Goal: Feedback & Contribution: Contribute content

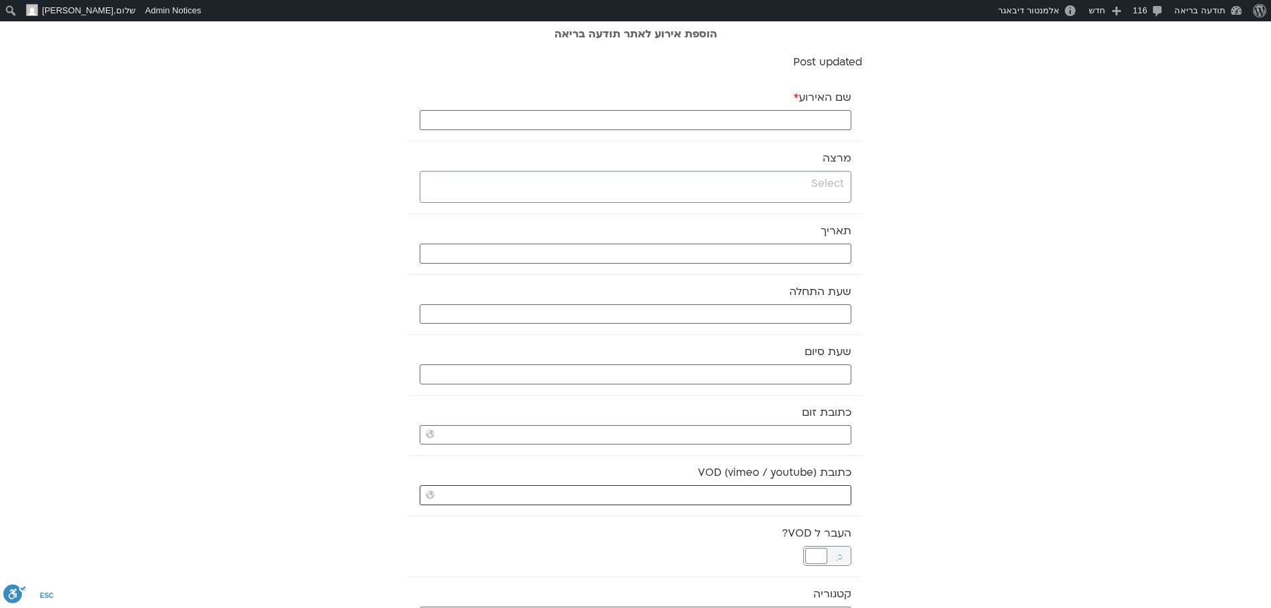
click at [809, 493] on input "כתובת VOD (vimeo / youtube)" at bounding box center [636, 495] width 432 height 20
paste input "https://stream.mux.com/48ye6zlflEb8LSBINLZKtSrg18JHC5twCWEWU02O01TNw.m3u8"
type input "https://stream.mux.com/48ye6zlflEb8LSBINLZKtSrg18JHC5twCWEWU02O01TNw.m3u8"
click at [842, 189] on input "search" at bounding box center [634, 183] width 420 height 17
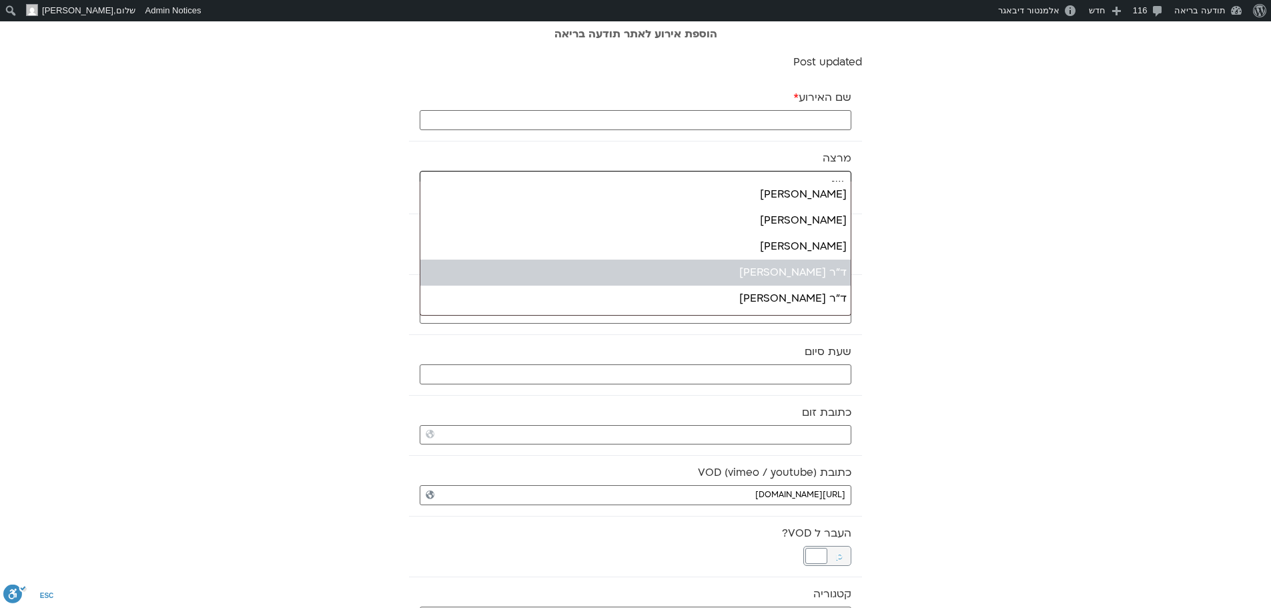
type input "שג"
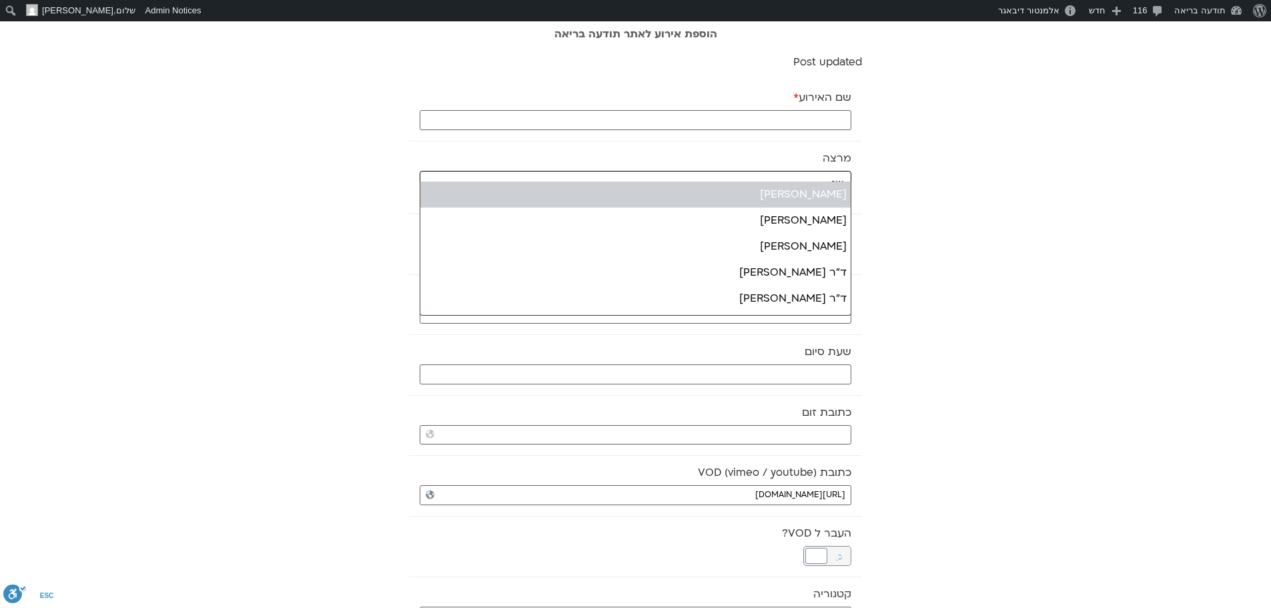
drag, startPoint x: 751, startPoint y: 188, endPoint x: 725, endPoint y: 221, distance: 41.8
select select "******"
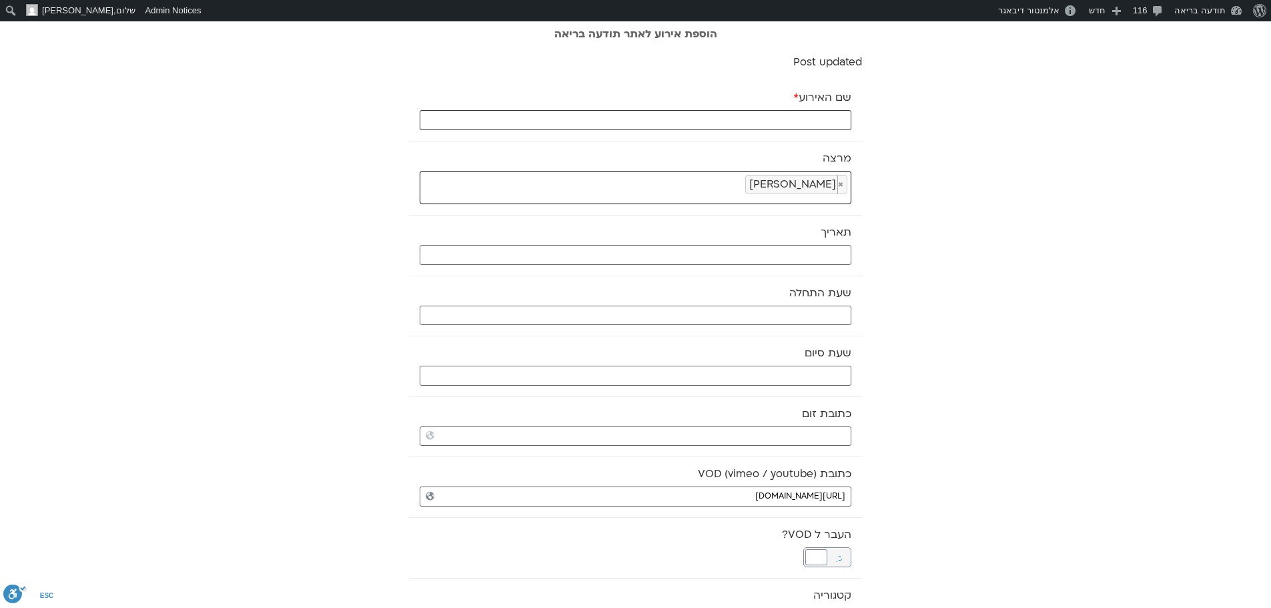
click at [799, 121] on input "שם האירוע *" at bounding box center [636, 120] width 432 height 20
type input "מדיטצית בוקר רכה - סליחה - 9.10.25"
click at [811, 251] on input "text" at bounding box center [636, 255] width 432 height 20
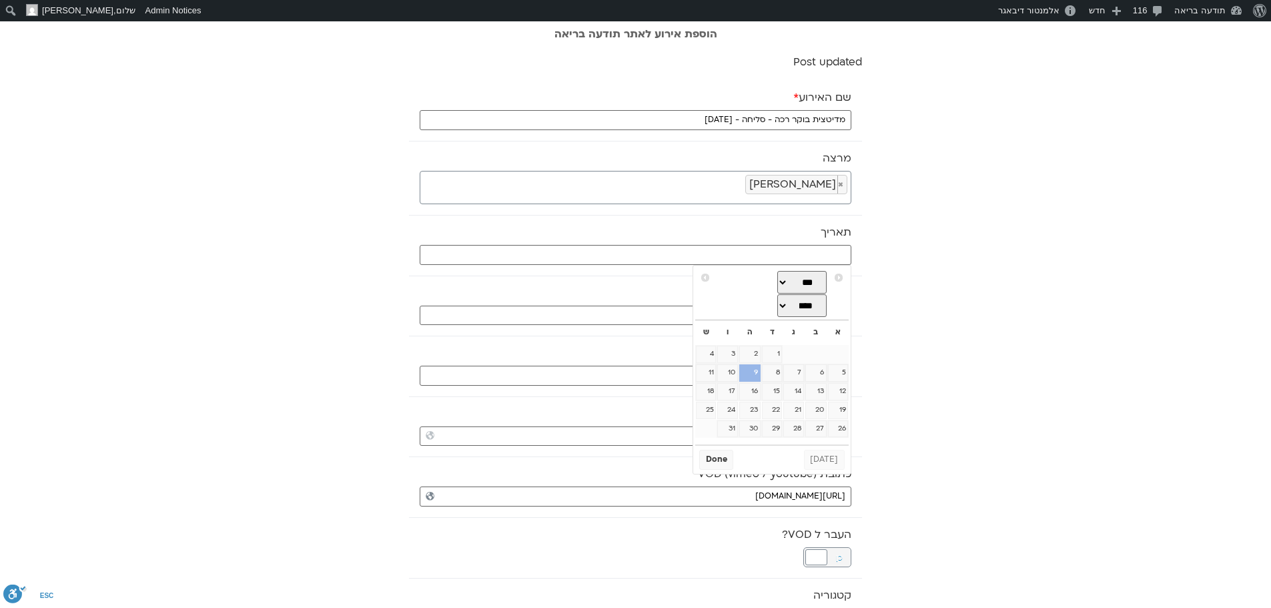
click at [757, 377] on link "9" at bounding box center [749, 372] width 21 height 17
type input "09/10/2025"
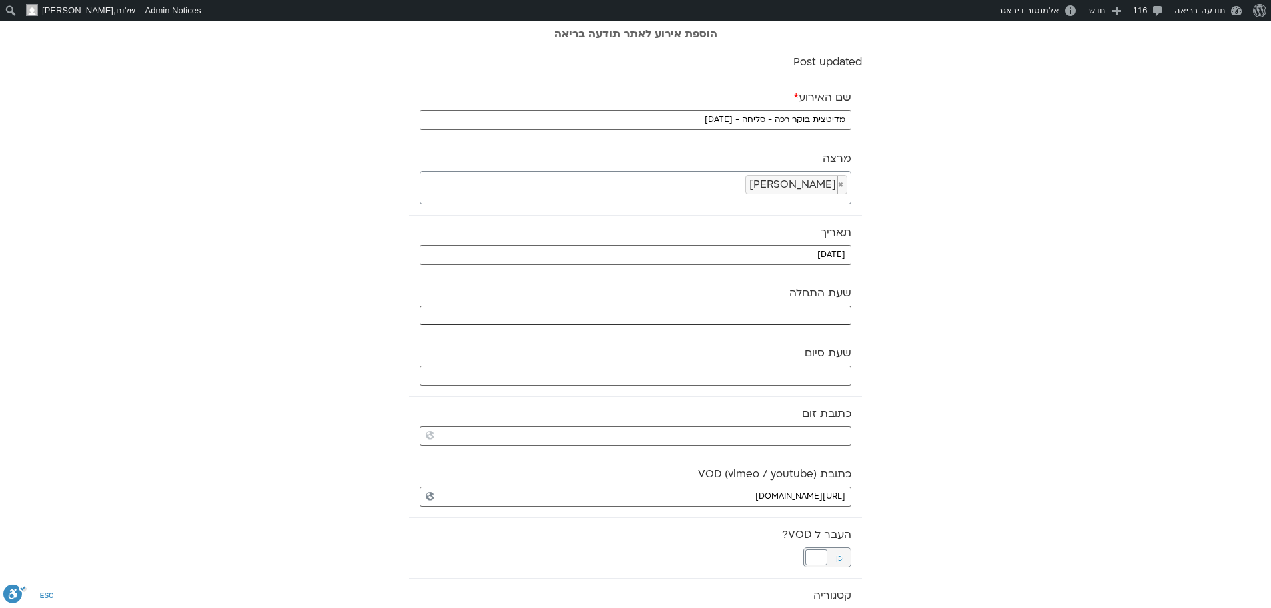
click at [823, 309] on input "text" at bounding box center [636, 316] width 432 height 20
click at [765, 364] on select "** ** ** ** ** ** ** ** ** ** ** ** ** ** ** ** ** ** ** ** ** ** ** **" at bounding box center [751, 363] width 43 height 23
type input "07:00"
select select "*"
click at [717, 398] on button "Select" at bounding box center [717, 396] width 37 height 20
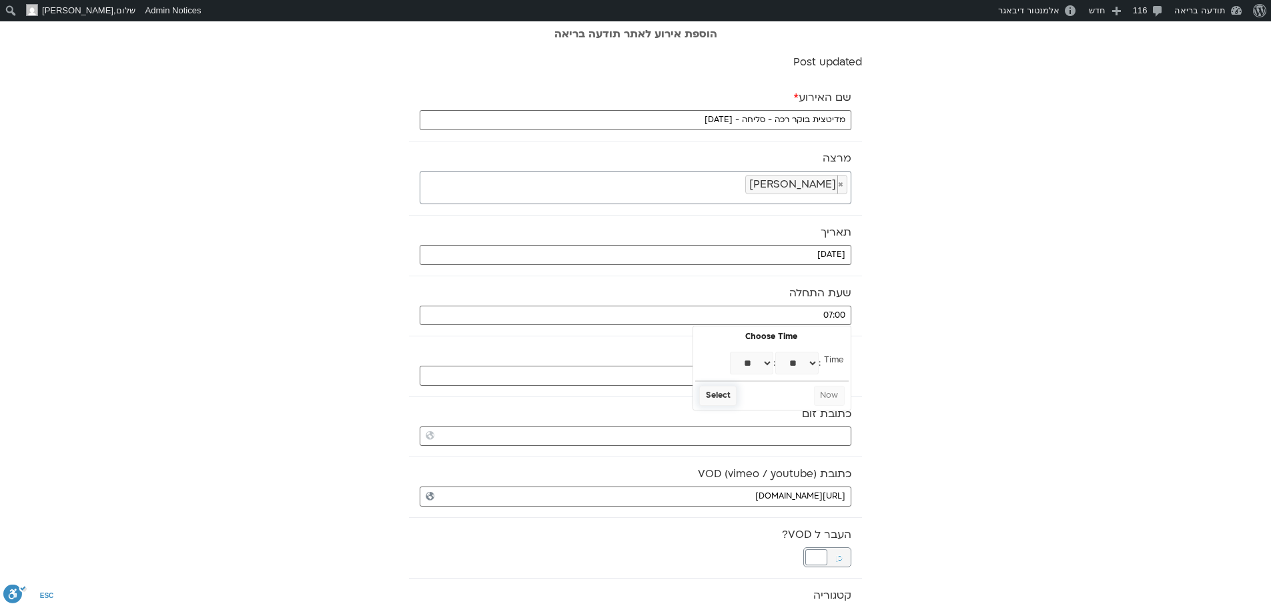
type input "07:30"
click at [737, 378] on input "text" at bounding box center [636, 376] width 432 height 20
click at [762, 421] on select "** ** ** ** ** ** ** ** ** ** ** ** ** ** ** ** ** ** ** ** ** ** ** **" at bounding box center [751, 423] width 43 height 23
type input "08:00"
select select "*"
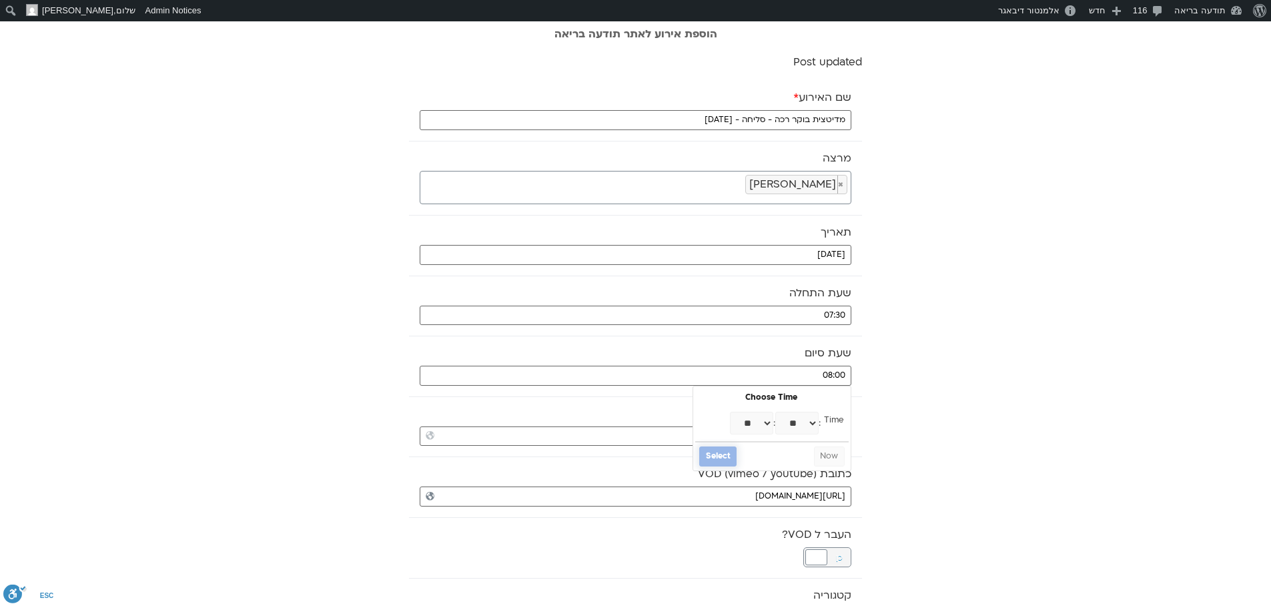
click at [720, 453] on button "Select" at bounding box center [717, 456] width 37 height 20
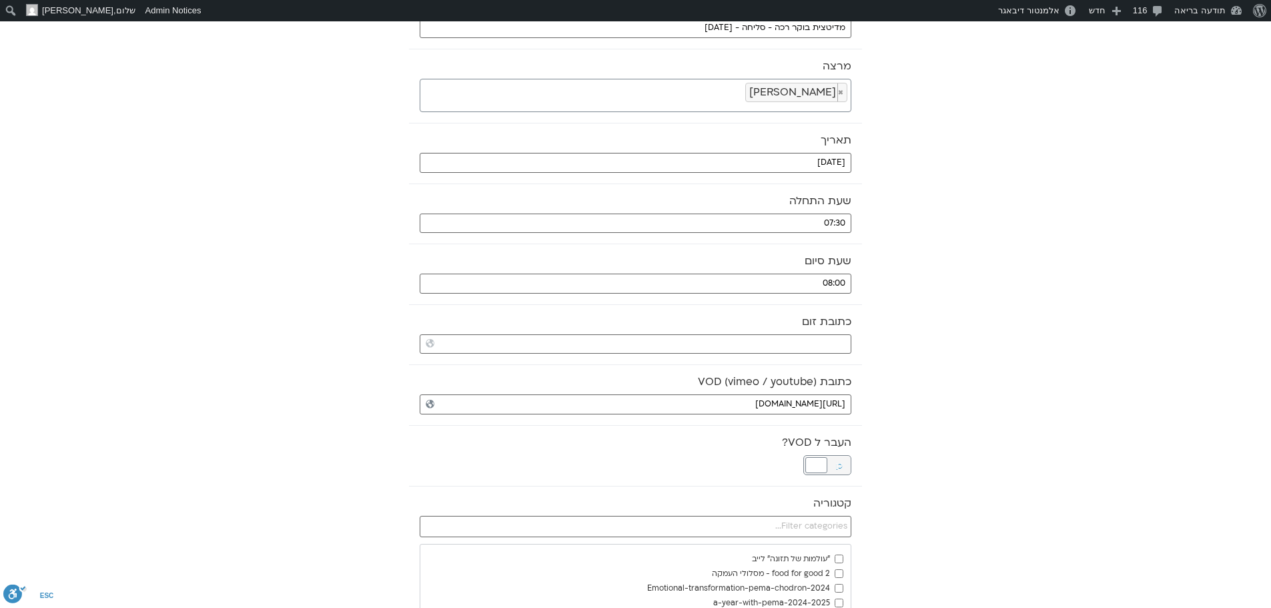
scroll to position [133, 0]
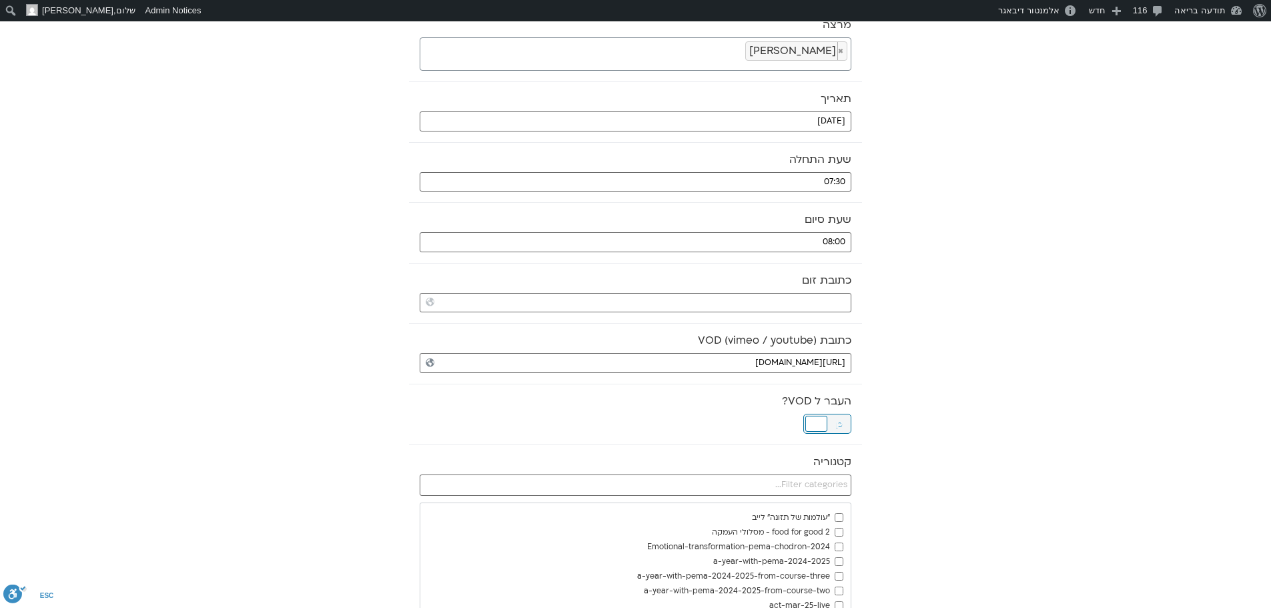
click at [816, 424] on div at bounding box center [816, 424] width 22 height 16
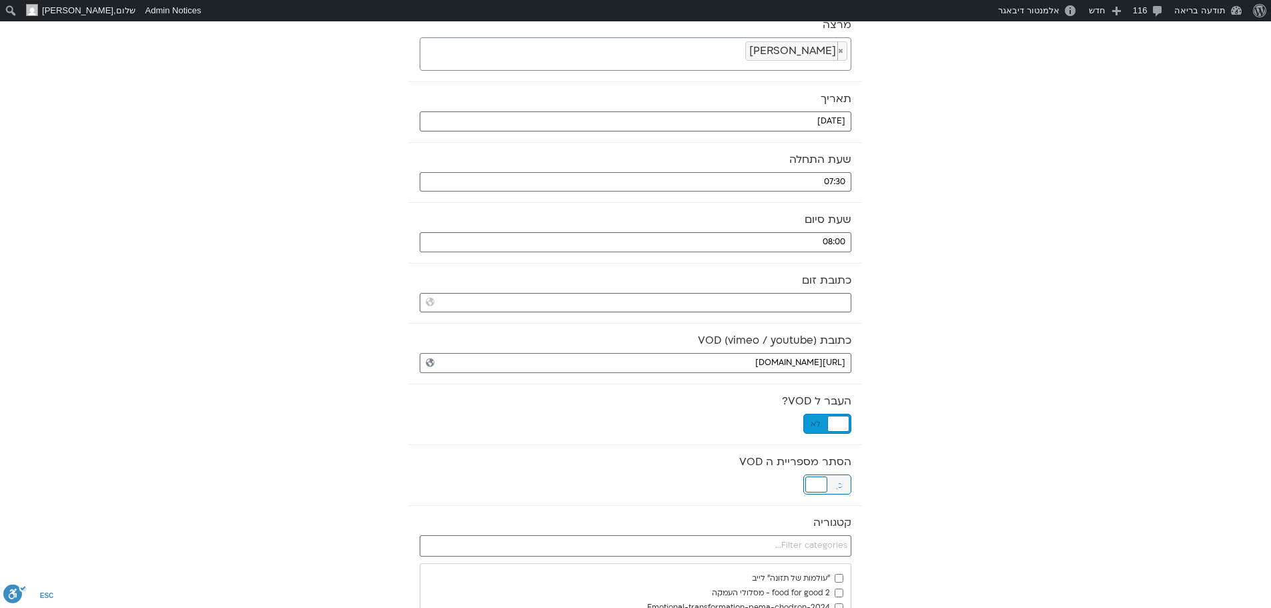
click at [819, 480] on div at bounding box center [816, 484] width 22 height 16
click at [817, 541] on input "text" at bounding box center [636, 545] width 432 height 21
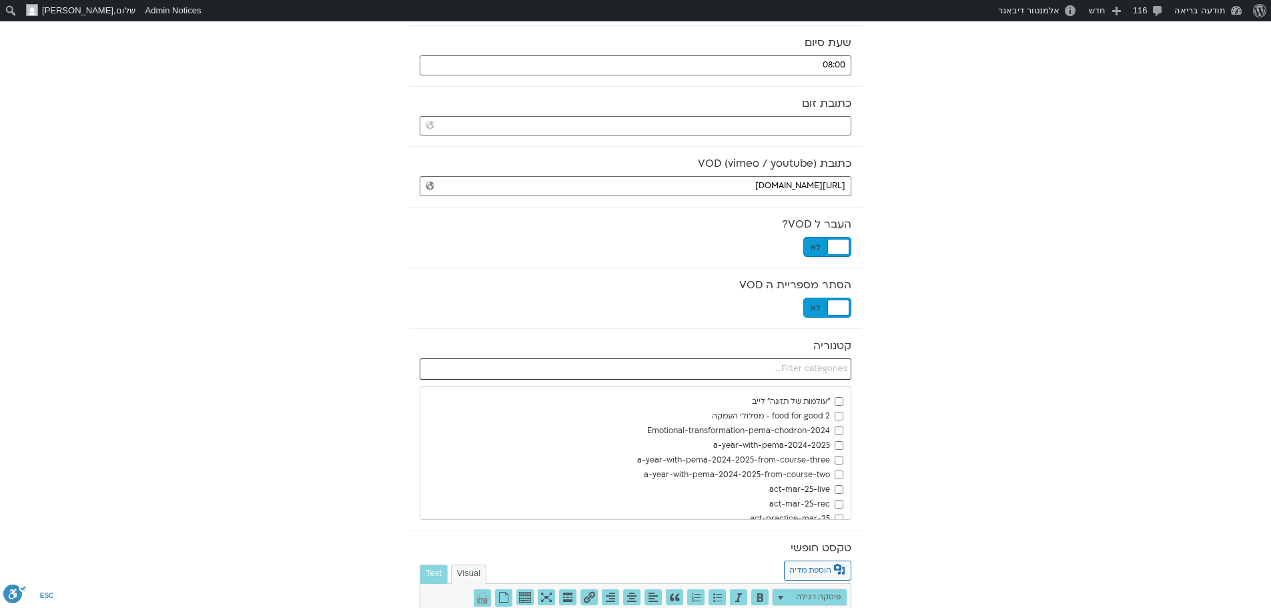
scroll to position [334, 0]
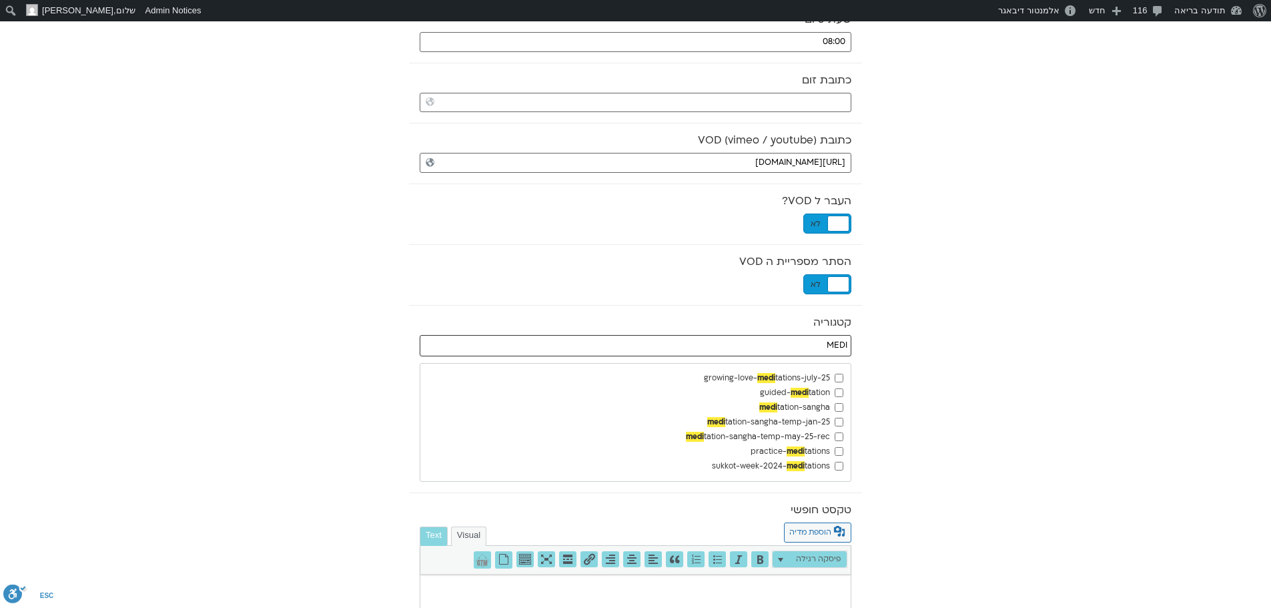
type input "MEDI"
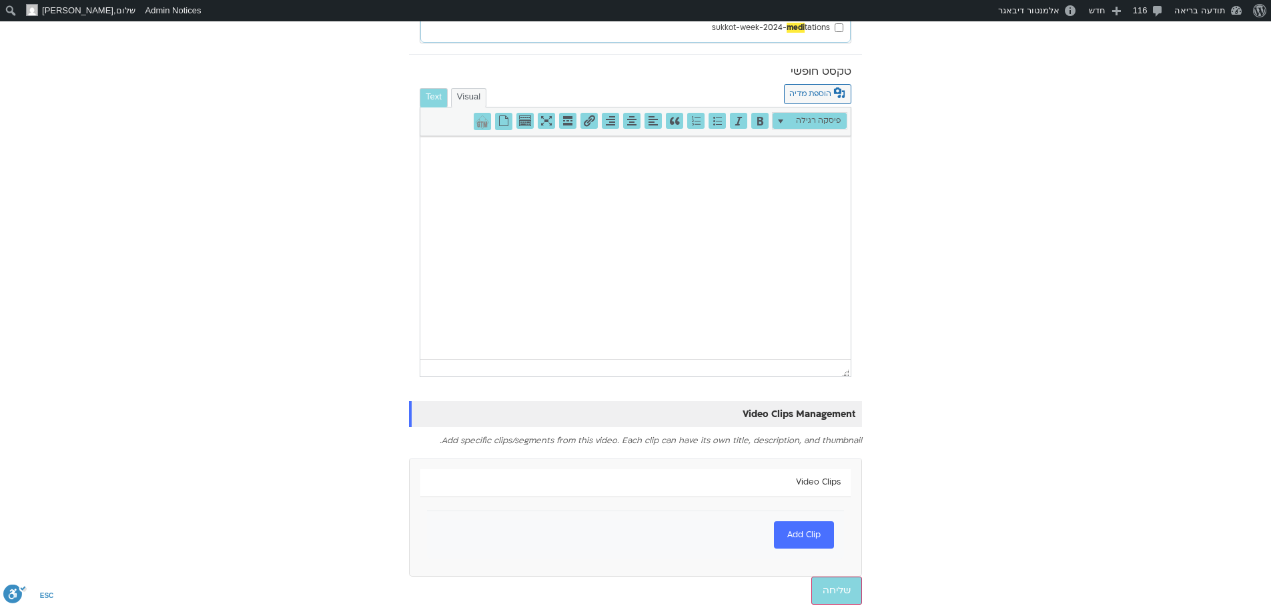
scroll to position [775, 0]
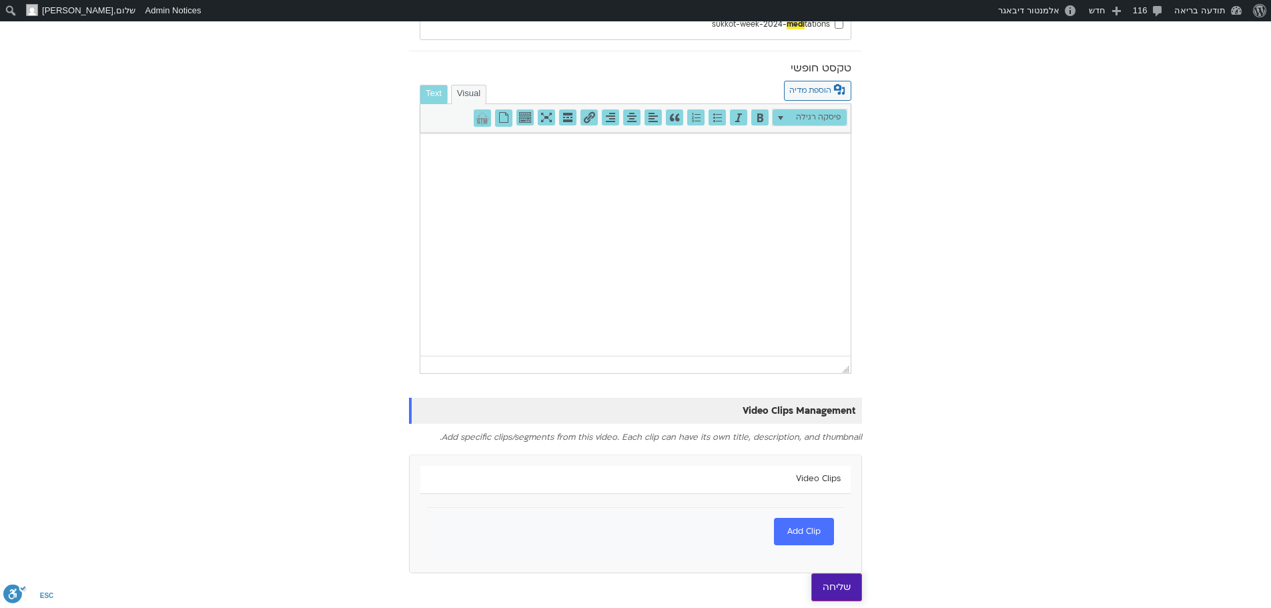
click at [834, 591] on input "שליחה" at bounding box center [836, 587] width 51 height 28
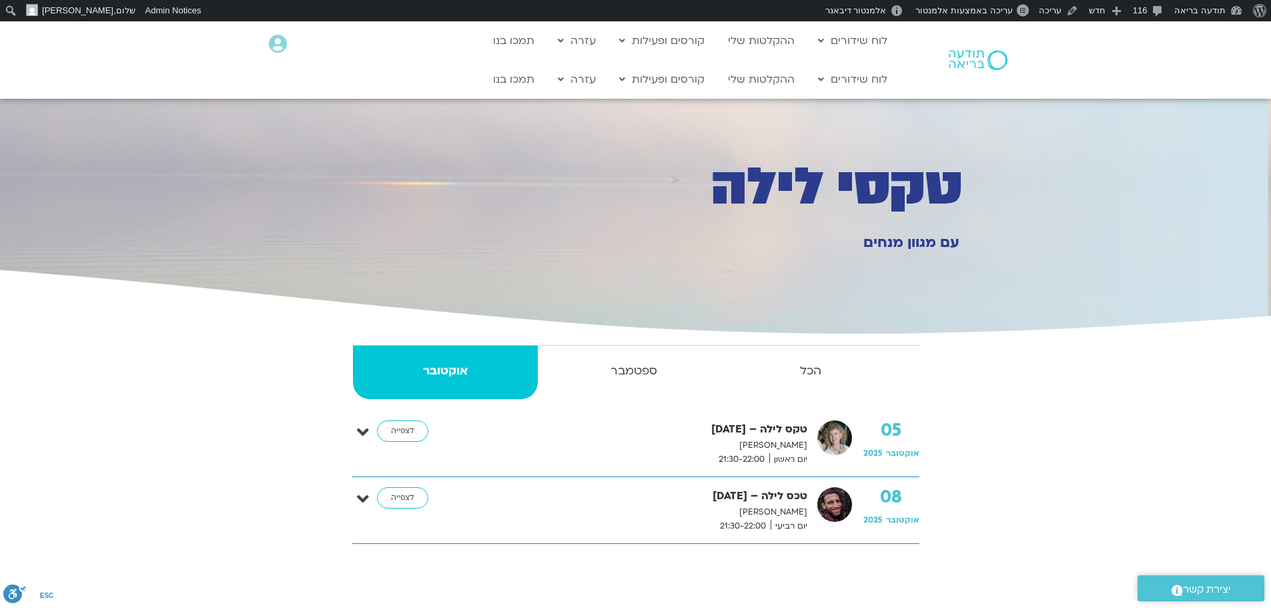
click at [397, 502] on link "לצפייה" at bounding box center [402, 497] width 51 height 21
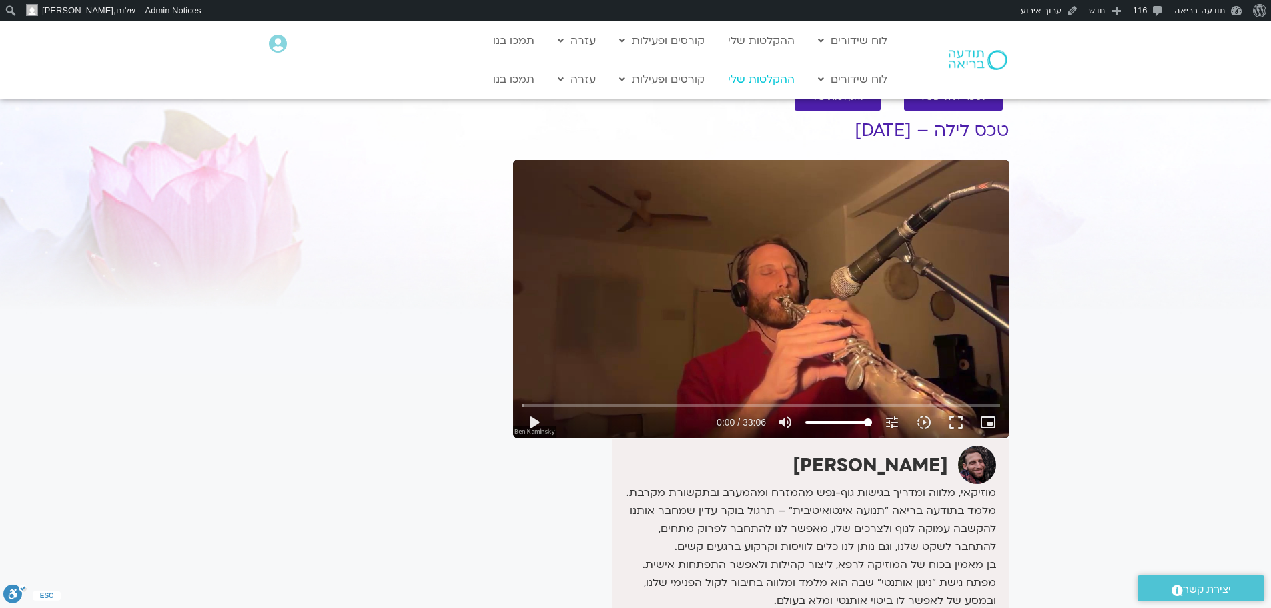
click at [767, 83] on link "ההקלטות שלי" at bounding box center [761, 79] width 80 height 25
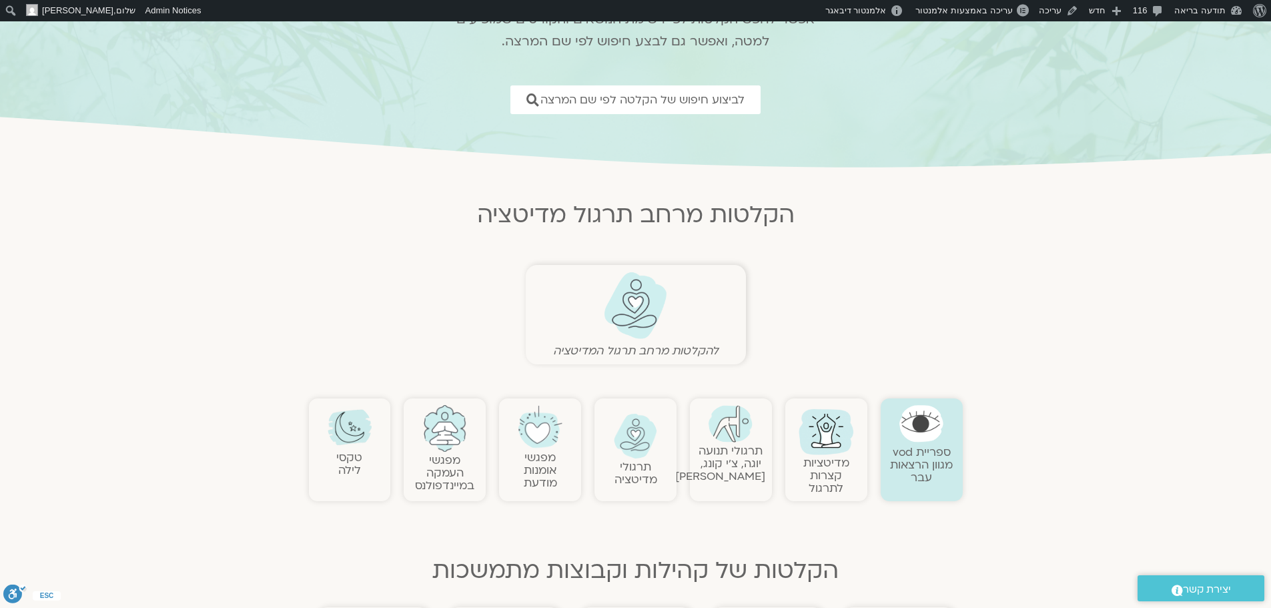
scroll to position [200, 0]
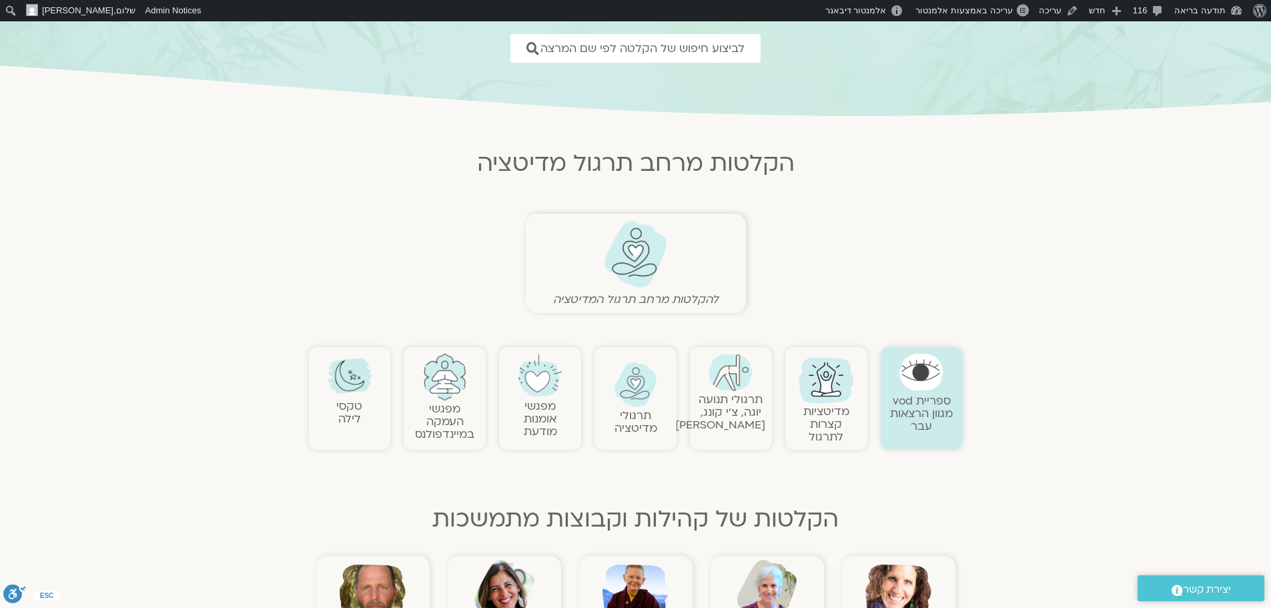
click at [342, 388] on img at bounding box center [350, 376] width 44 height 44
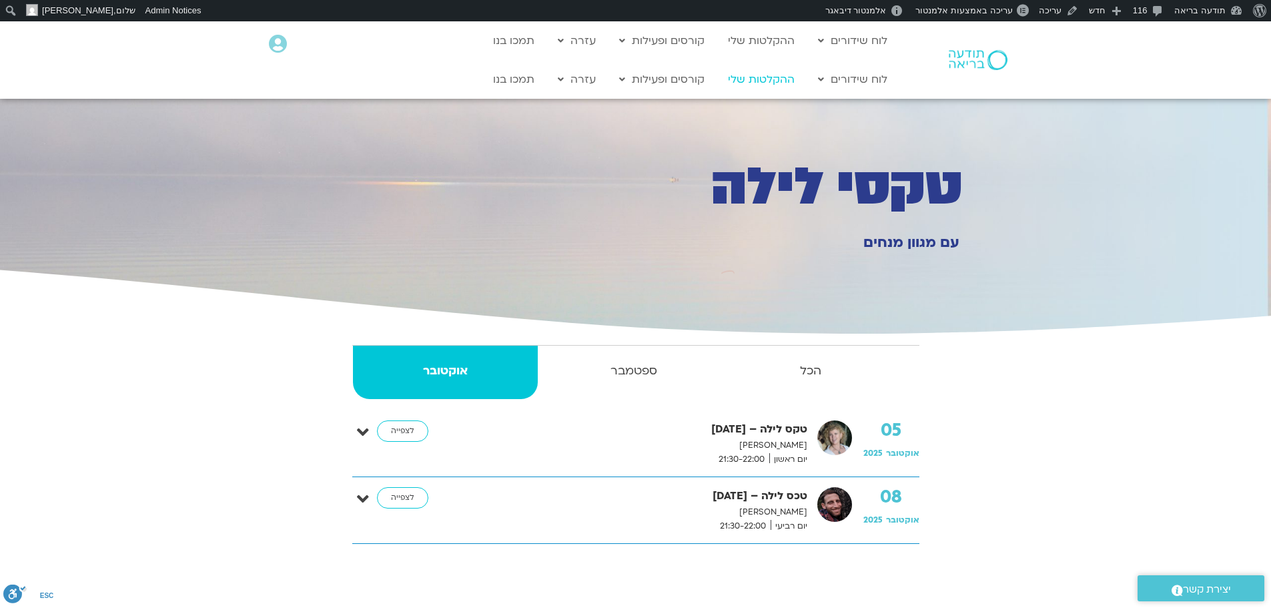
click at [767, 78] on link "ההקלטות שלי" at bounding box center [761, 79] width 80 height 25
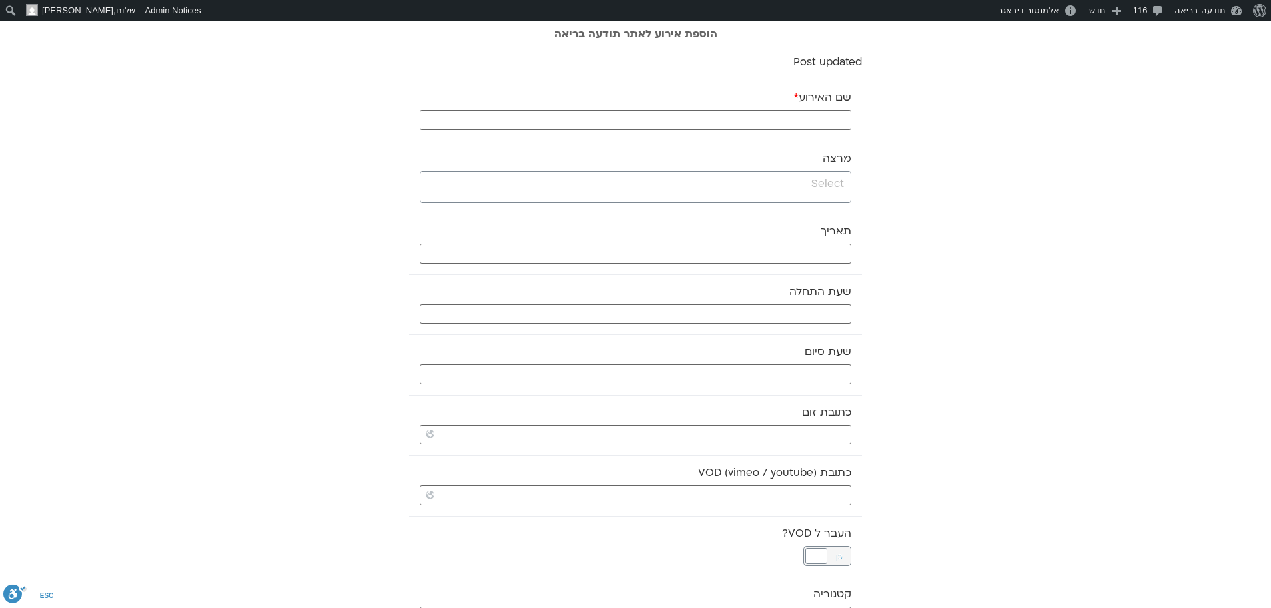
click at [761, 109] on div "שם האירוע *" at bounding box center [635, 111] width 453 height 60
click at [763, 119] on input "שם האירוע *" at bounding box center [636, 120] width 432 height 20
paste input "https://stream.mux.com/48ye6zlflEb8LSBINLZKtSrg18JHC5twCWEWU02O01TNw.m3u8"
click at [750, 121] on input "https://stream.mux.com/48ye6zlflEb8LSBINLZKtSrg18JHC5twCWEWU02O01TNw.m3u8" at bounding box center [636, 120] width 432 height 20
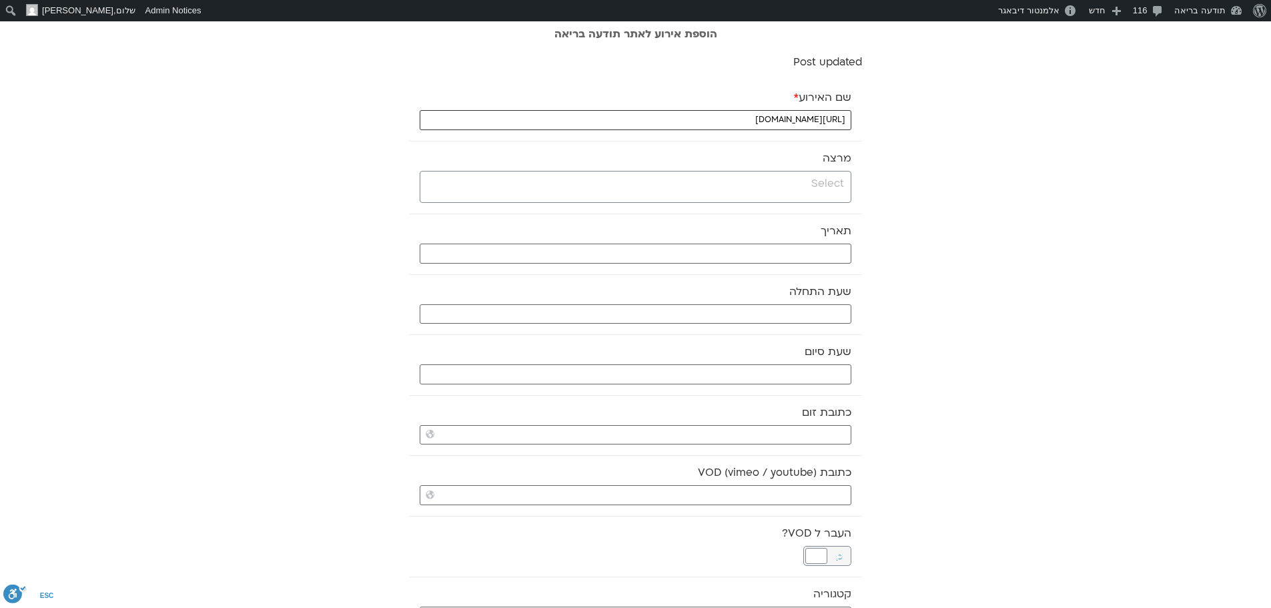
click at [750, 121] on input "https://stream.mux.com/48ye6zlflEb8LSBINLZKtSrg18JHC5twCWEWU02O01TNw.m3u8" at bounding box center [636, 120] width 432 height 20
paste input "התעוררות עדינה – יוגה והכנה ליום – 8.10.25"
drag, startPoint x: 682, startPoint y: 118, endPoint x: 688, endPoint y: 115, distance: 6.9
click at [688, 115] on input "התעוררות עדינה – יוגה והכנה ליום – 8.10.25" at bounding box center [636, 120] width 432 height 20
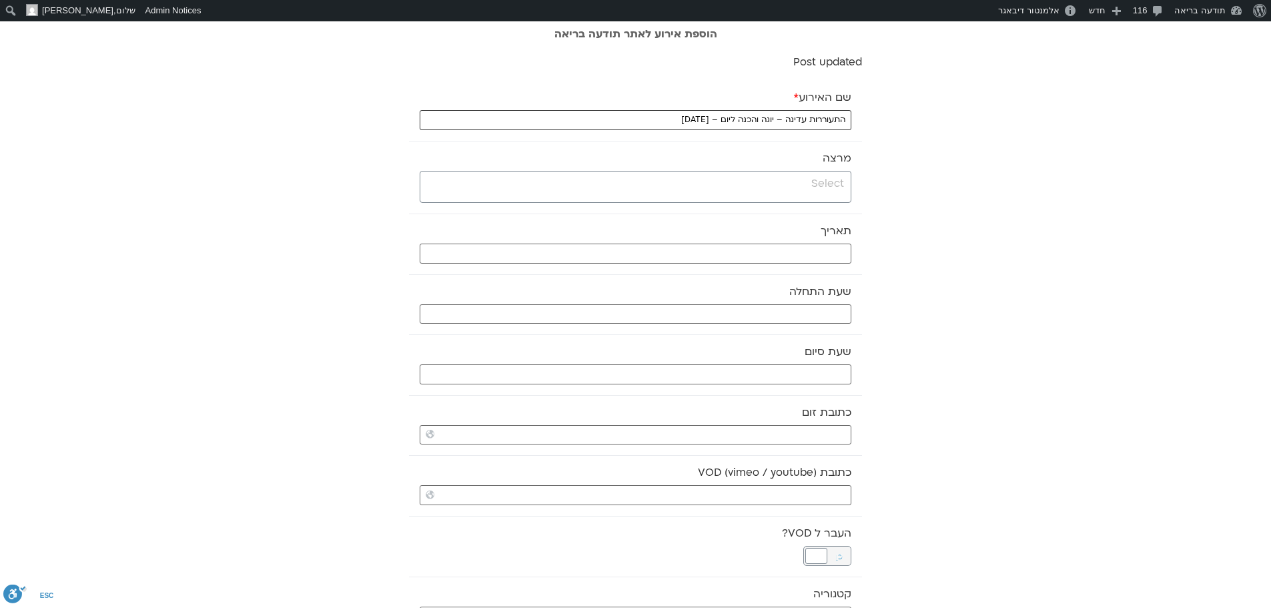
type input "התעוררות עדינה – יוגה והכנה ליום – 9.10.25"
click at [718, 196] on span at bounding box center [636, 187] width 432 height 32
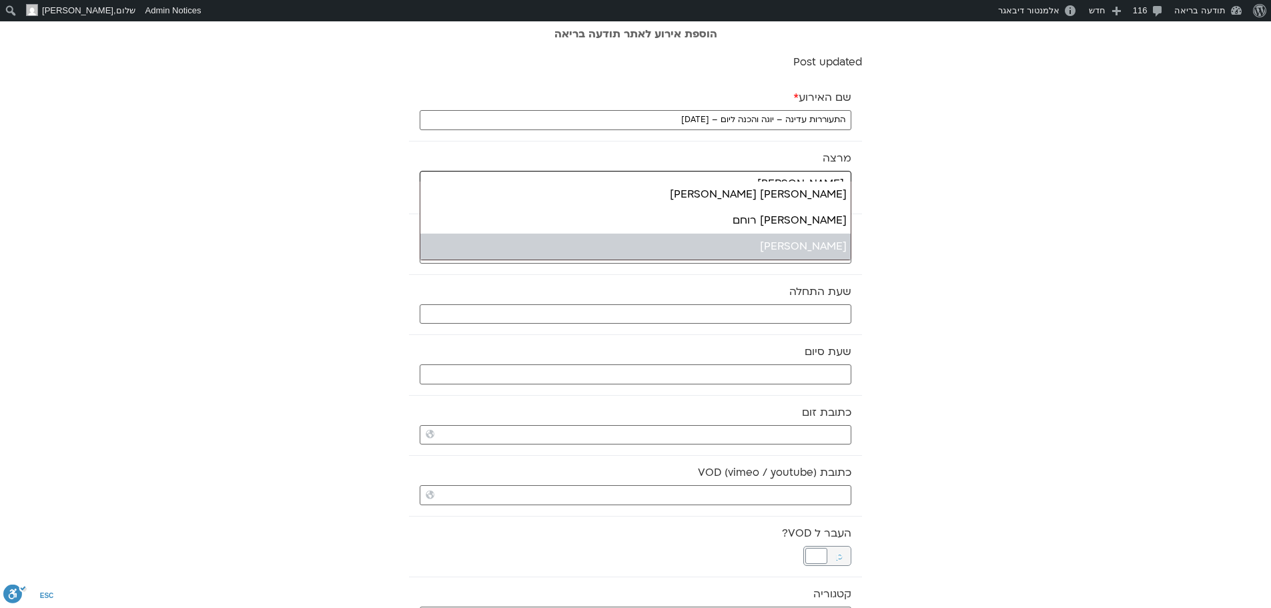
type input "אורנה"
click at [763, 313] on input "text" at bounding box center [636, 314] width 432 height 20
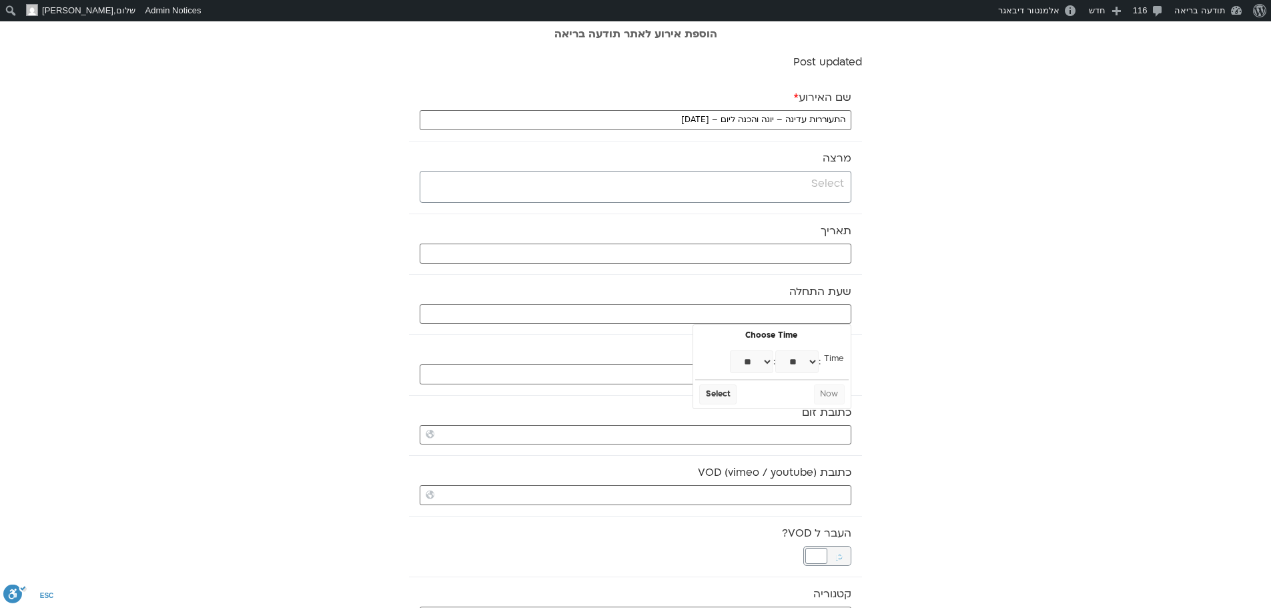
click at [751, 184] on input "search" at bounding box center [634, 183] width 420 height 17
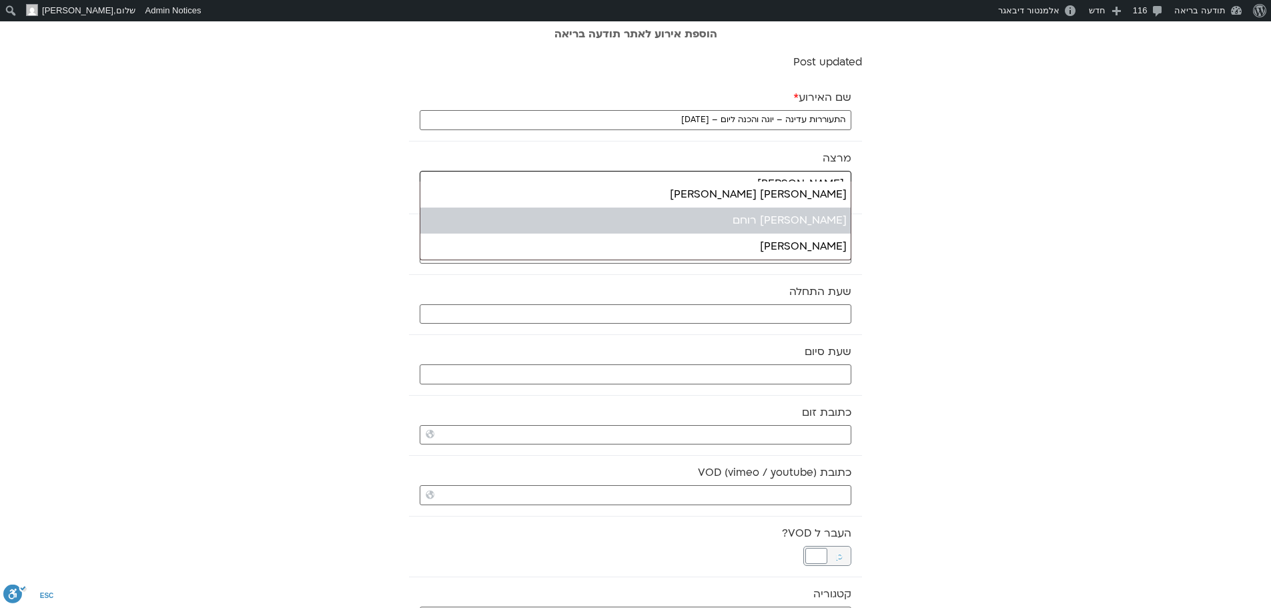
type input "אורנה"
select select "*****"
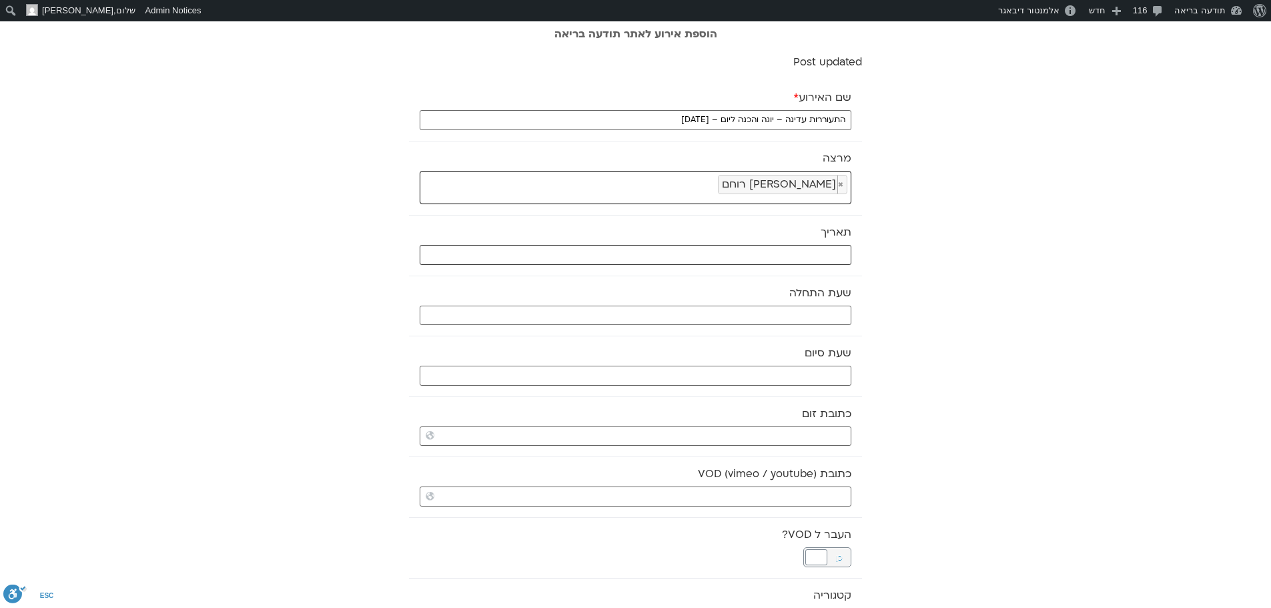
click at [781, 259] on input "text" at bounding box center [636, 255] width 432 height 20
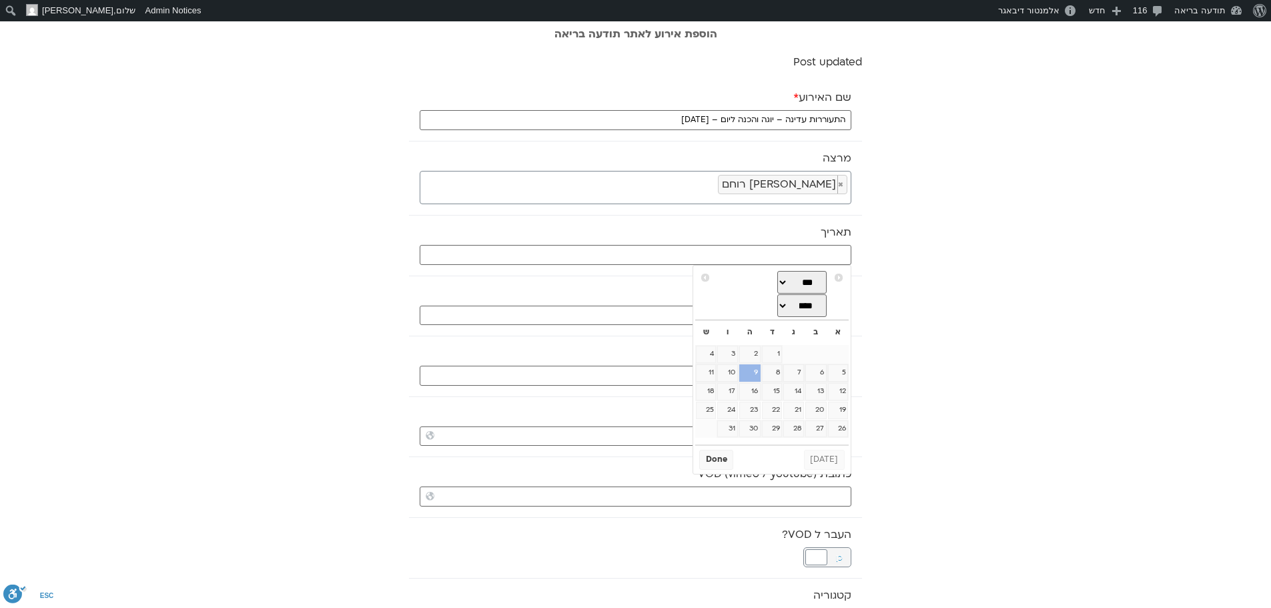
click at [752, 372] on link "9" at bounding box center [749, 372] width 21 height 17
type input "09/10/2025"
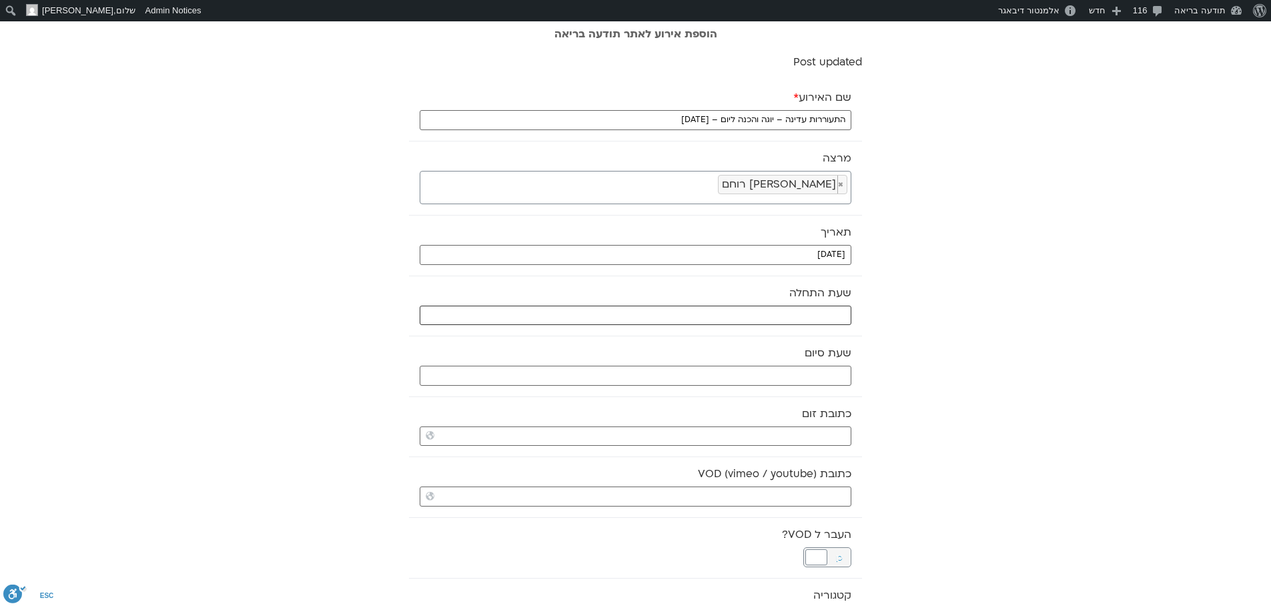
click at [773, 311] on input "text" at bounding box center [636, 316] width 432 height 20
click at [768, 364] on select "** ** ** ** ** ** ** ** ** ** ** ** ** ** ** ** ** ** ** ** ** ** ** **" at bounding box center [751, 363] width 43 height 23
type input "06:00"
select select "*"
drag, startPoint x: 768, startPoint y: 352, endPoint x: 787, endPoint y: 358, distance: 19.6
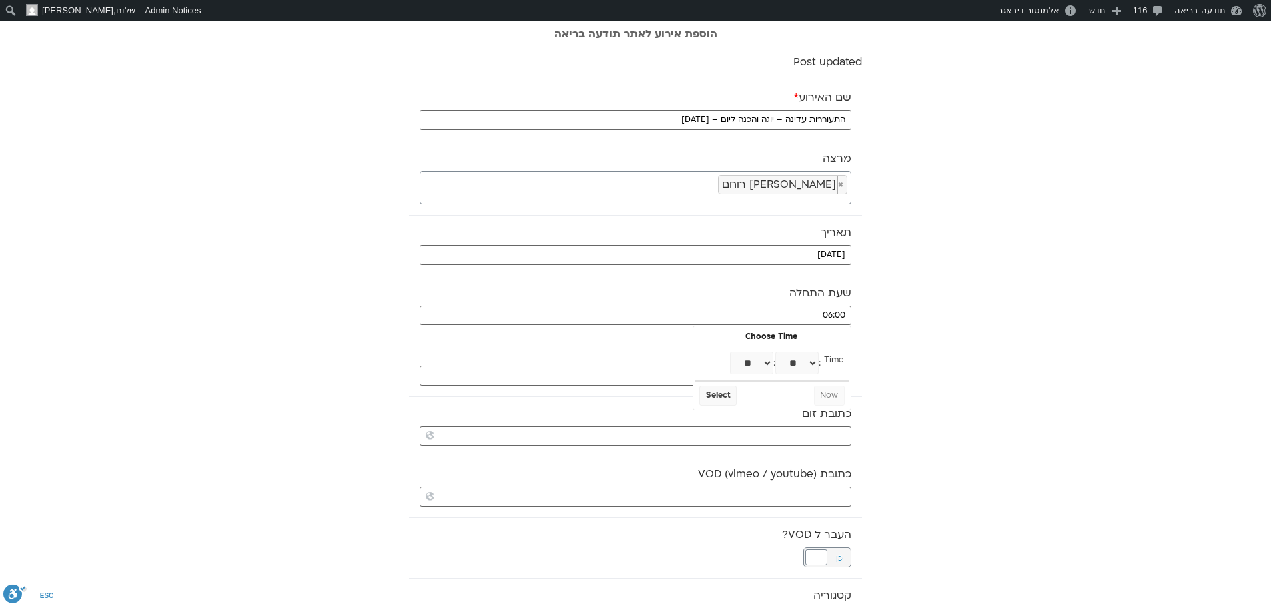
click at [787, 358] on select "** ** ** ** ** ** ** ** ** ** ** ** ** ** ** ** ** ** ** ** ** ** ** ** ** ** *…" at bounding box center [796, 363] width 43 height 23
click at [714, 399] on button "Select" at bounding box center [717, 396] width 37 height 20
type input "06:30"
select select "*"
select select "**"
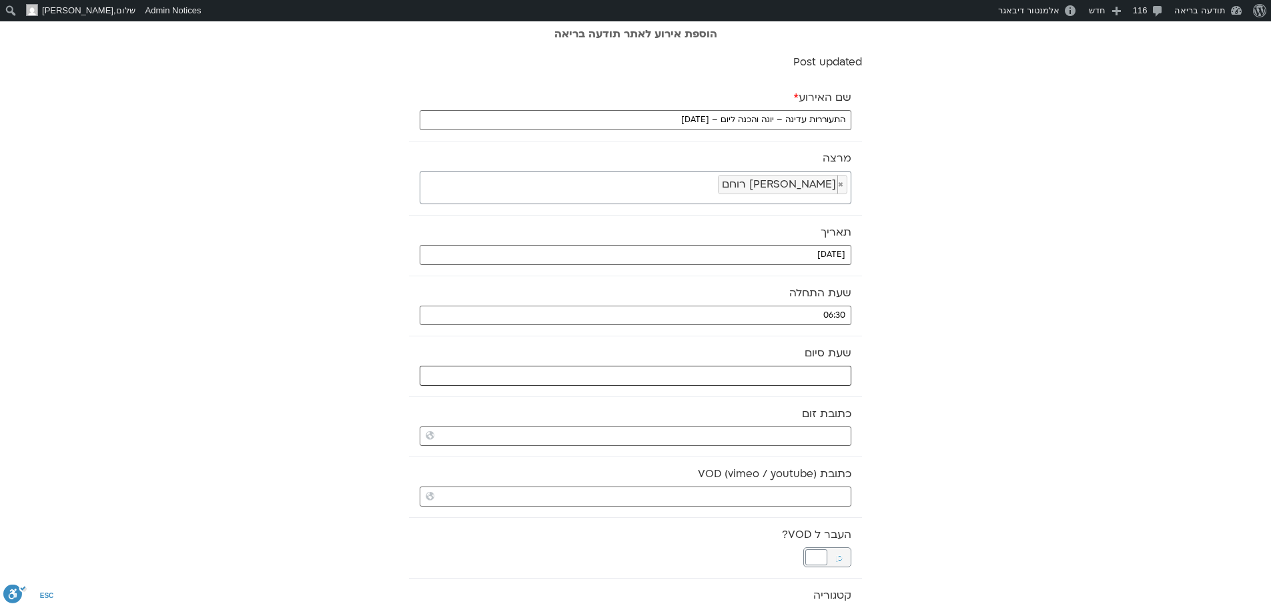
click at [719, 380] on input "text" at bounding box center [636, 376] width 432 height 20
click at [761, 422] on select "** ** ** ** ** ** ** ** ** ** ** ** ** ** ** ** ** ** ** ** ** ** ** **" at bounding box center [751, 423] width 43 height 23
type input "07:00"
select select "*"
click at [731, 452] on button "Select" at bounding box center [717, 456] width 37 height 20
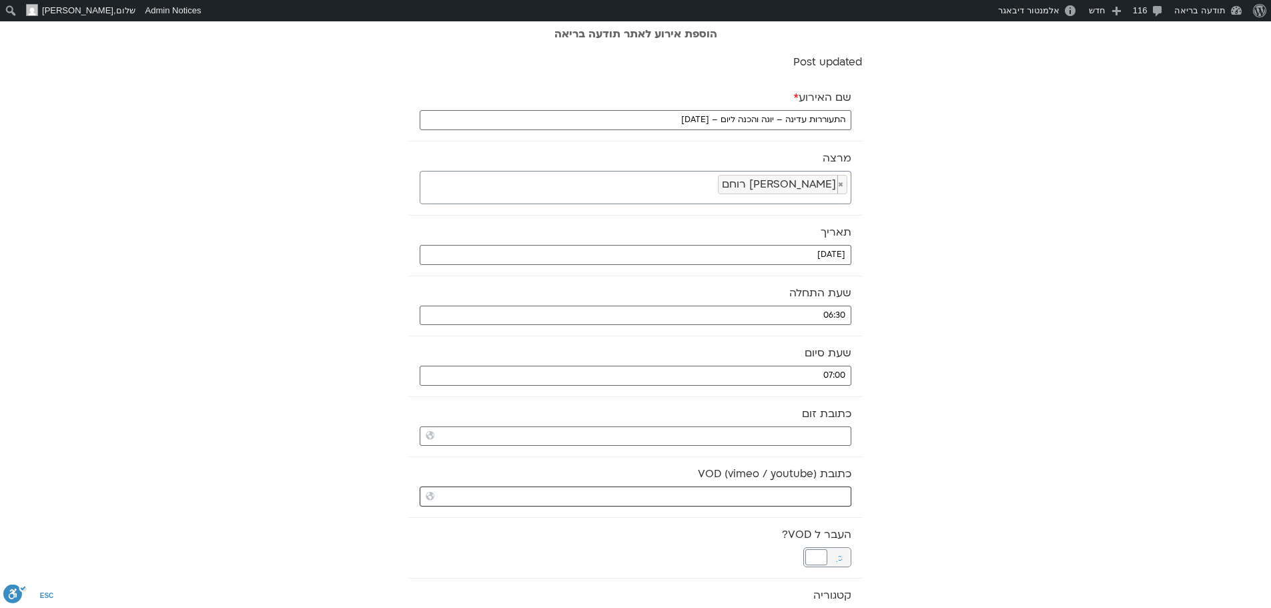
click at [817, 499] on input "כתובת VOD (vimeo / youtube)" at bounding box center [636, 496] width 432 height 20
paste input "https://stream.mux.com/zuswVYf01m1EyMyCLqg6MMdl87GkxWYFEKW3YzSDIUpk.m3u8"
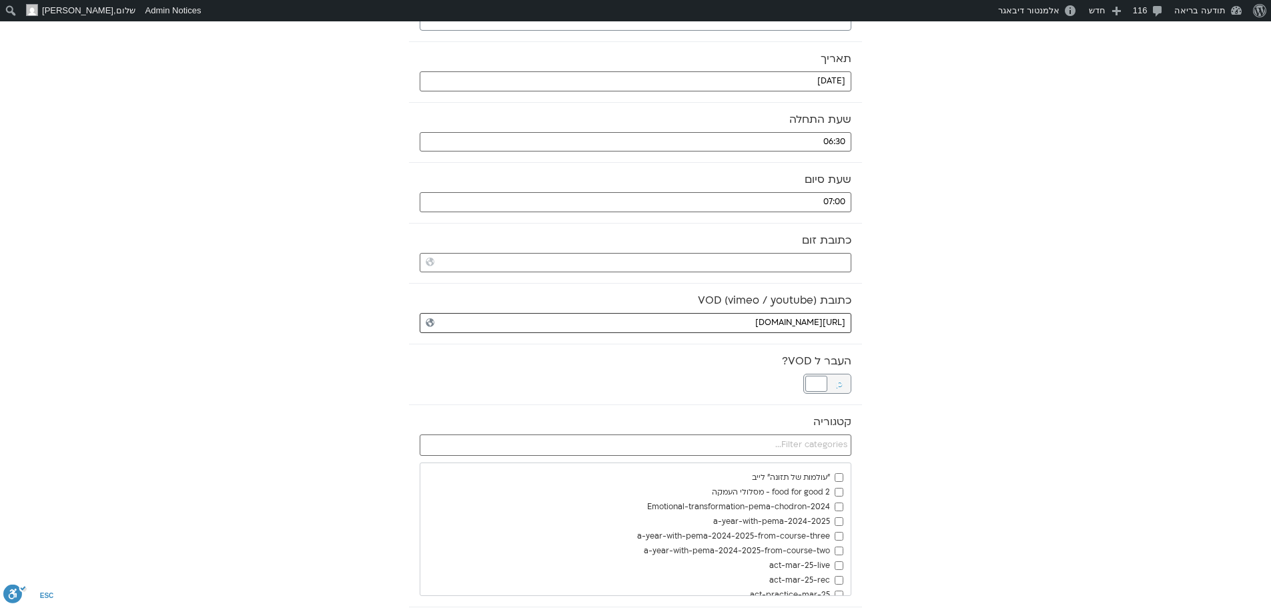
scroll to position [200, 0]
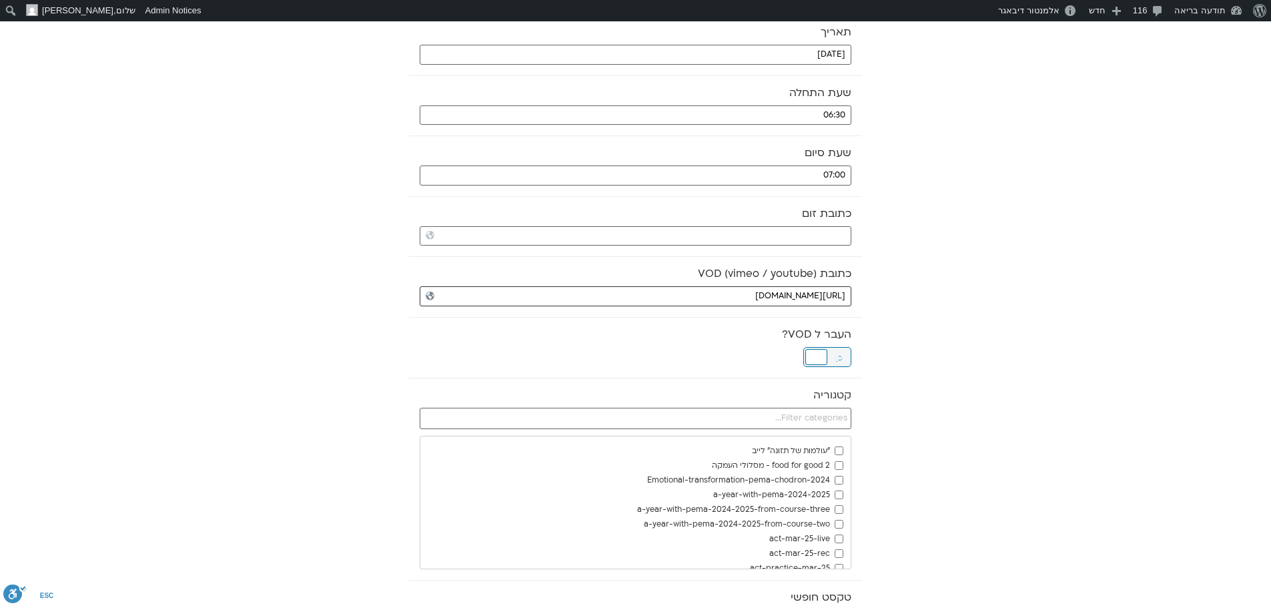
type input "https://stream.mux.com/zuswVYf01m1EyMyCLqg6MMdl87GkxWYFEKW3YzSDIUpk.m3u8"
click at [819, 352] on div at bounding box center [816, 357] width 22 height 16
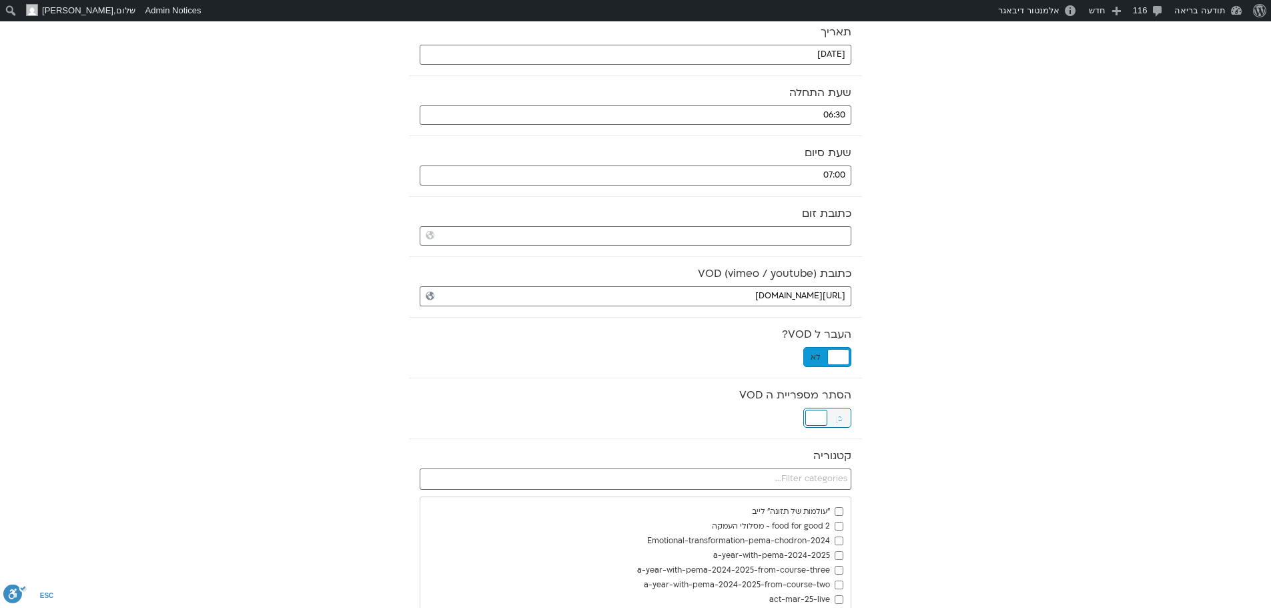
click at [814, 421] on div at bounding box center [816, 418] width 22 height 16
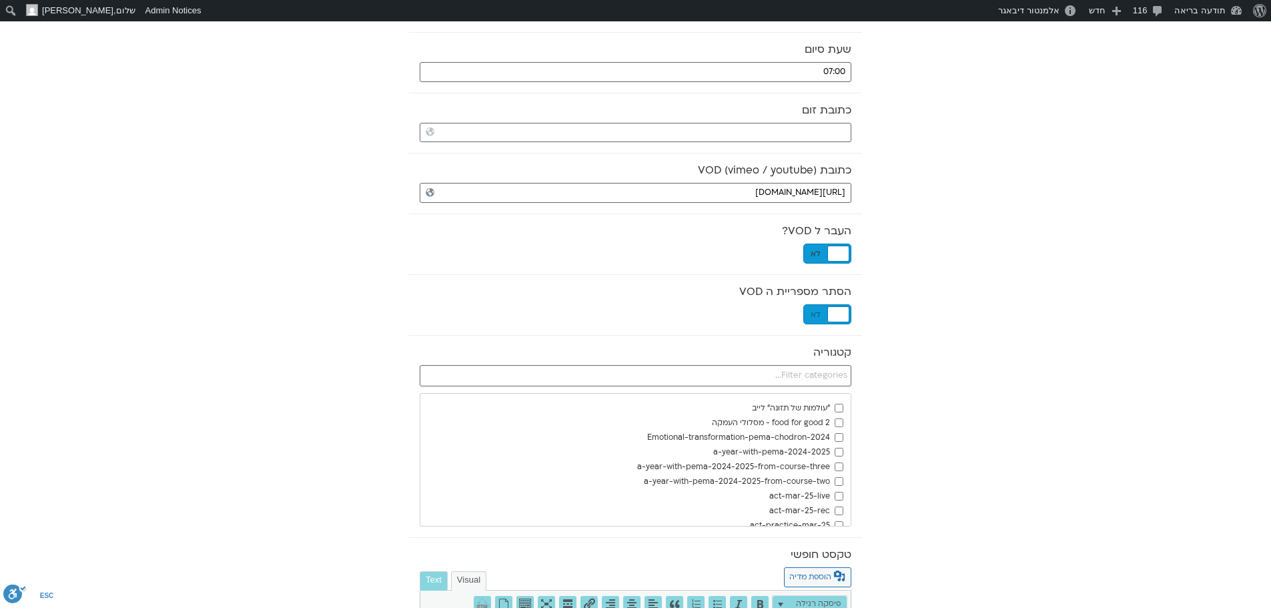
scroll to position [400, 0]
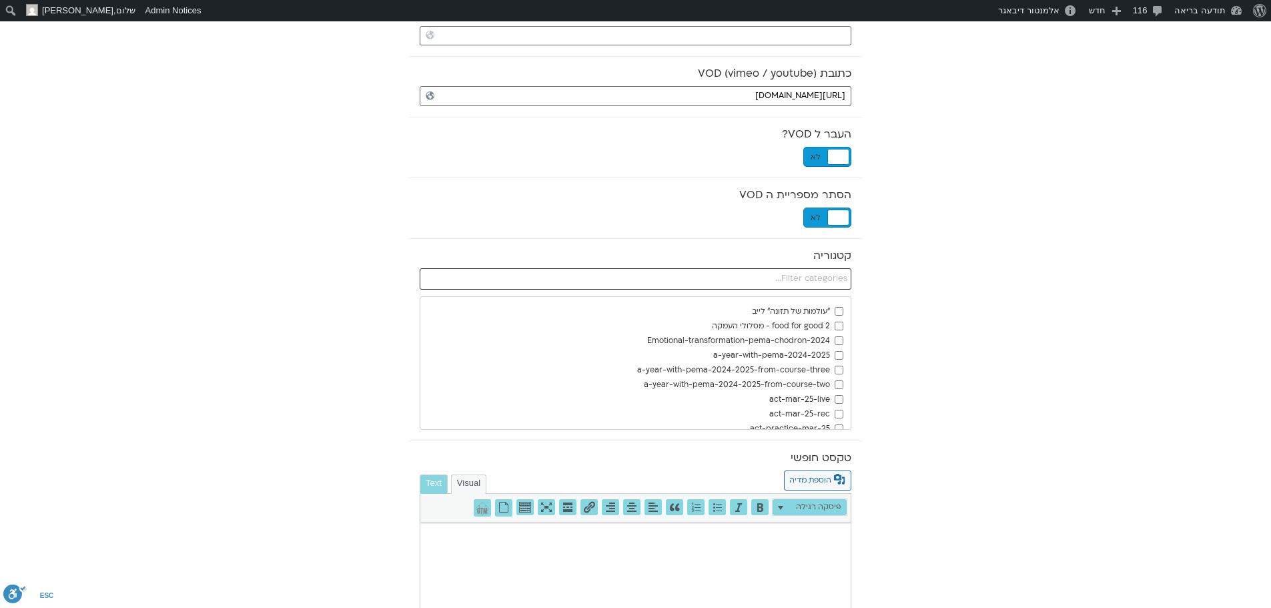
click at [827, 277] on input "text" at bounding box center [636, 278] width 432 height 21
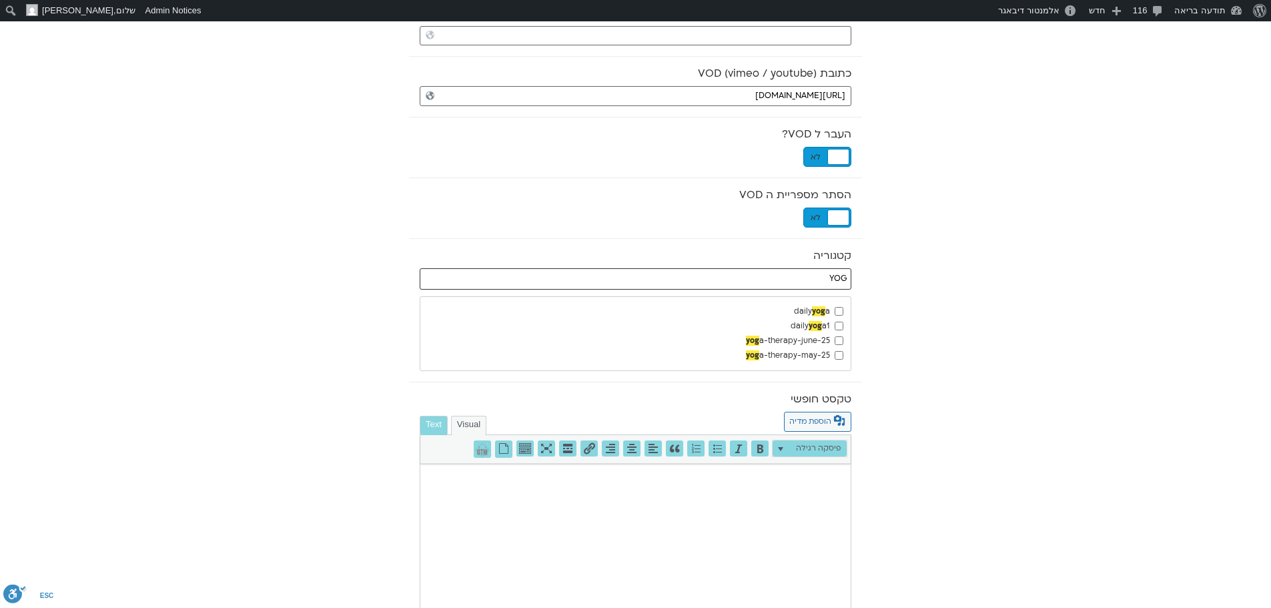
type input "YOG"
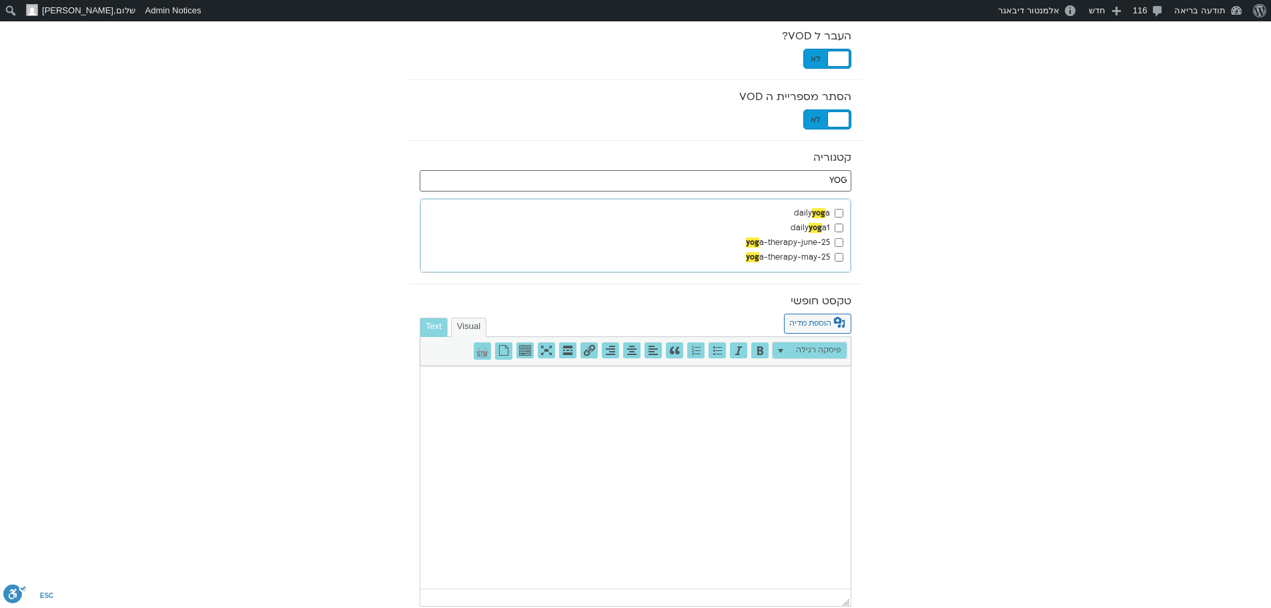
scroll to position [731, 0]
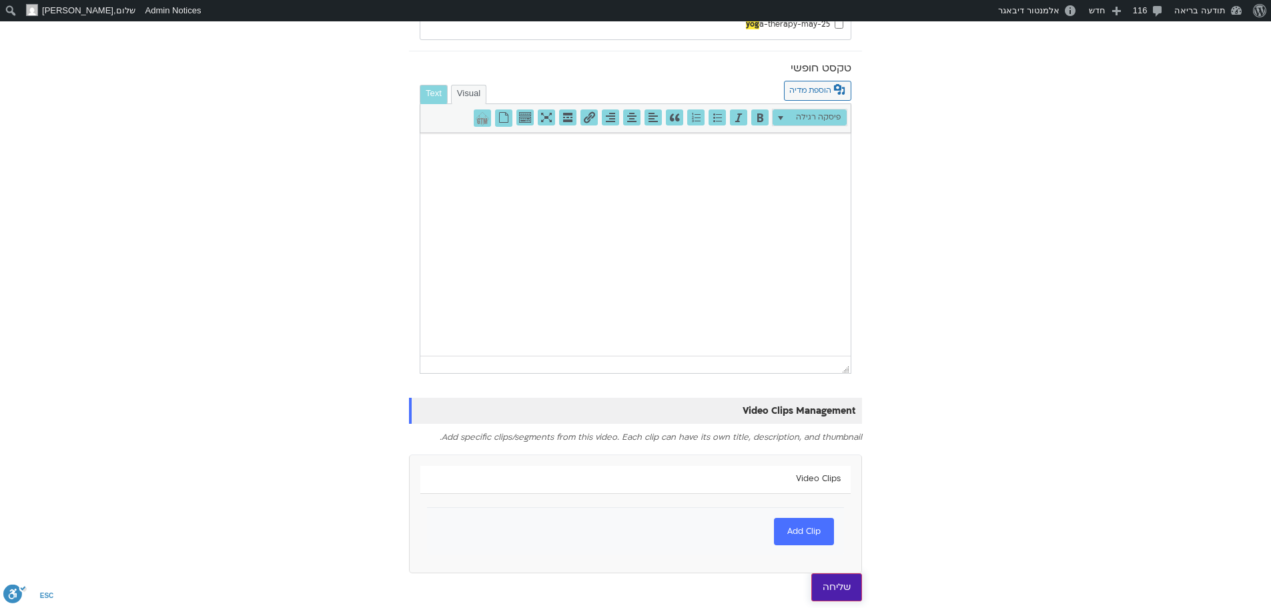
click at [838, 588] on input "שליחה" at bounding box center [836, 587] width 51 height 28
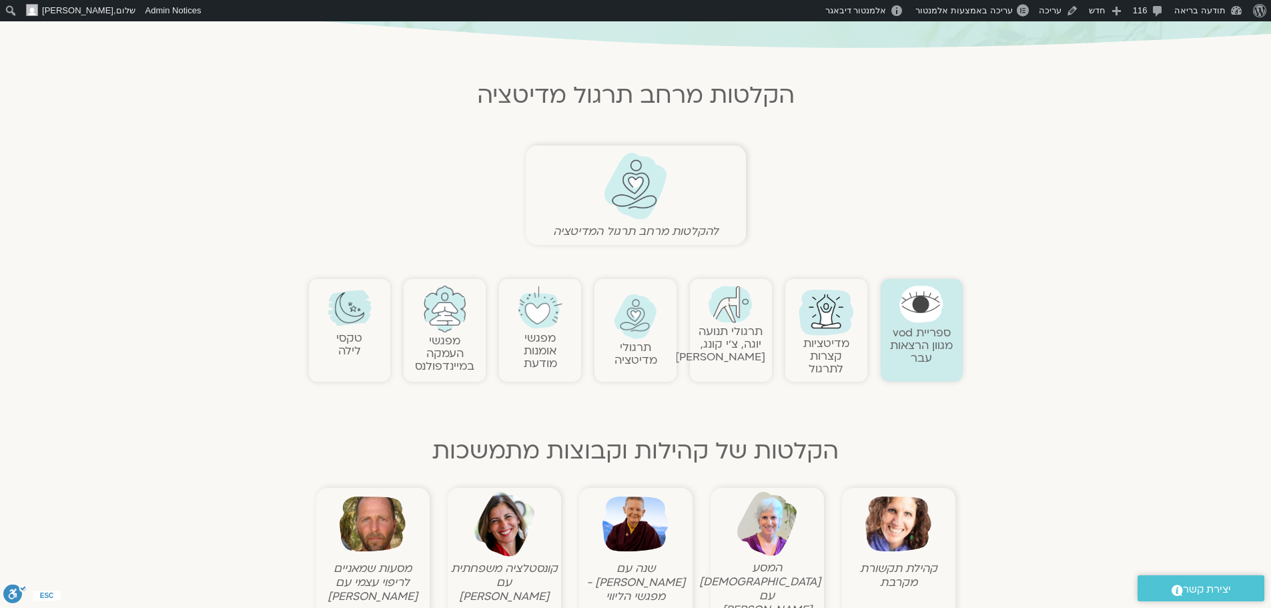
scroll to position [267, 0]
click at [633, 185] on img at bounding box center [636, 187] width 66 height 68
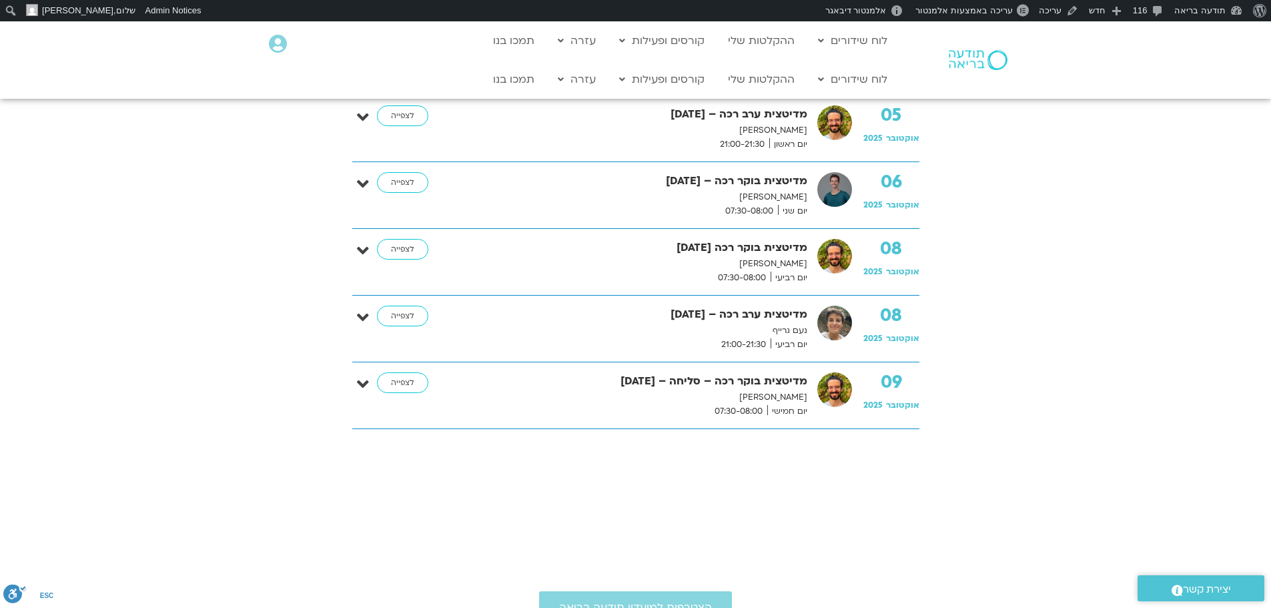
scroll to position [467, 0]
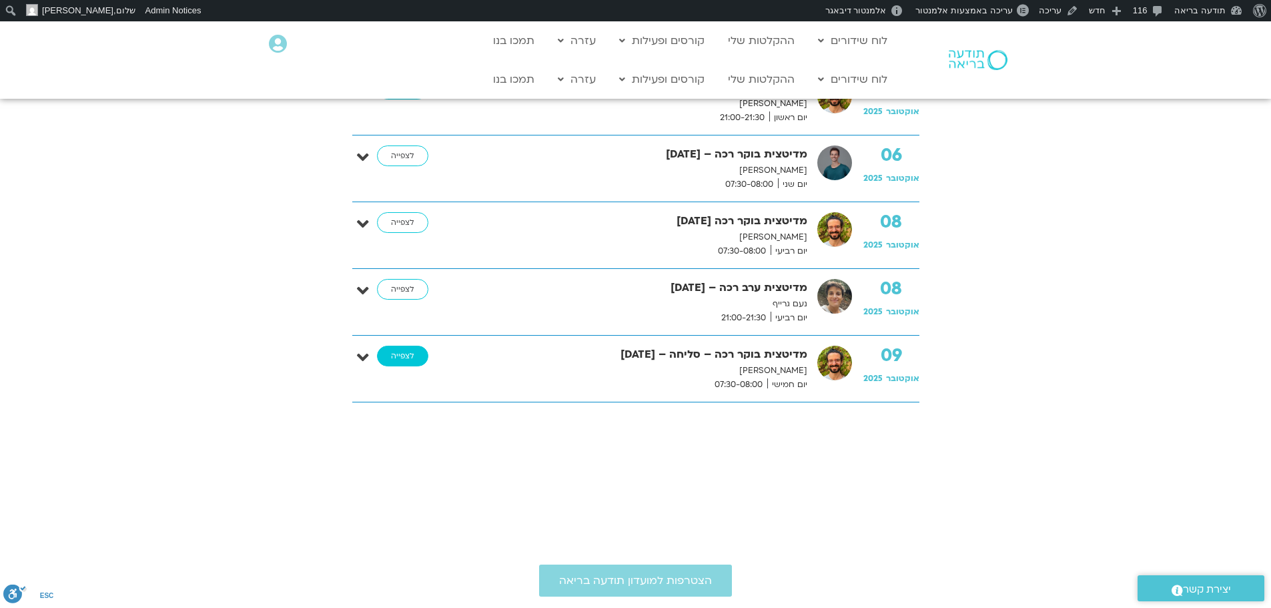
click at [420, 355] on link "לצפייה" at bounding box center [402, 356] width 51 height 21
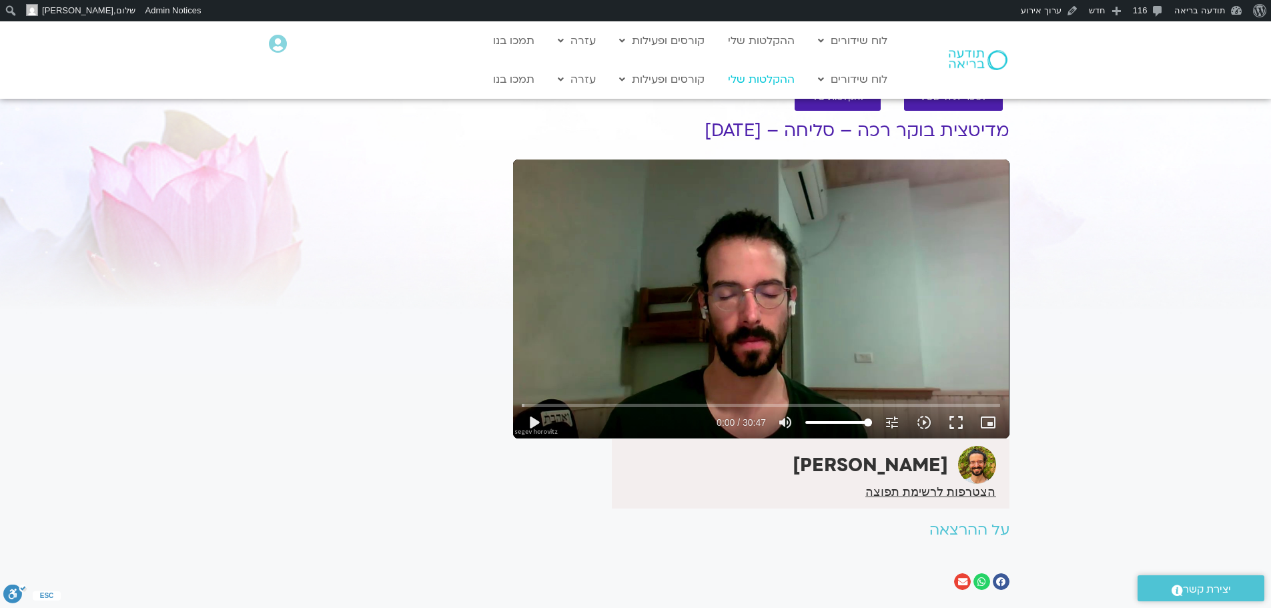
click at [773, 80] on link "ההקלטות שלי" at bounding box center [761, 79] width 80 height 25
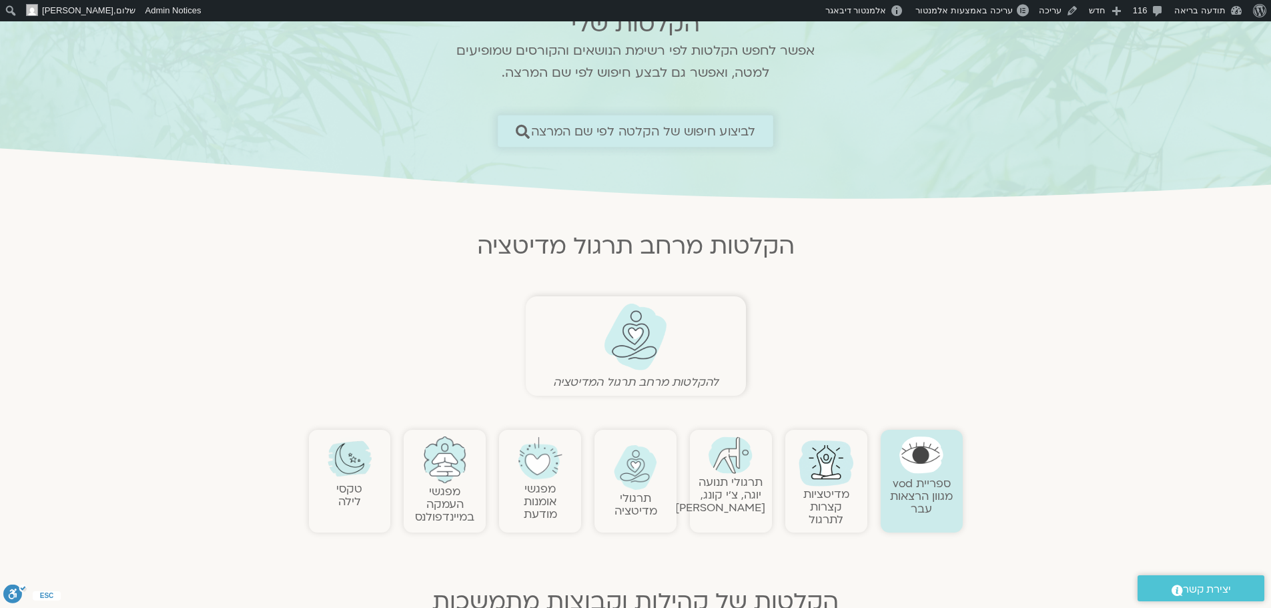
scroll to position [133, 0]
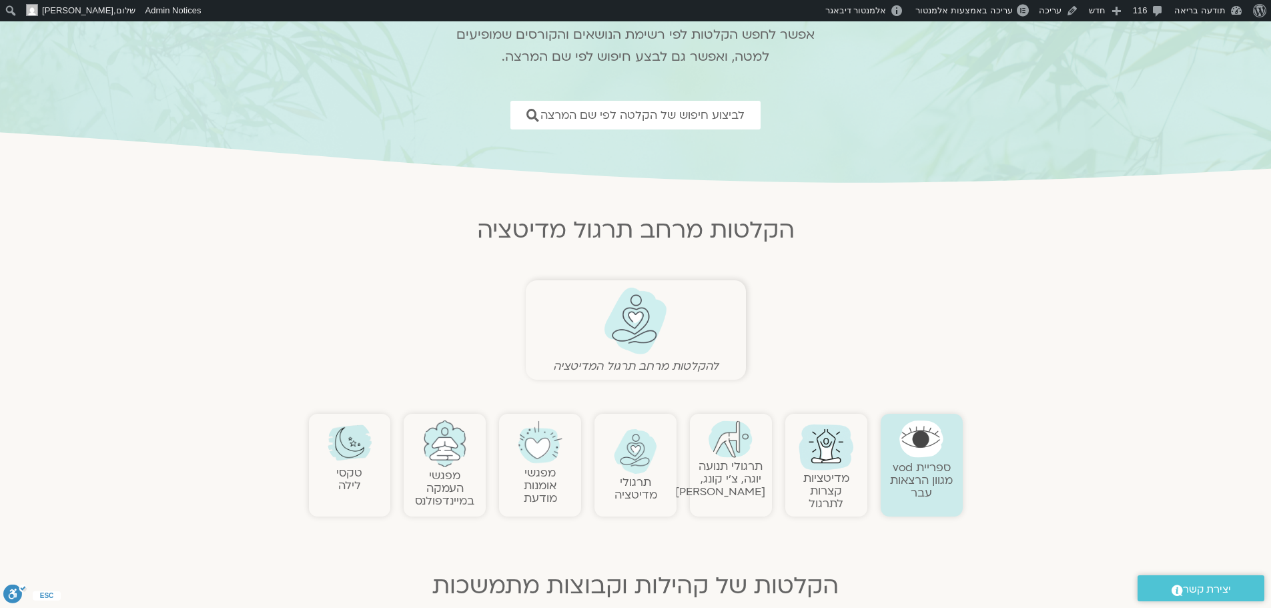
click at [735, 449] on img at bounding box center [731, 438] width 44 height 37
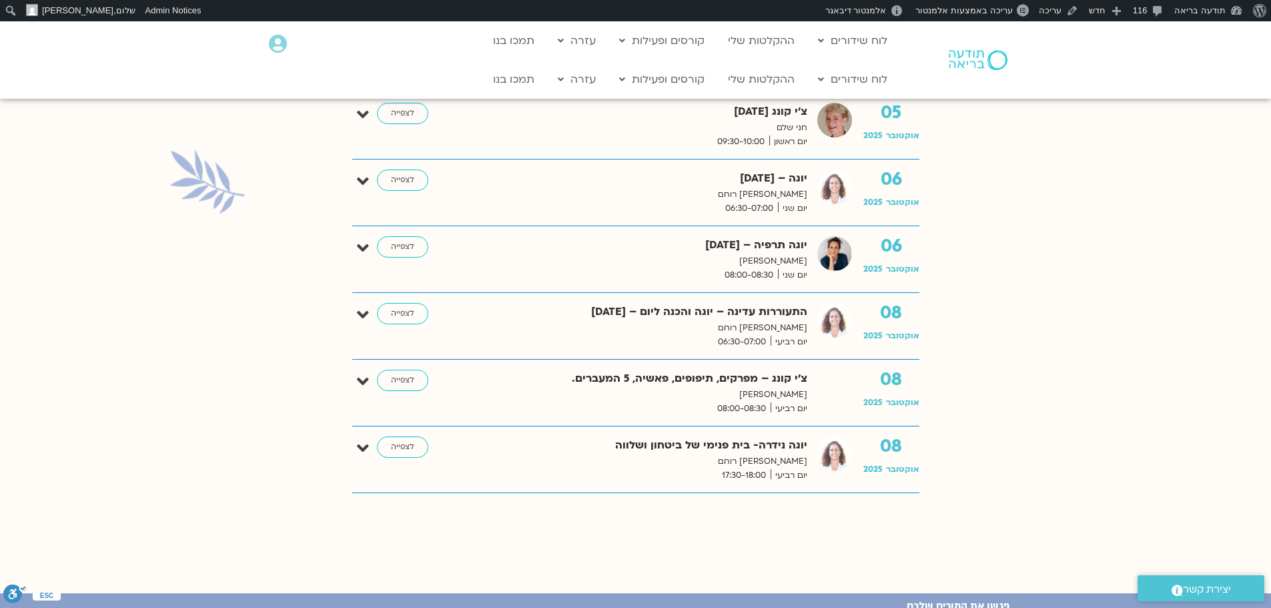
scroll to position [601, 0]
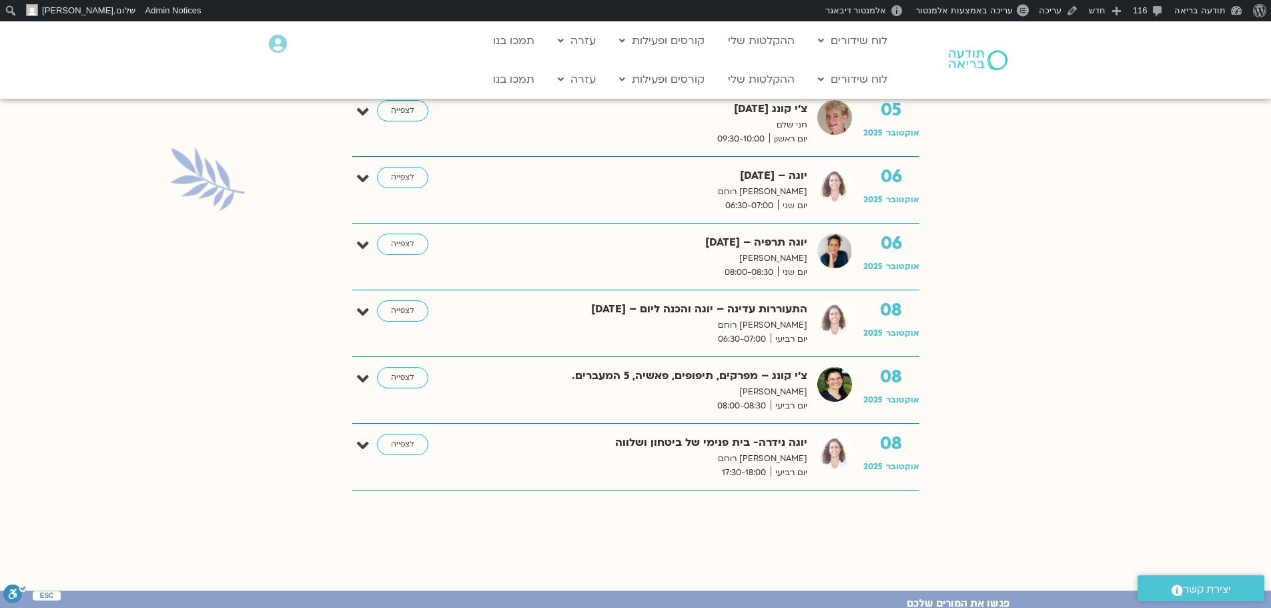
click at [703, 310] on strong "התעוררות עדינה – יוגה והכנה ליום – [DATE]" at bounding box center [632, 309] width 350 height 18
click at [703, 310] on strong "התעוררות עדינה – יוגה והכנה ליום – 8.10.25" at bounding box center [632, 309] width 350 height 18
click at [749, 310] on strong "התעוררות עדינה – יוגה והכנה ליום – 8.10.25" at bounding box center [632, 309] width 350 height 18
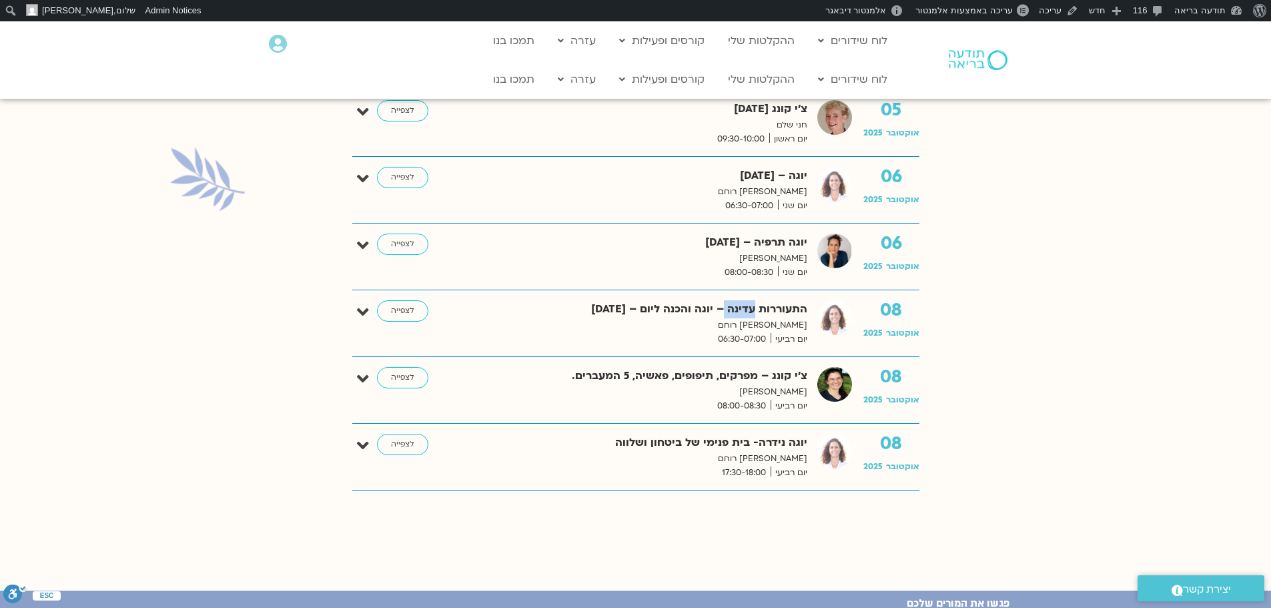
click at [749, 310] on strong "התעוררות עדינה – יוגה והכנה ליום – 8.10.25" at bounding box center [632, 309] width 350 height 18
copy div "התעוררות עדינה – יוגה והכנה ליום – 8.10.25"
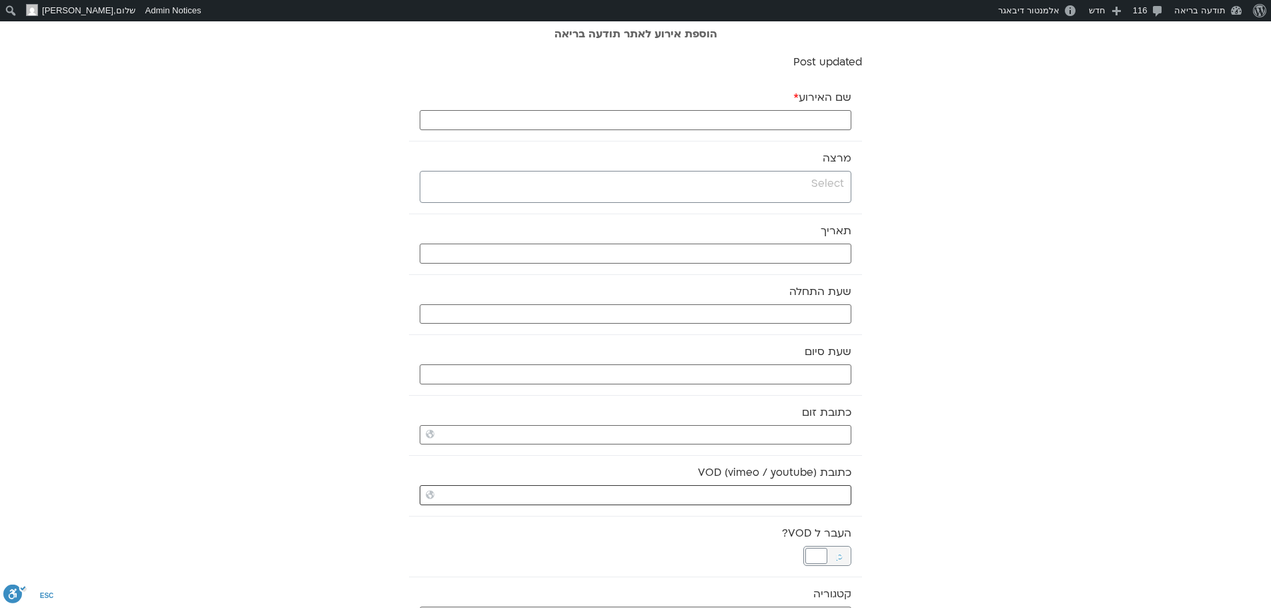
click at [773, 496] on input "כתובת VOD (vimeo / youtube)" at bounding box center [636, 495] width 432 height 20
paste input "https://stream.mux.com/HcaZxSg8jCAMAanciumeLquDJrhIy5RJWd92ELV8DSs.m3u8"
type input "https://stream.mux.com/HcaZxSg8jCAMAanciumeLquDJrhIy5RJWd92ELV8DSs.m3u8"
click at [784, 119] on input "שם האירוע *" at bounding box center [636, 120] width 432 height 20
type input "מדיטציה - 9.10.25"
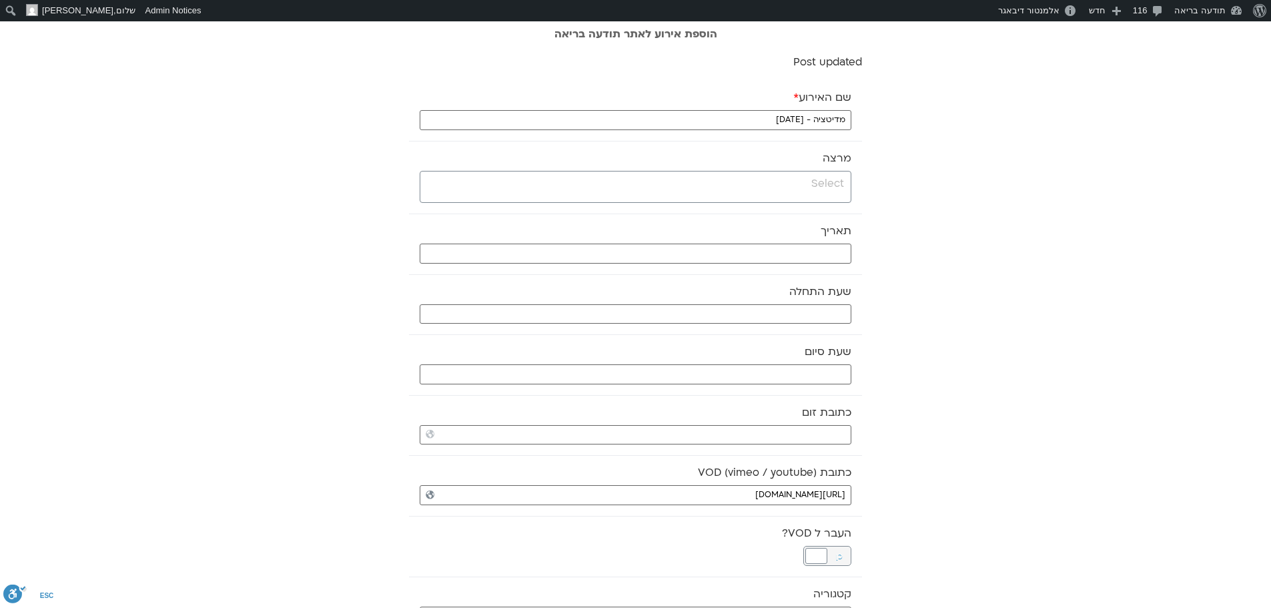
click at [807, 192] on input "search" at bounding box center [634, 183] width 420 height 17
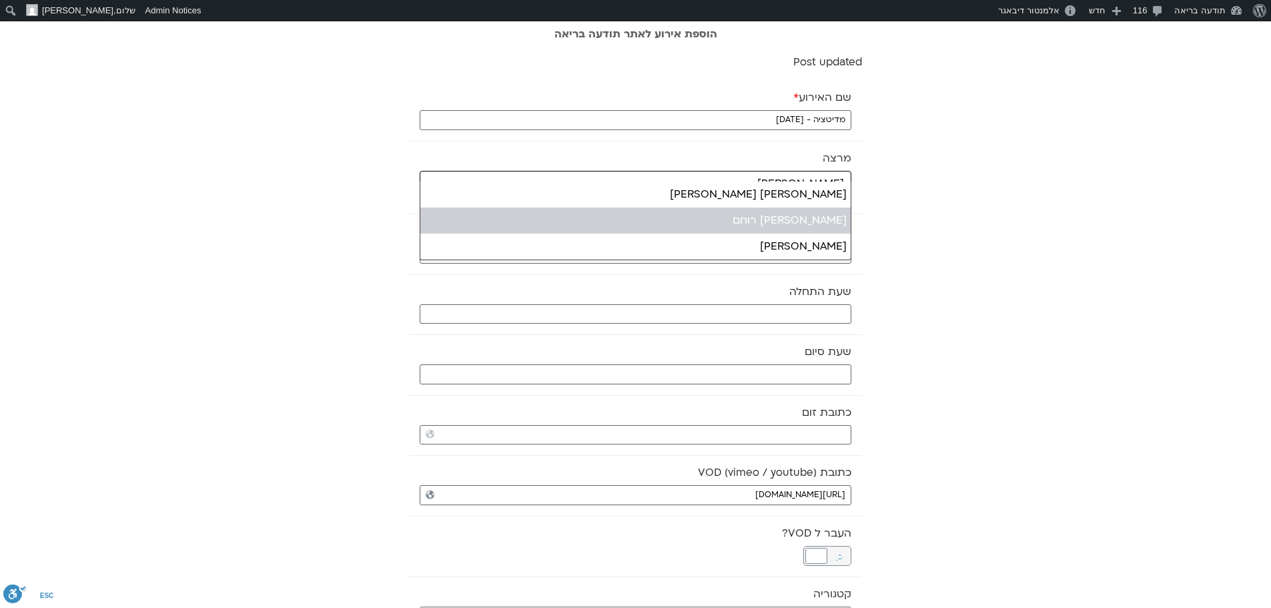
type input "אורנה"
select select "*****"
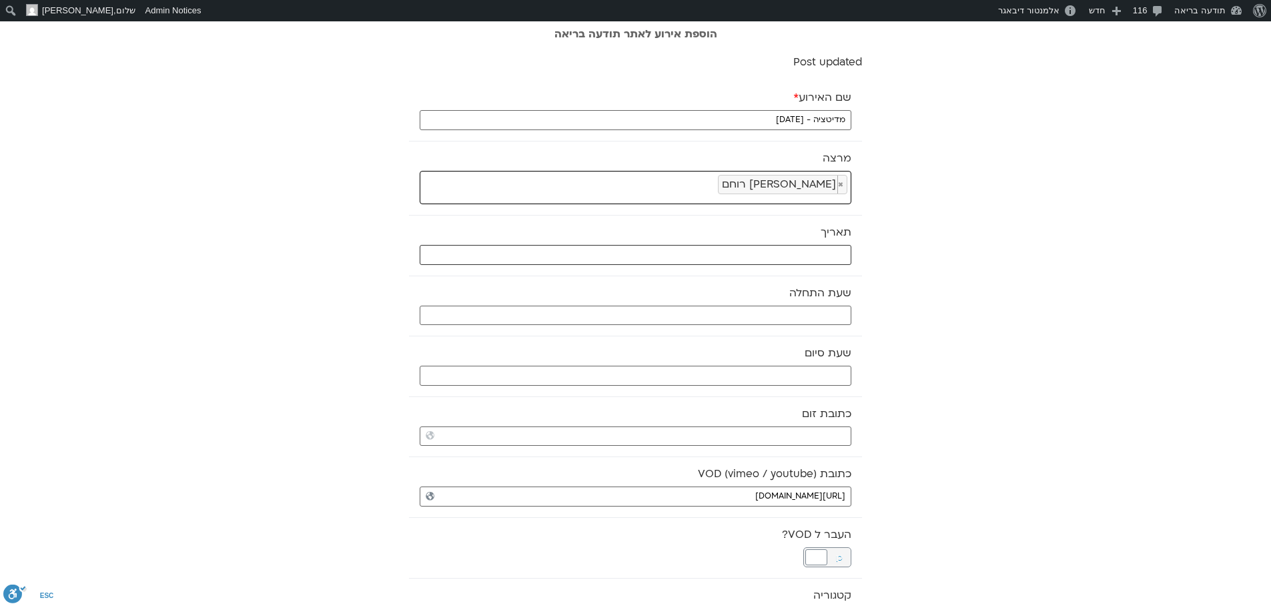
click at [701, 255] on input "text" at bounding box center [636, 255] width 432 height 20
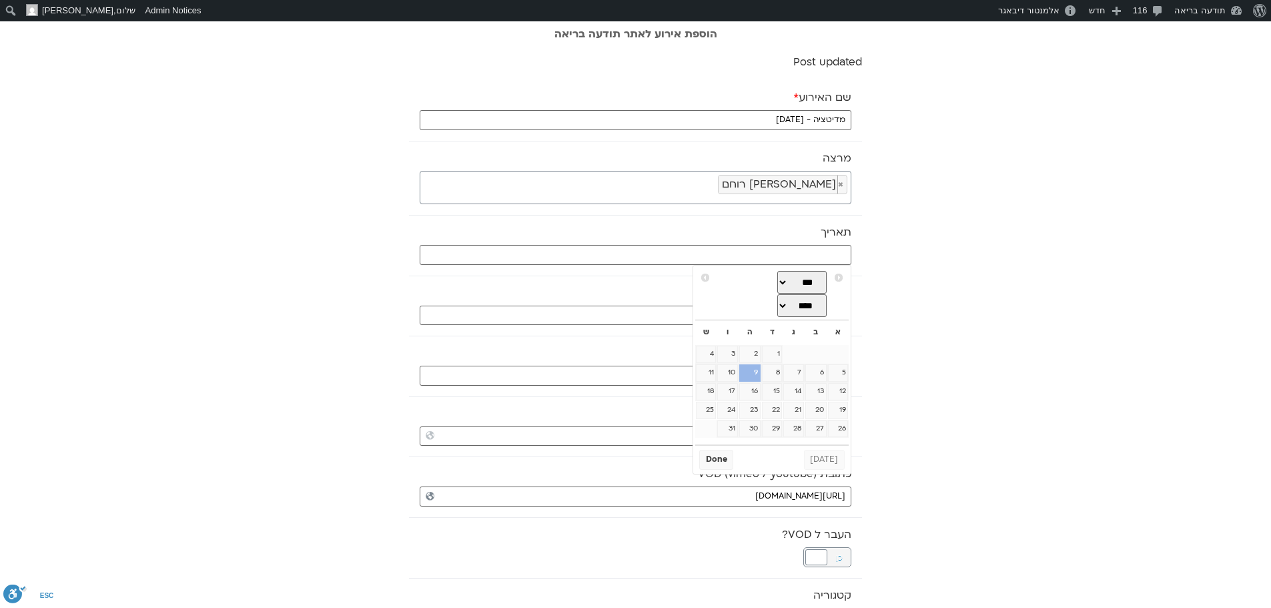
click at [757, 380] on link "9" at bounding box center [749, 372] width 21 height 17
type input "09/10/2025"
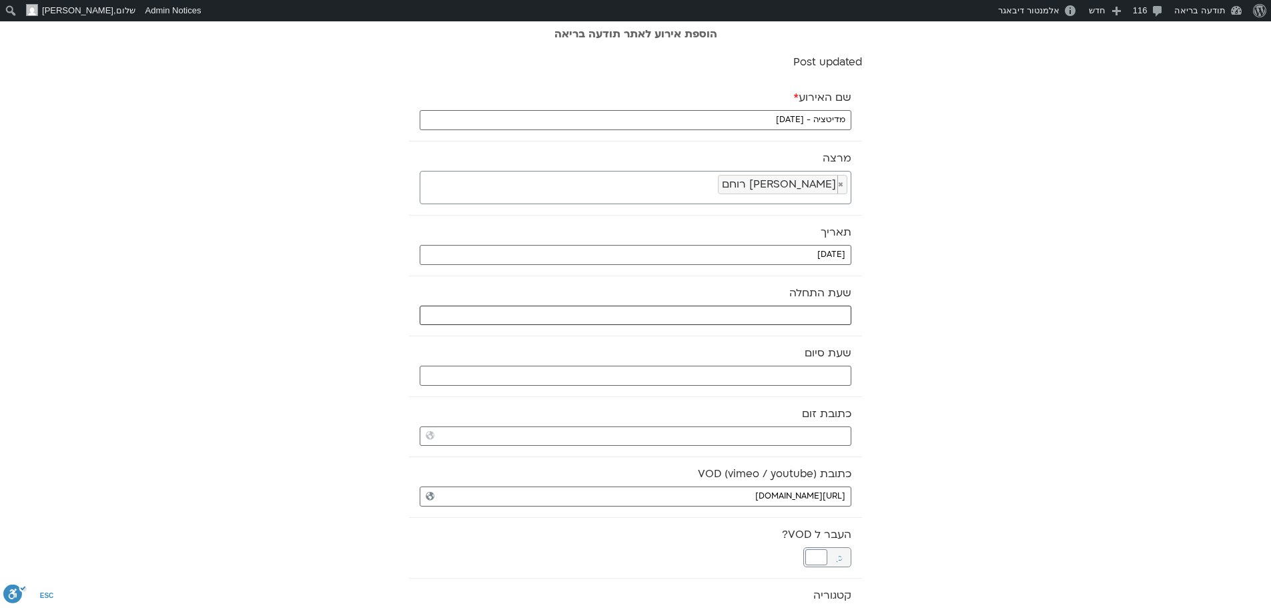
click at [818, 314] on input "text" at bounding box center [636, 316] width 432 height 20
click at [767, 364] on select "** ** ** ** ** ** ** ** ** ** ** ** ** ** ** ** ** ** ** ** ** ** ** **" at bounding box center [751, 363] width 43 height 23
type input "07:00"
select select "*"
click at [721, 398] on button "Select" at bounding box center [717, 396] width 37 height 20
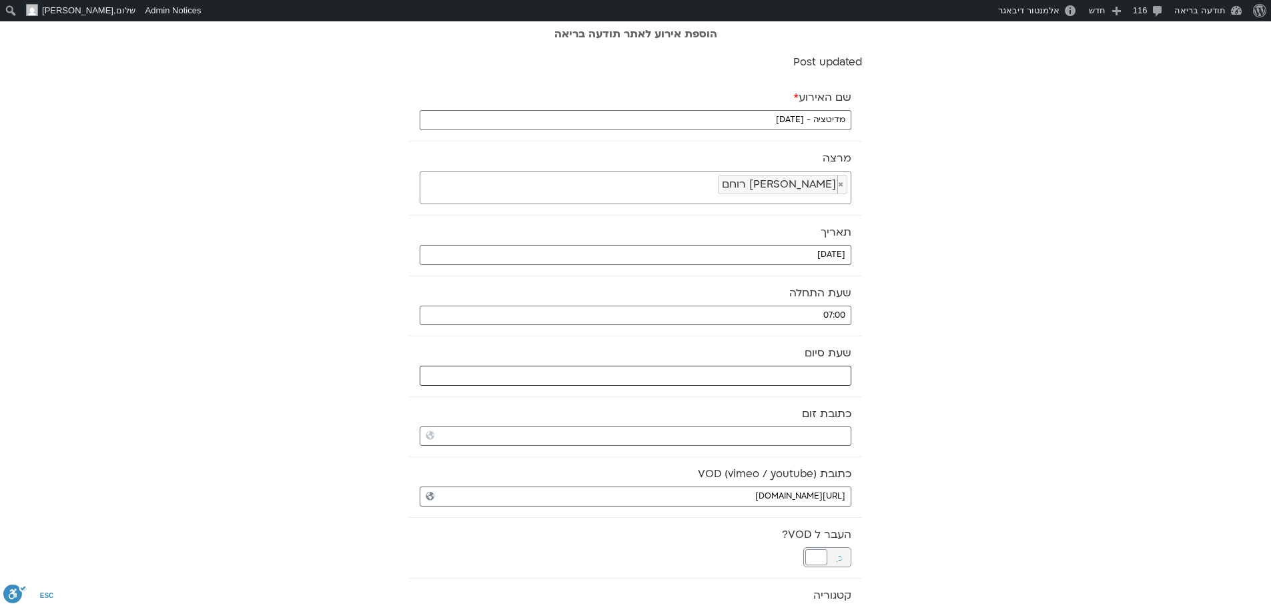
click at [725, 374] on input "text" at bounding box center [636, 376] width 432 height 20
click at [763, 424] on select "** ** ** ** ** ** ** ** ** ** ** ** ** ** ** ** ** ** ** ** ** ** ** **" at bounding box center [751, 423] width 43 height 23
type input "07:00"
select select "*"
type input "07:30"
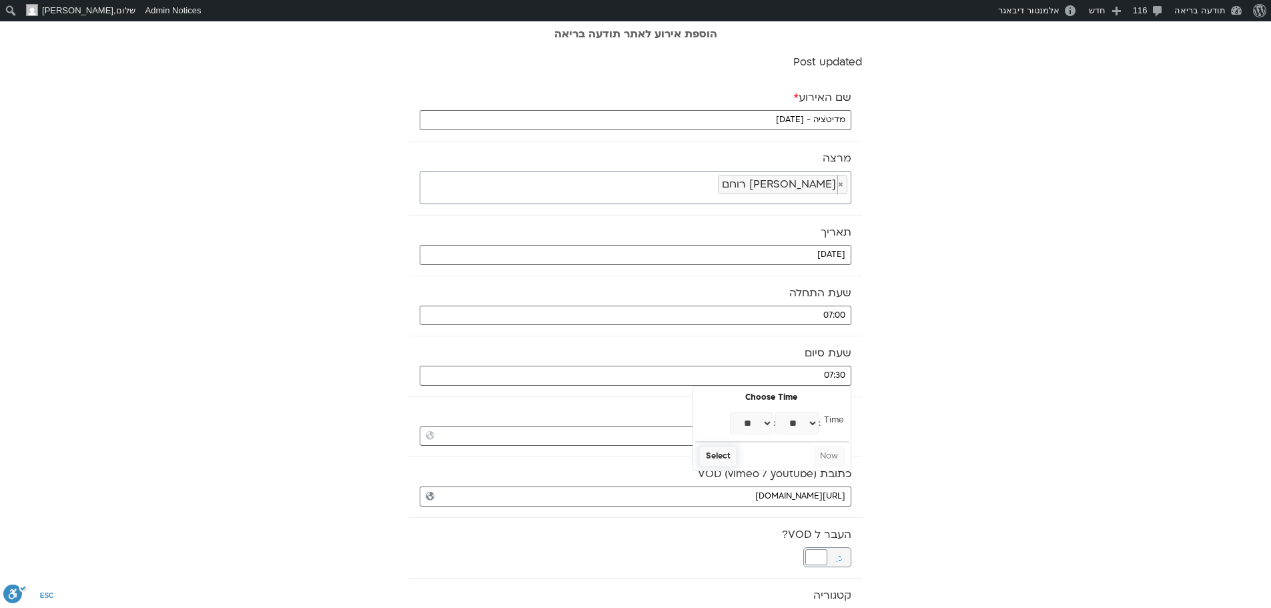
select select "*"
select select "**"
click at [711, 460] on button "Select" at bounding box center [717, 456] width 37 height 20
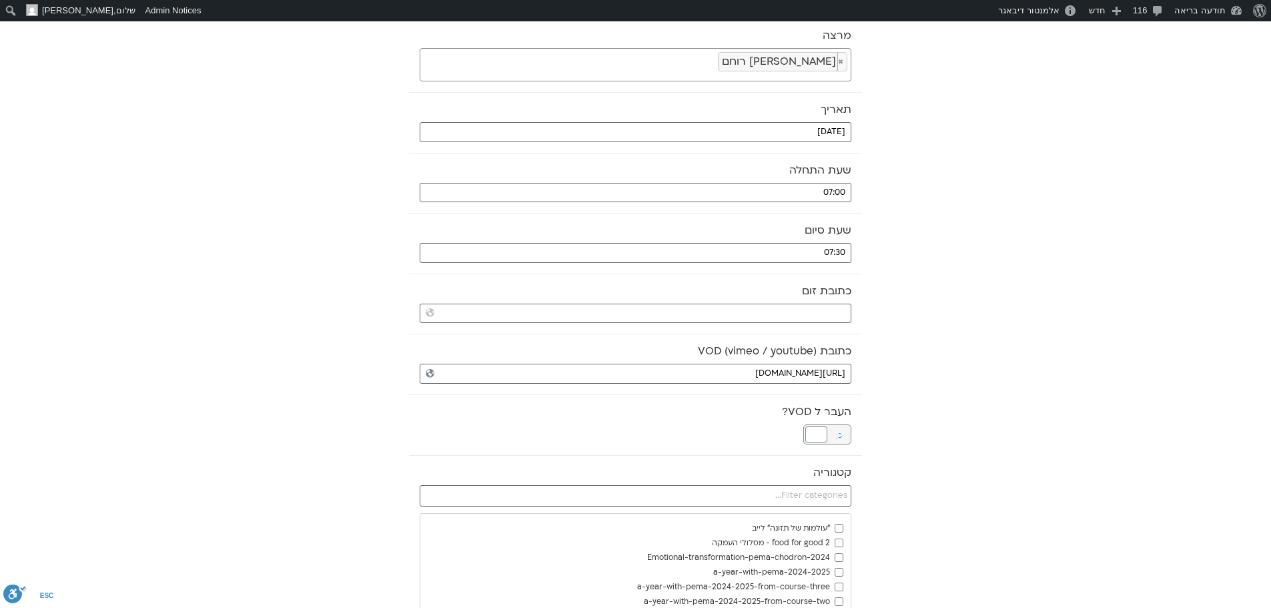
scroll to position [133, 0]
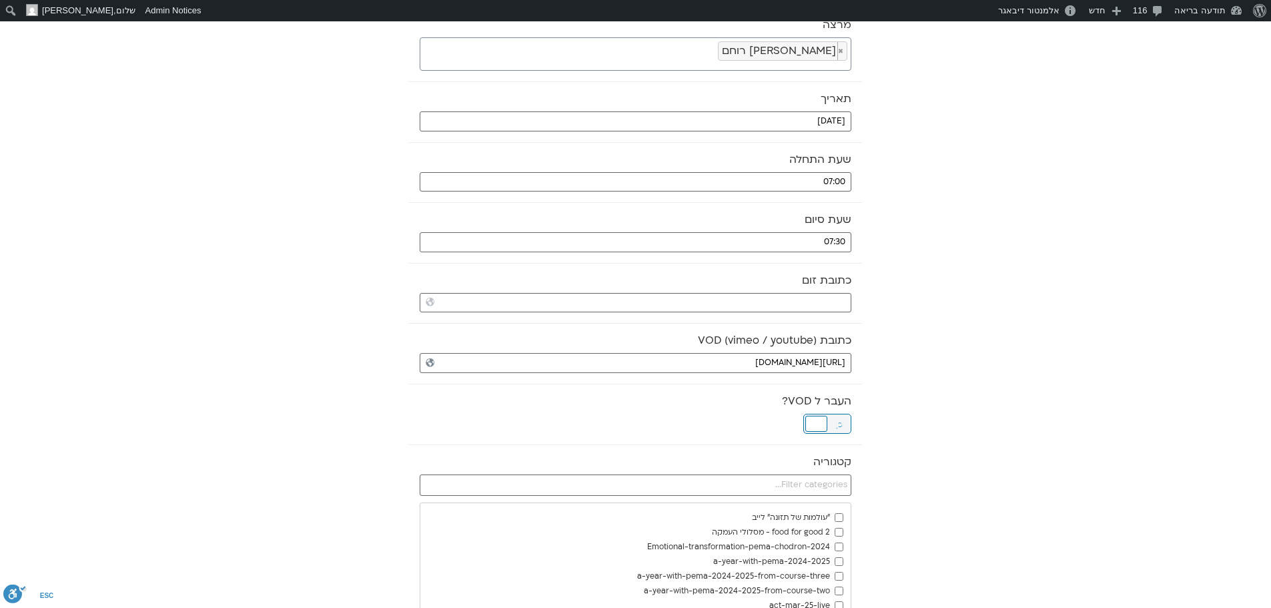
click at [817, 423] on div at bounding box center [816, 424] width 22 height 16
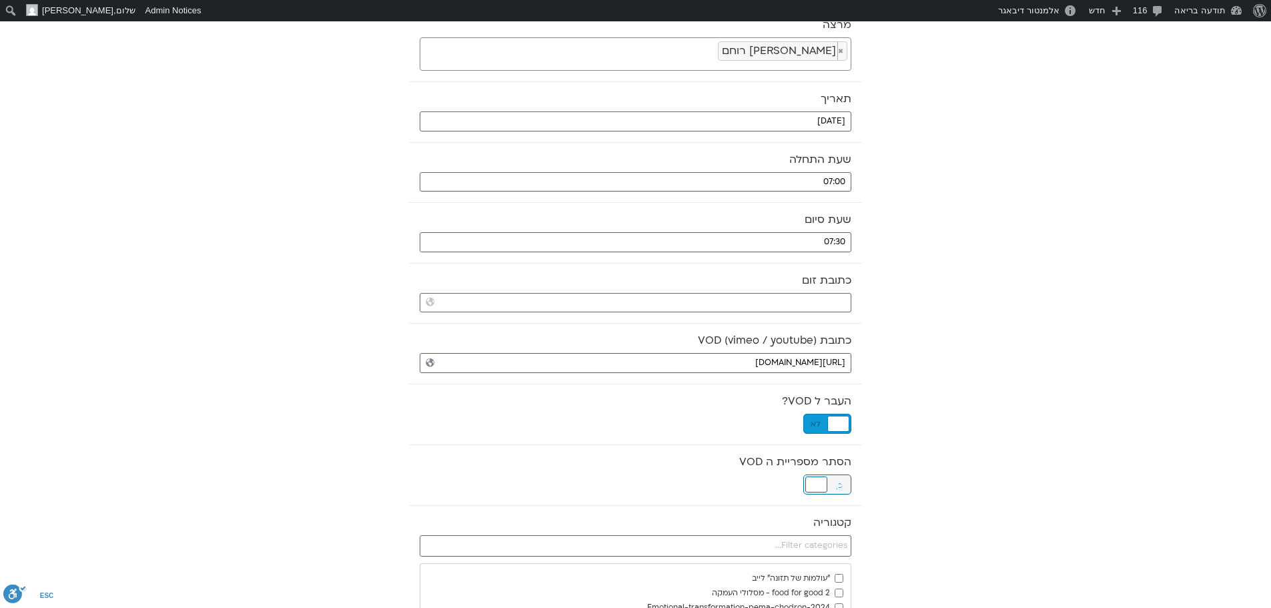
click at [824, 483] on div at bounding box center [816, 484] width 22 height 16
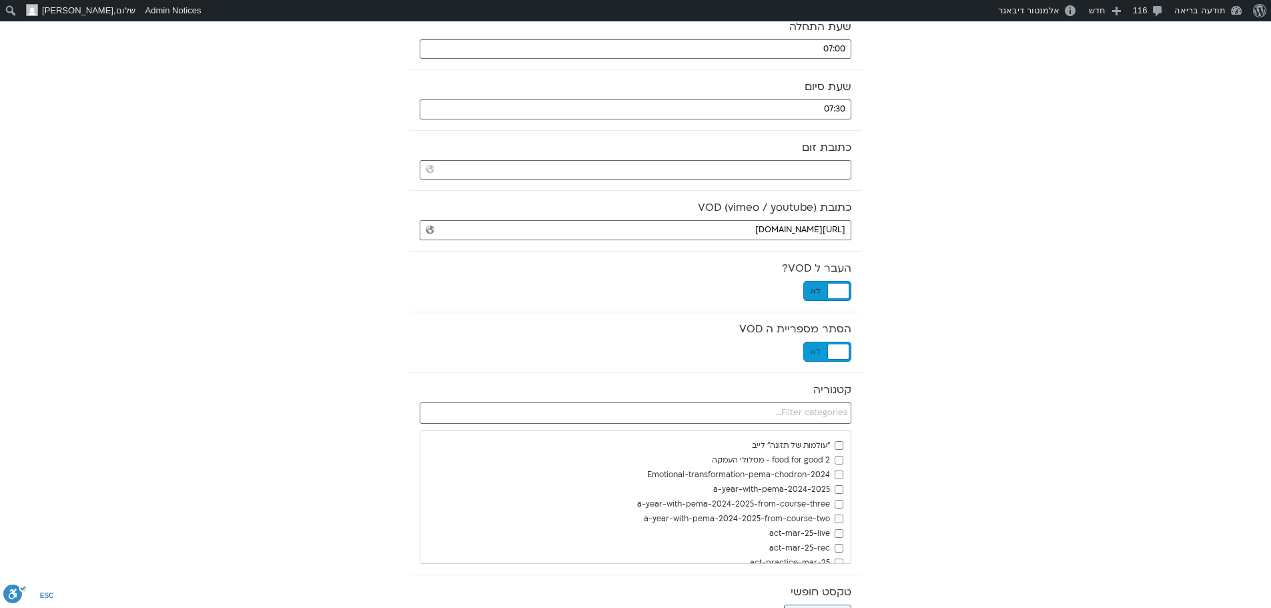
scroll to position [267, 0]
click at [827, 420] on input "text" at bounding box center [636, 412] width 432 height 21
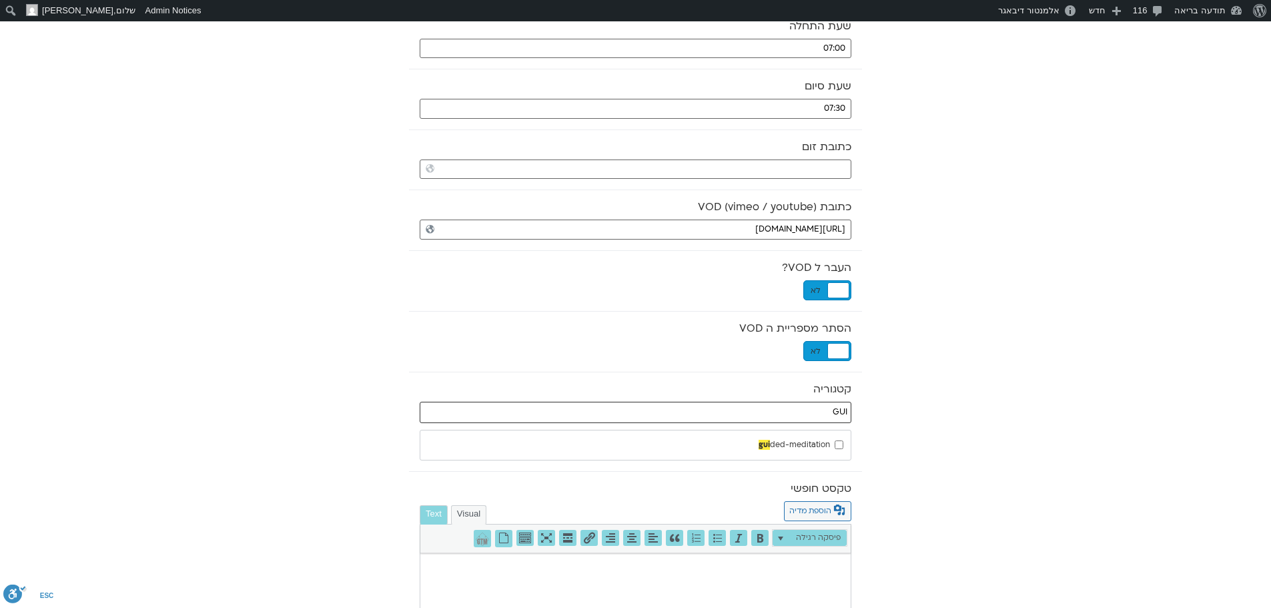
type input "GUI"
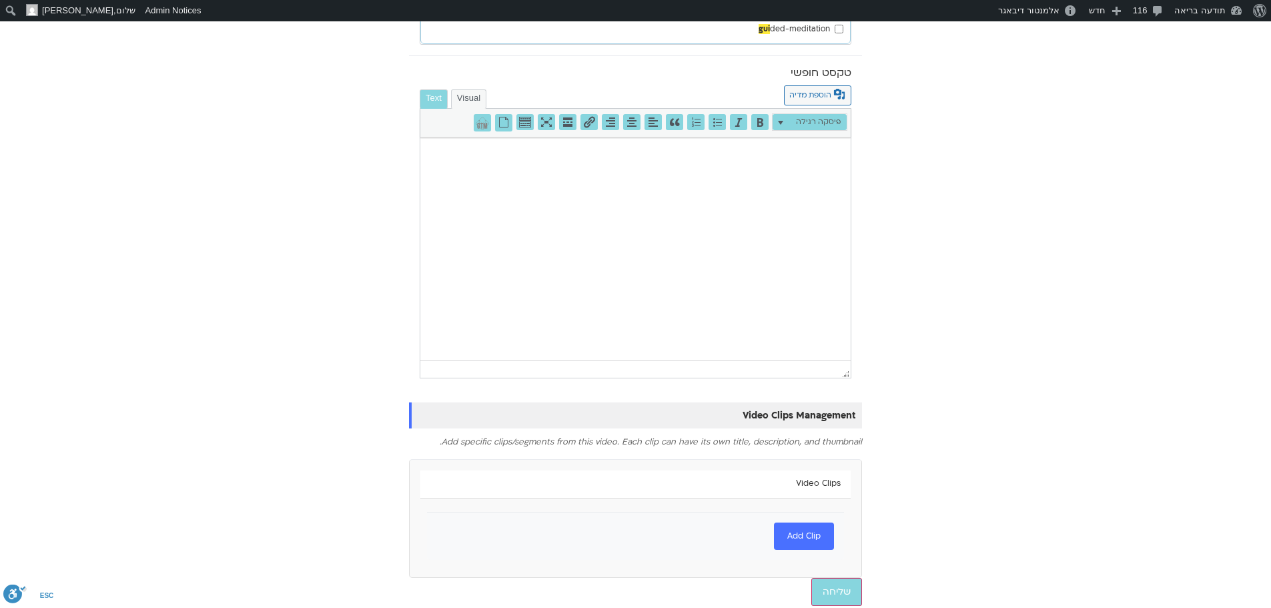
scroll to position [687, 0]
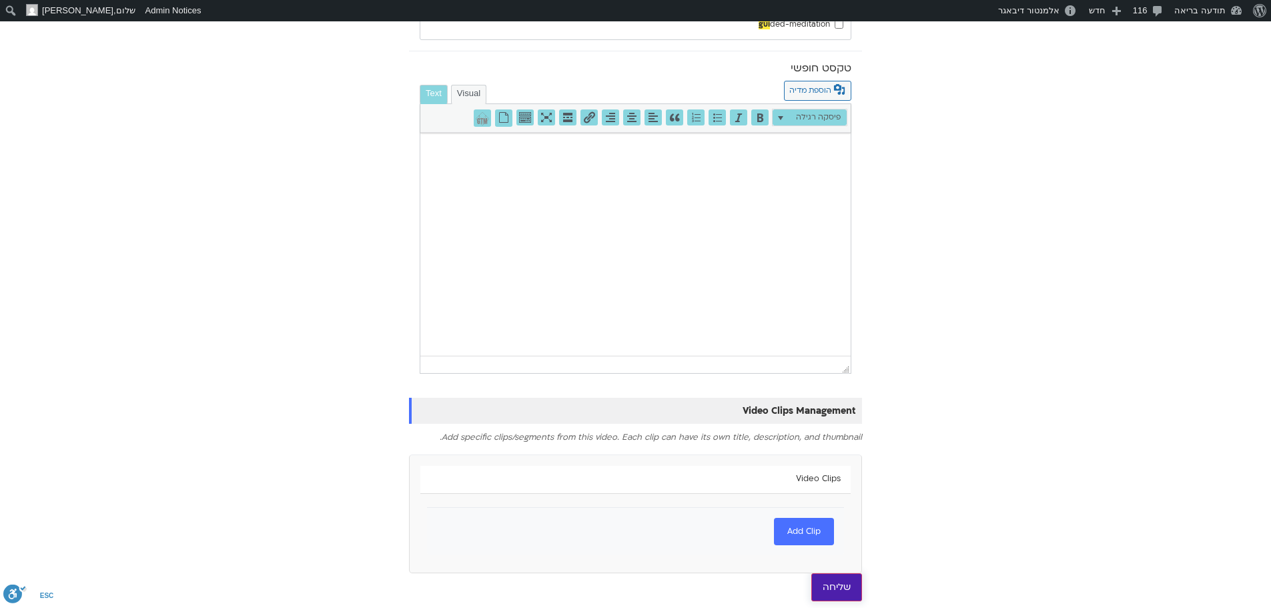
click at [841, 584] on input "שליחה" at bounding box center [836, 587] width 51 height 28
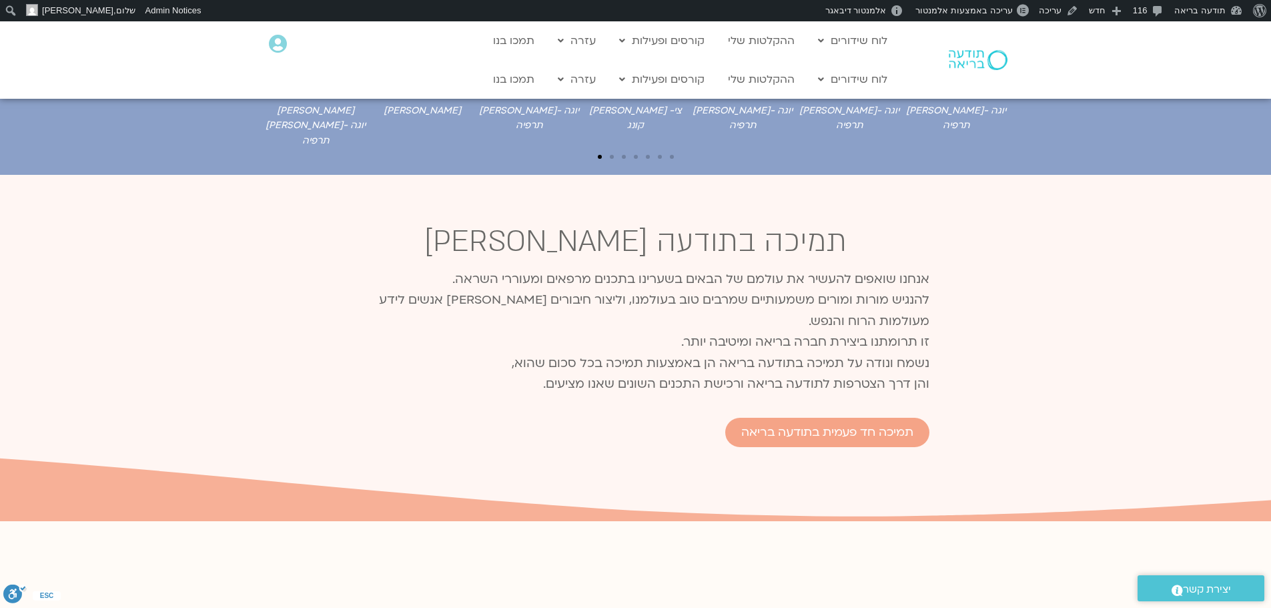
scroll to position [601, 0]
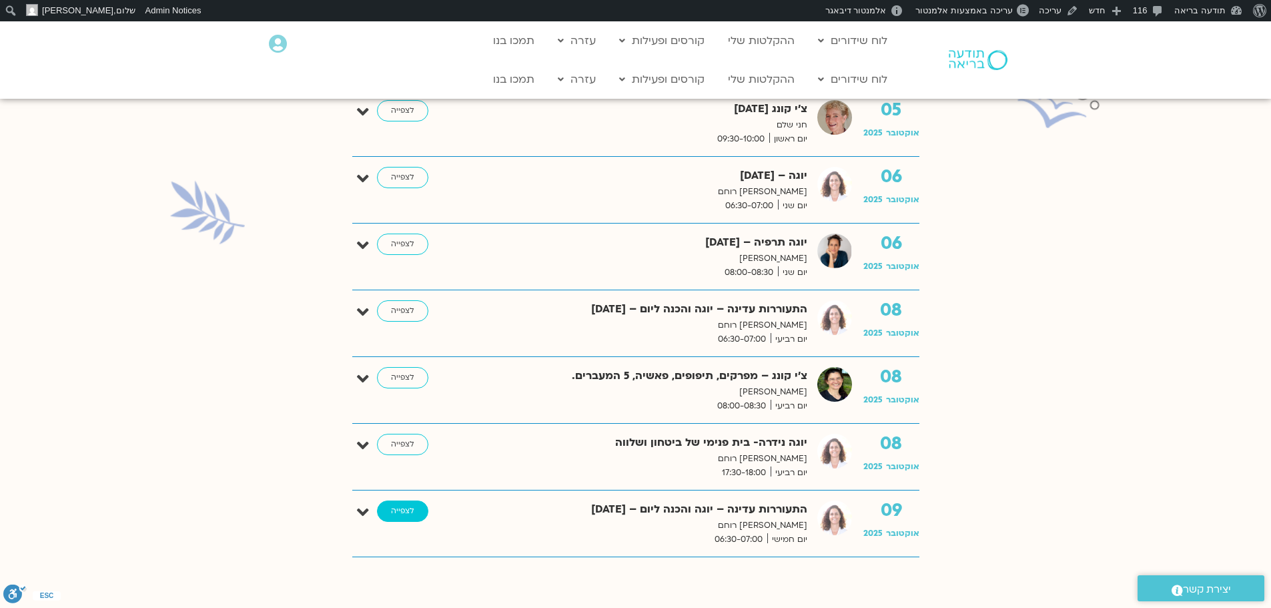
click at [395, 510] on link "לצפייה" at bounding box center [402, 510] width 51 height 21
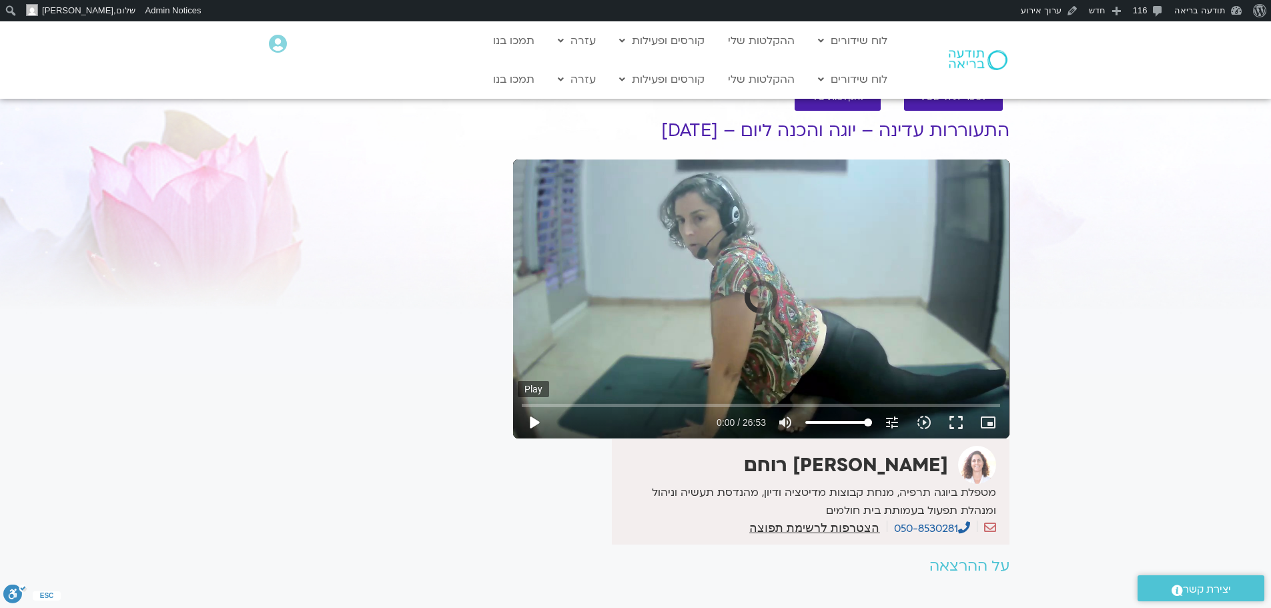
click at [537, 420] on button "play_arrow" at bounding box center [534, 422] width 32 height 32
click at [625, 406] on input "Seek" at bounding box center [761, 405] width 478 height 8
click at [531, 419] on button "pause" at bounding box center [534, 422] width 32 height 32
type input "341.006112"
click at [768, 75] on link "ההקלטות שלי" at bounding box center [761, 79] width 80 height 25
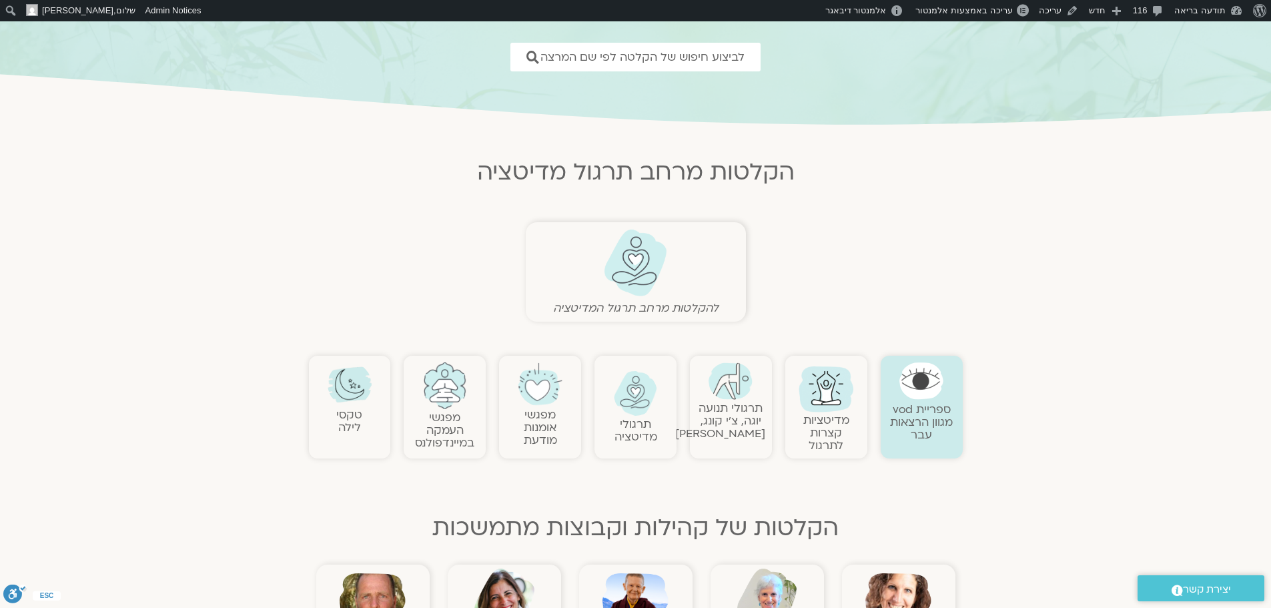
scroll to position [200, 0]
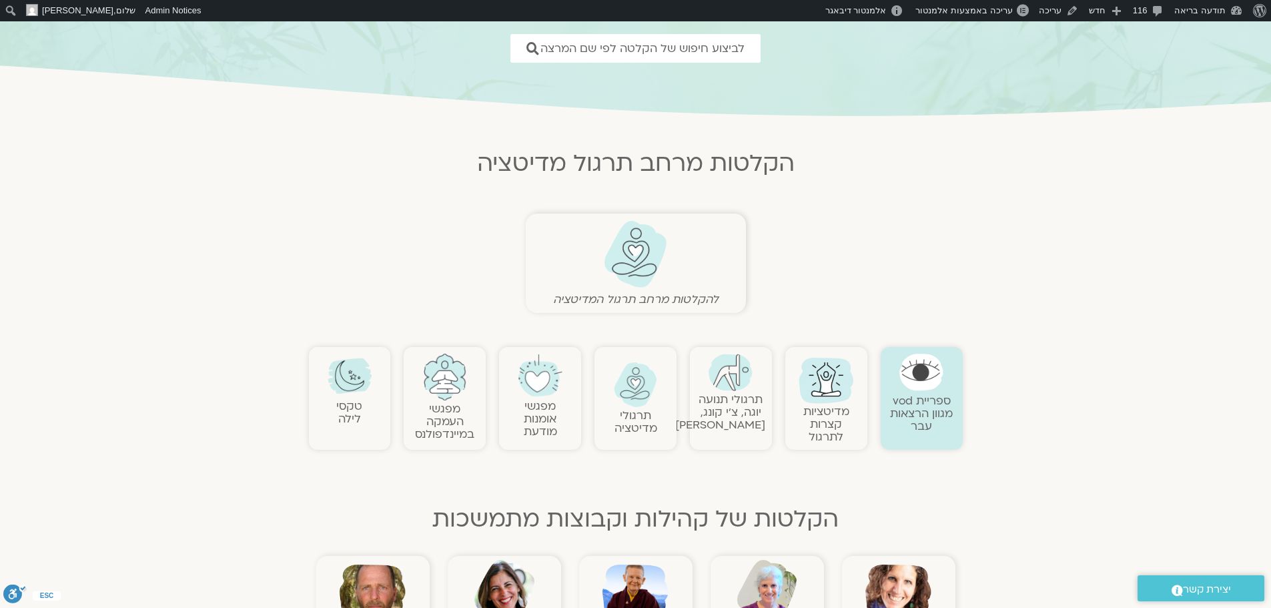
click at [633, 404] on img at bounding box center [636, 384] width 44 height 45
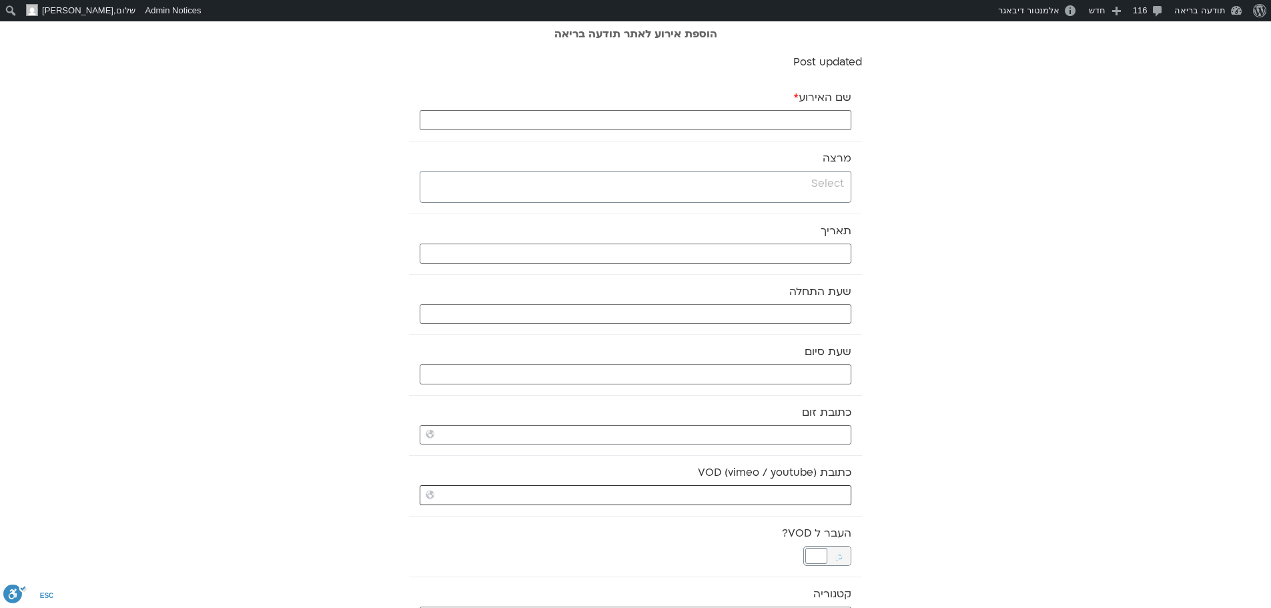
click at [770, 490] on input "כתובת VOD (vimeo / youtube)" at bounding box center [636, 495] width 432 height 20
paste input "https://stream.mux.com/95XOTE4QVeUr8itEH11Nw014ivzkUeUr9dRf02BYt2es4.m3u8"
type input "https://stream.mux.com/95XOTE4QVeUr8itEH11Nw014ivzkUeUr9dRf02BYt2es4.m3u8"
click at [815, 192] on input "search" at bounding box center [634, 183] width 420 height 17
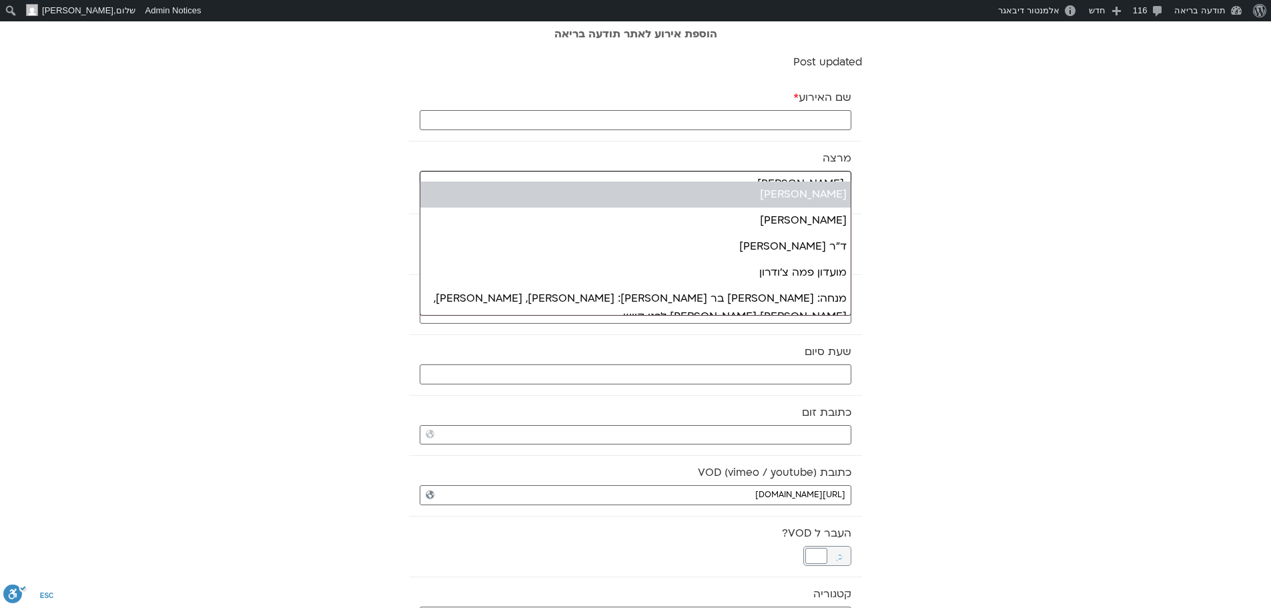
type input "רון"
select select "*****"
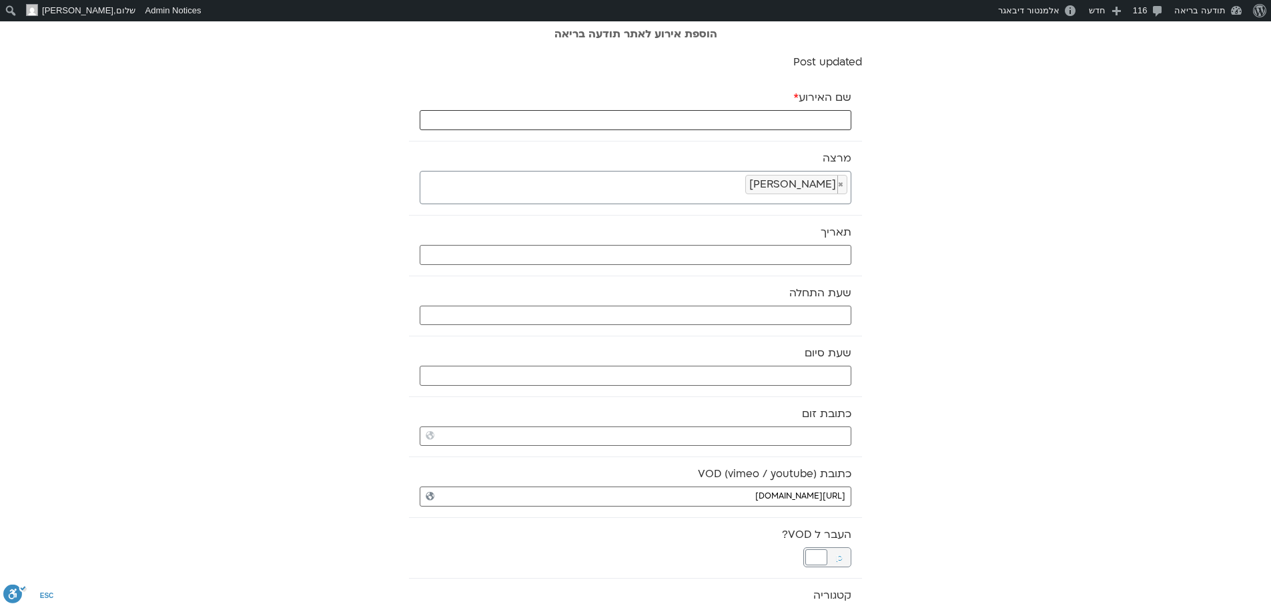
click at [827, 113] on input "שם האירוע *" at bounding box center [636, 120] width 432 height 20
type input "תרגול מיינדפולנס - 9.10.25"
click at [842, 254] on input "text" at bounding box center [636, 255] width 432 height 20
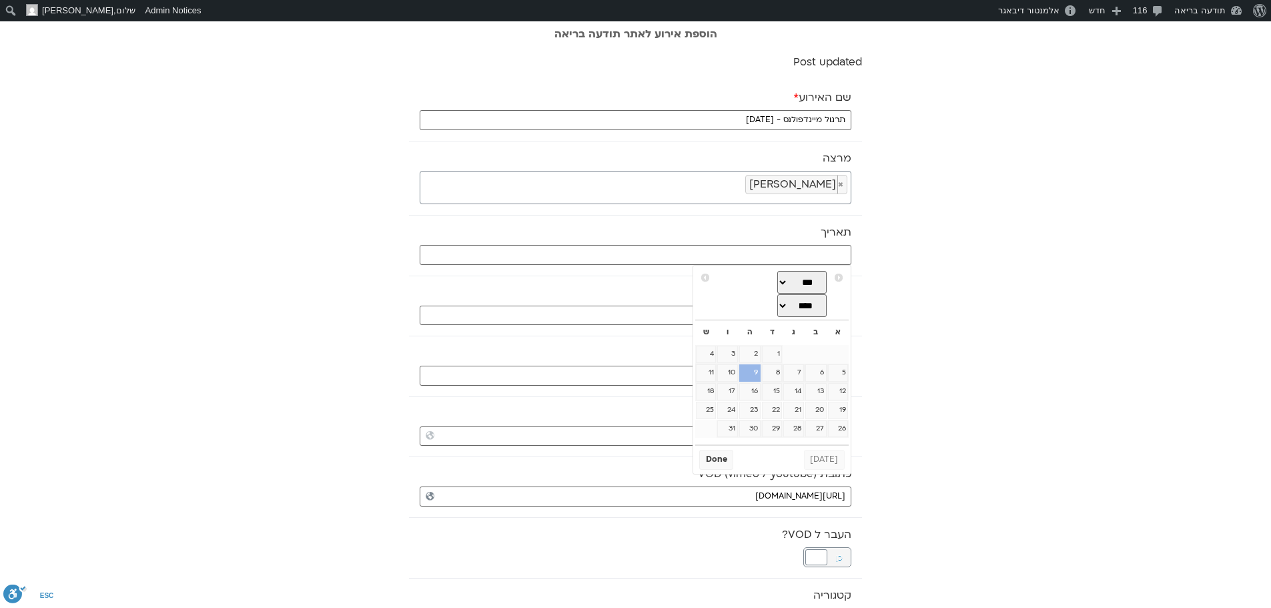
click at [756, 375] on link "9" at bounding box center [749, 372] width 21 height 17
type input "09/10/2025"
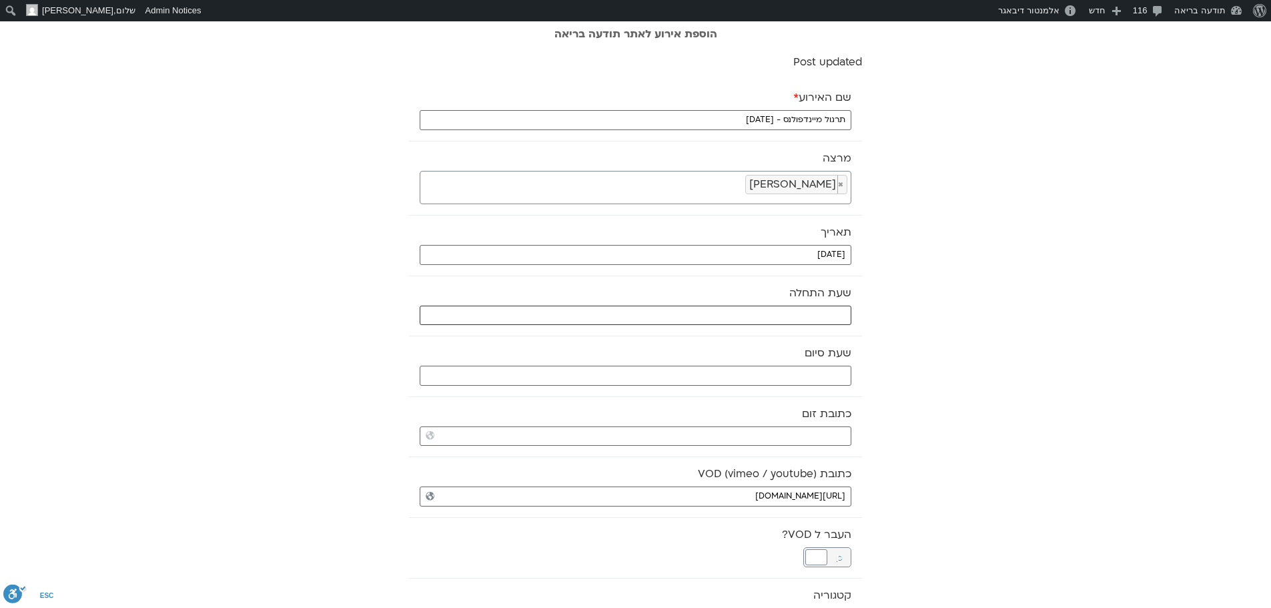
click at [795, 315] on input "text" at bounding box center [636, 316] width 432 height 20
click at [767, 366] on select "** ** ** ** ** ** ** ** ** ** ** ** ** ** ** ** ** ** ** ** ** ** ** **" at bounding box center [751, 363] width 43 height 23
type input "09:00"
select select "*"
click at [713, 394] on button "Select" at bounding box center [717, 396] width 37 height 20
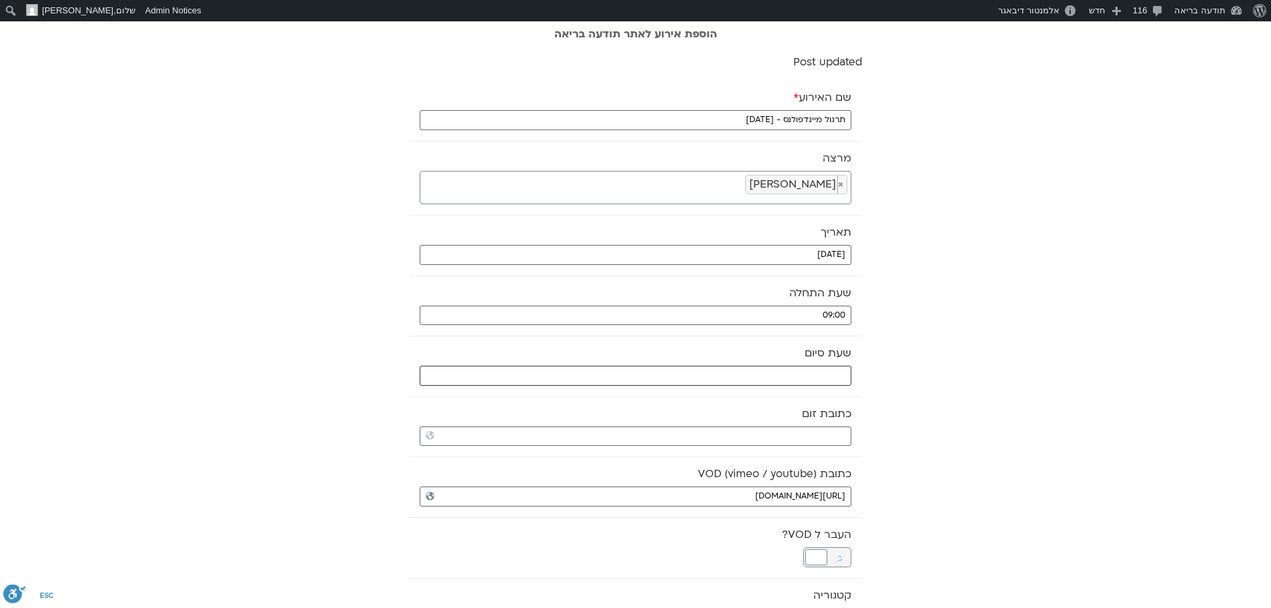
click at [741, 378] on input "text" at bounding box center [636, 376] width 432 height 20
click at [761, 422] on select "** ** ** ** ** ** ** ** ** ** ** ** ** ** ** ** ** ** ** ** ** ** ** **" at bounding box center [751, 423] width 43 height 23
type input "10:00"
select select "**"
click at [717, 455] on button "Select" at bounding box center [717, 456] width 37 height 20
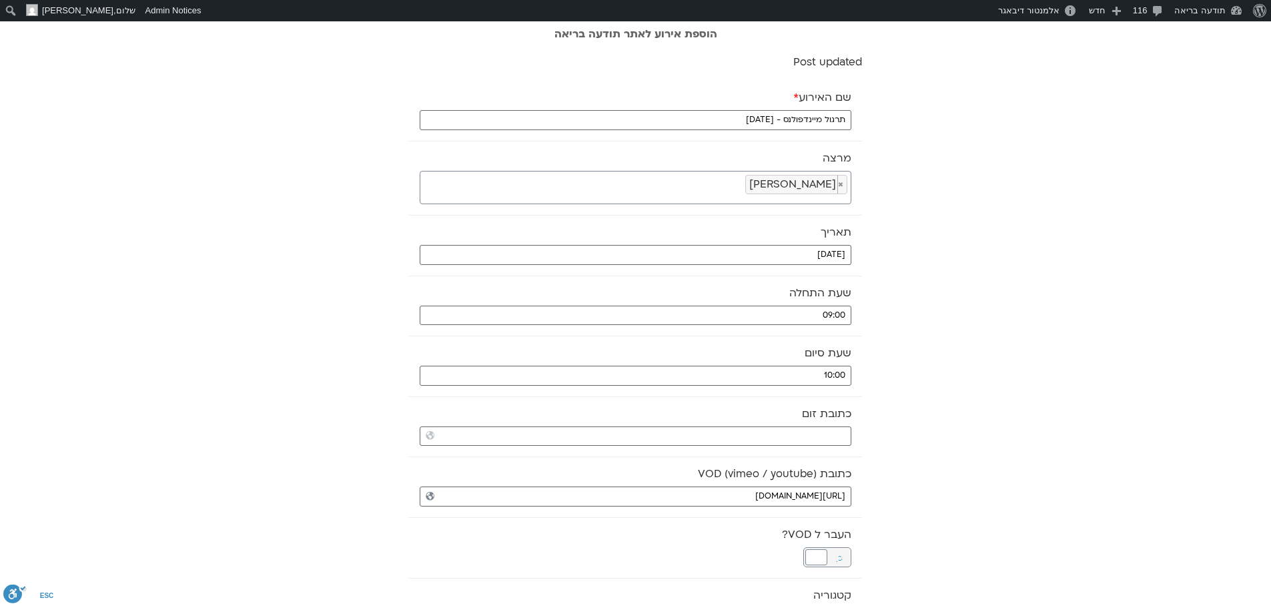
scroll to position [133, 0]
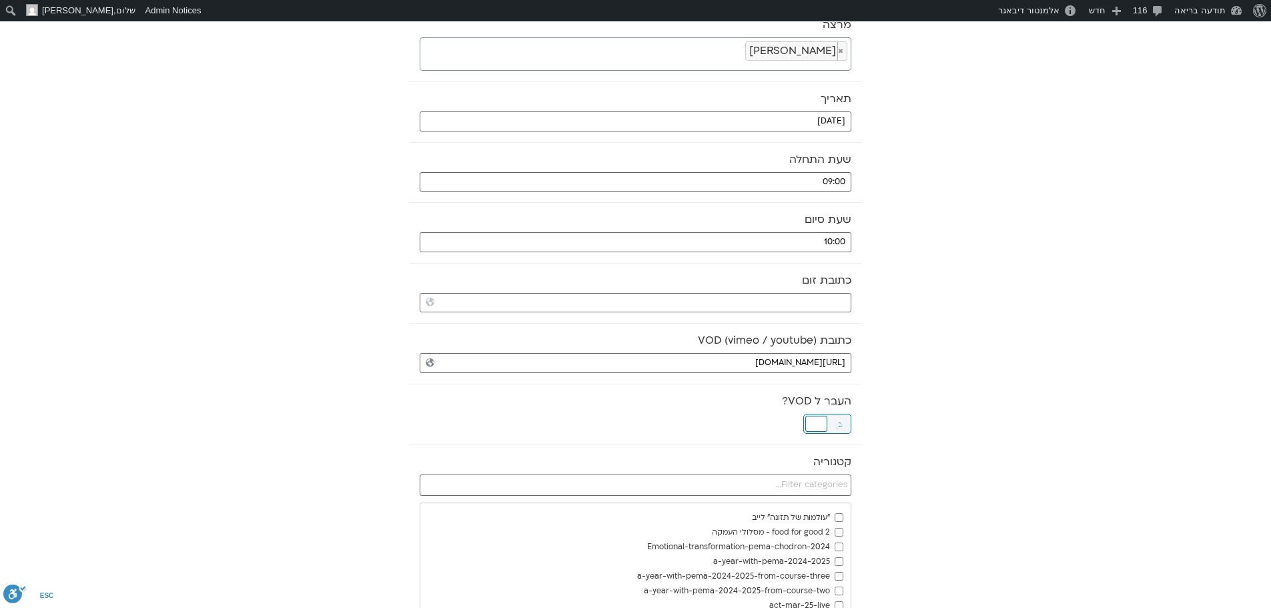
click at [823, 422] on div at bounding box center [816, 424] width 22 height 16
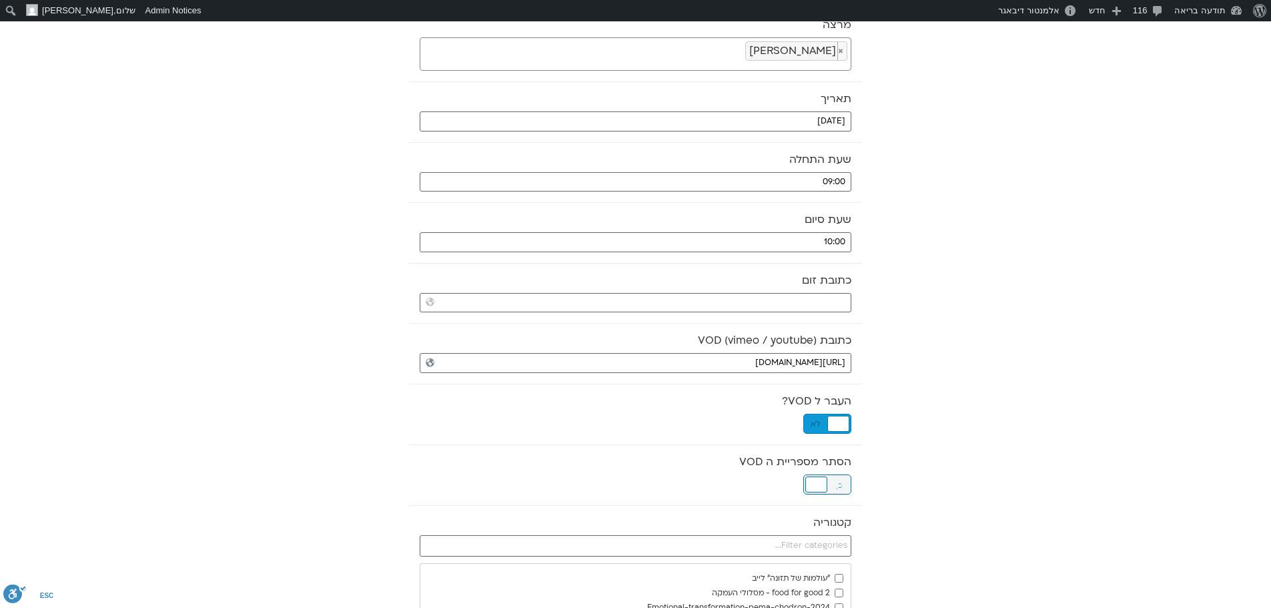
click at [820, 481] on div at bounding box center [816, 484] width 22 height 16
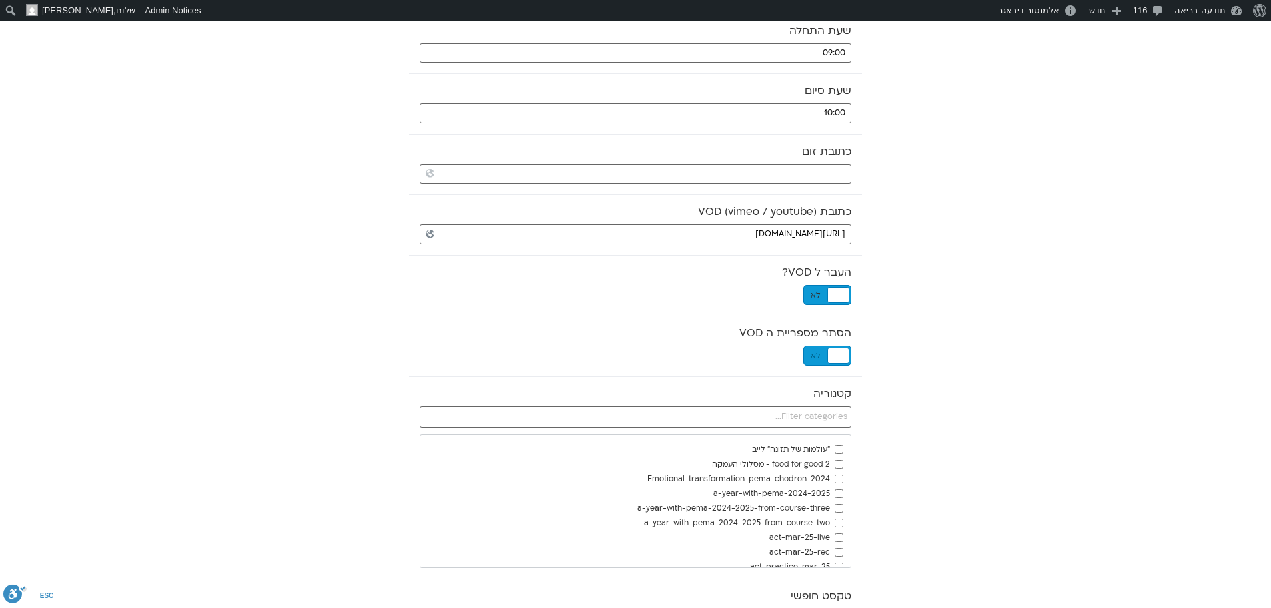
scroll to position [334, 0]
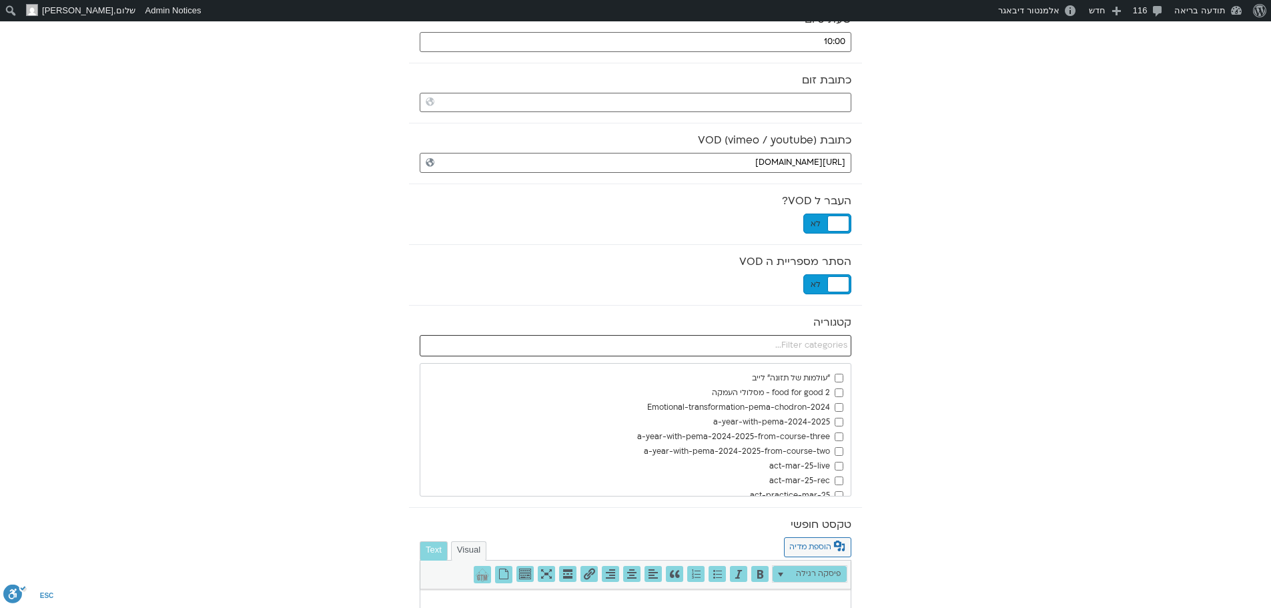
click at [831, 346] on input "text" at bounding box center [636, 345] width 432 height 21
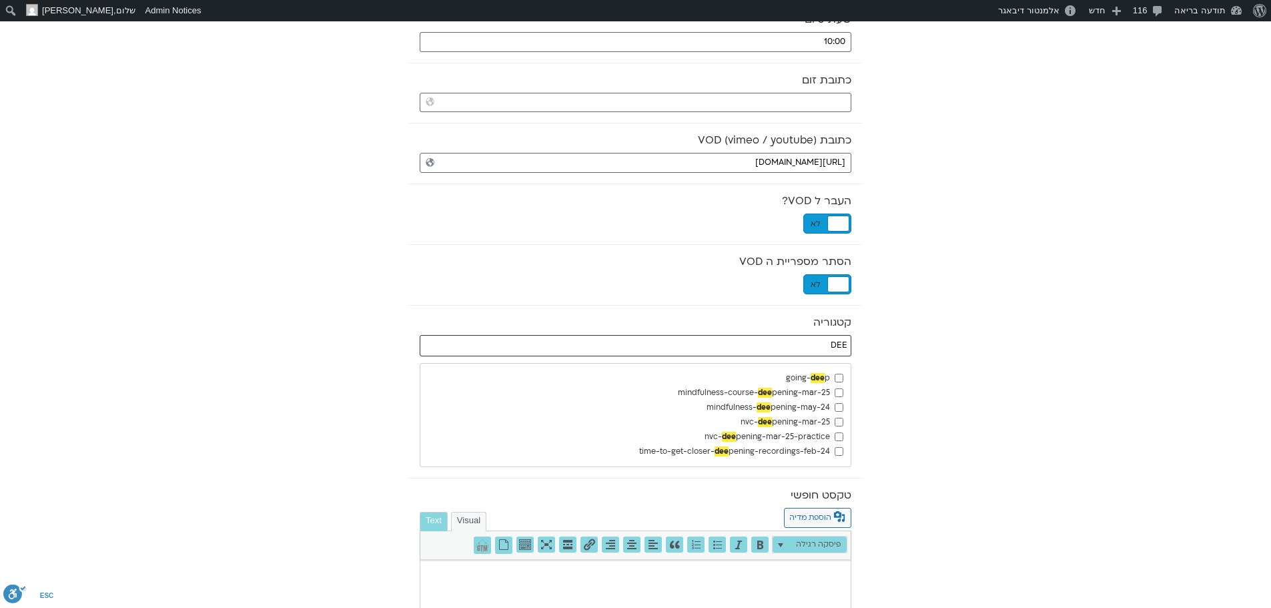
type input "DEE"
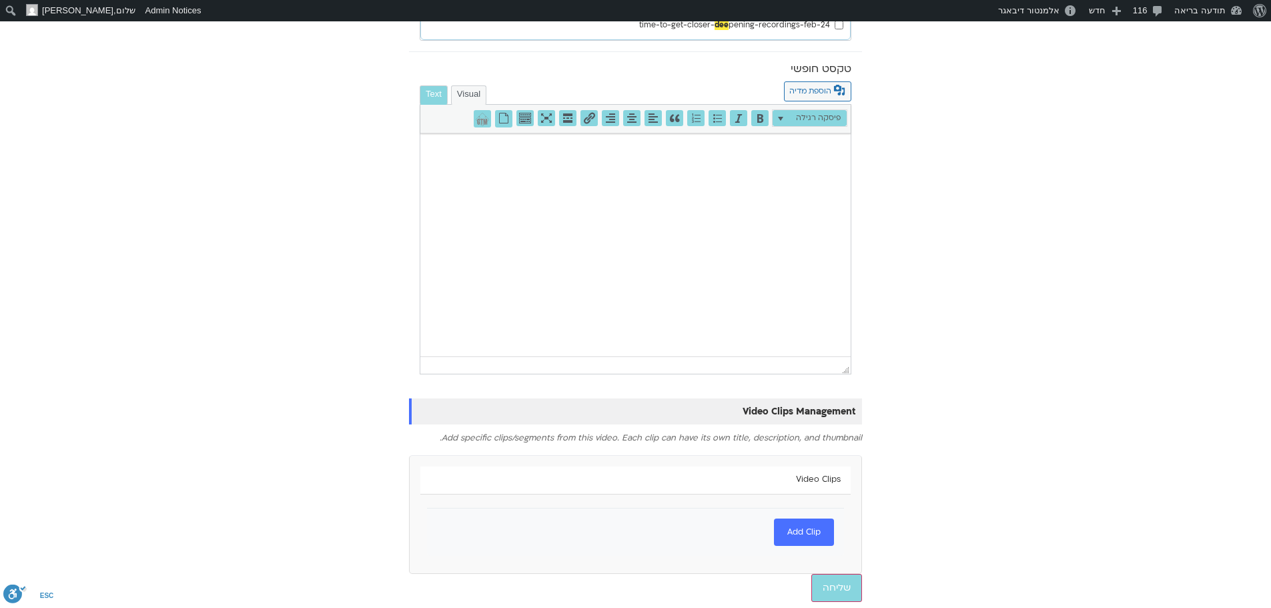
scroll to position [761, 0]
click at [850, 585] on input "שליחה" at bounding box center [836, 587] width 51 height 28
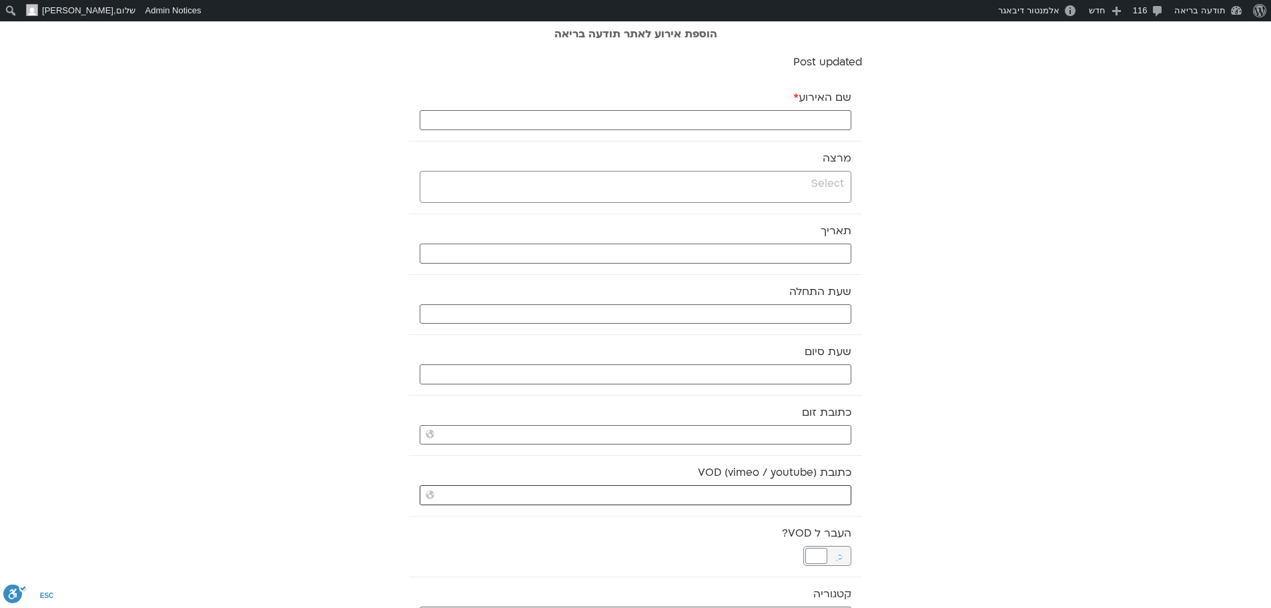
click at [833, 491] on input "כתובת VOD (vimeo / youtube)" at bounding box center [636, 495] width 432 height 20
paste input "[URL][DOMAIN_NAME]"
type input "[URL][DOMAIN_NAME]"
click at [701, 116] on input "שם האירוע *" at bounding box center [636, 120] width 432 height 20
paste input "11:00 צ'י קונג תנועת הלב"
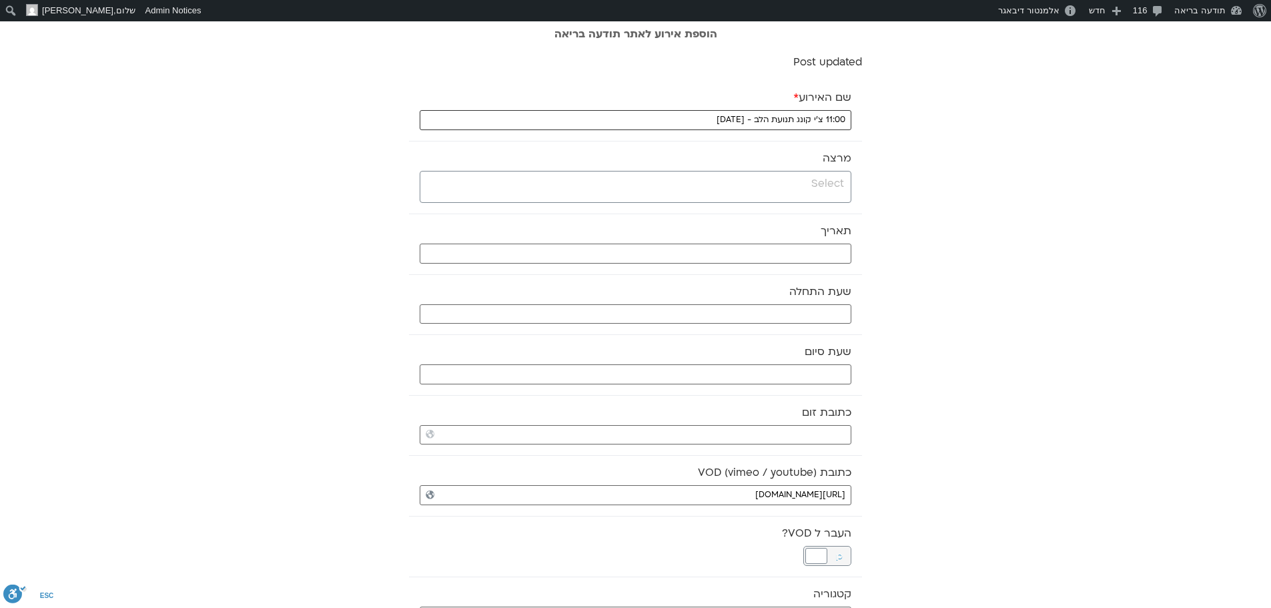
drag, startPoint x: 827, startPoint y: 119, endPoint x: 847, endPoint y: 117, distance: 20.1
click at [847, 117] on input "11:00 צ'י קונג תנועת הלב - [DATE]" at bounding box center [636, 120] width 432 height 20
type input "צ'י קונג תנועת הלב - [DATE]"
click at [825, 179] on input "search" at bounding box center [634, 183] width 420 height 17
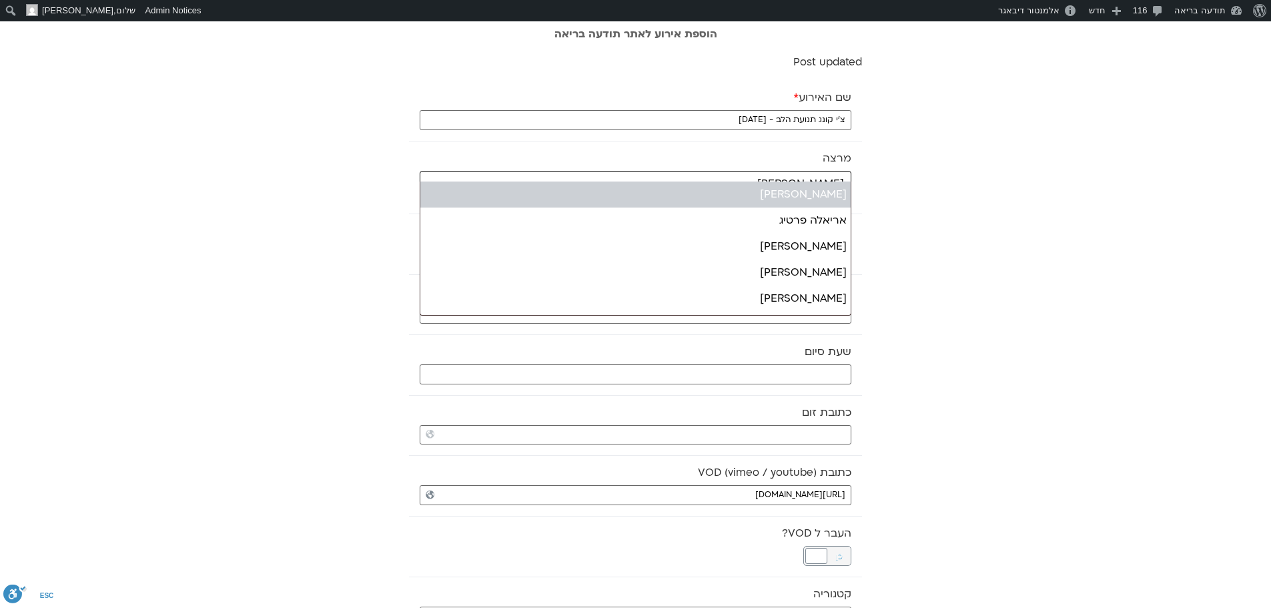
type input "[PERSON_NAME]"
select select "******"
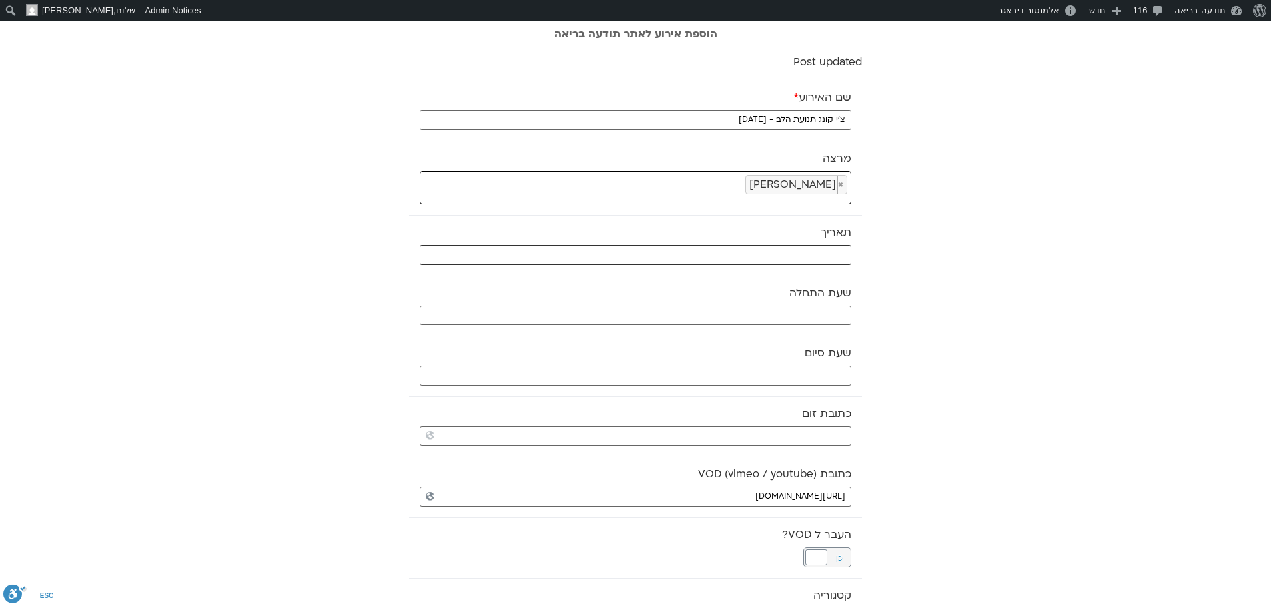
click at [820, 254] on input "text" at bounding box center [636, 255] width 432 height 20
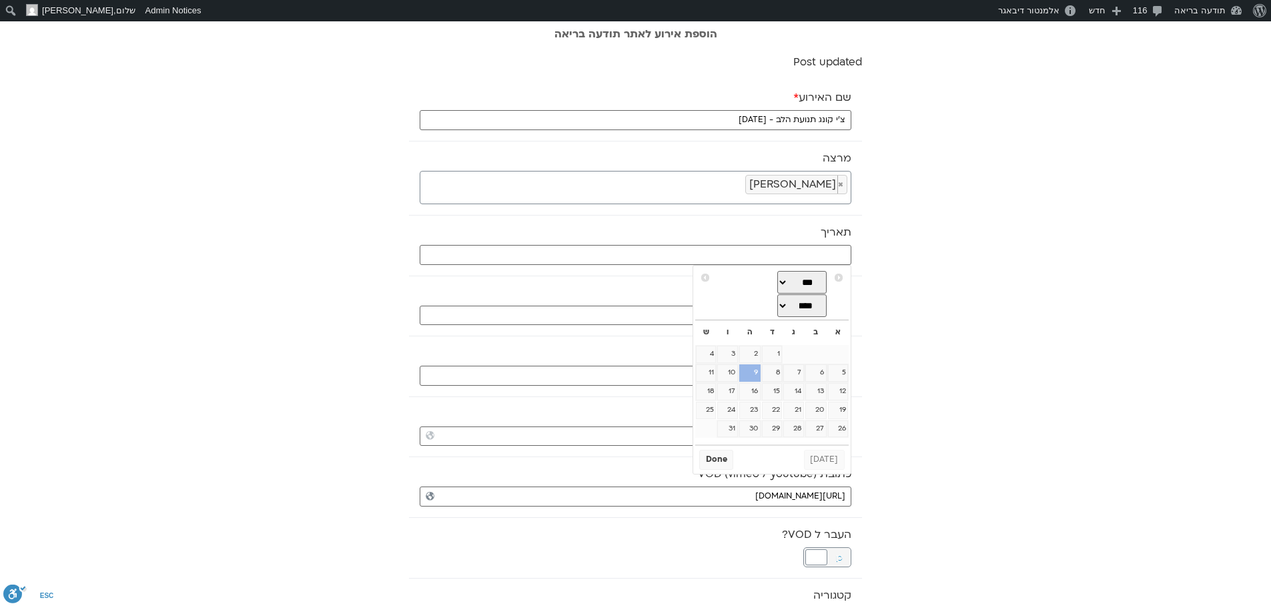
click at [748, 377] on link "9" at bounding box center [749, 372] width 21 height 17
type input "[DATE]"
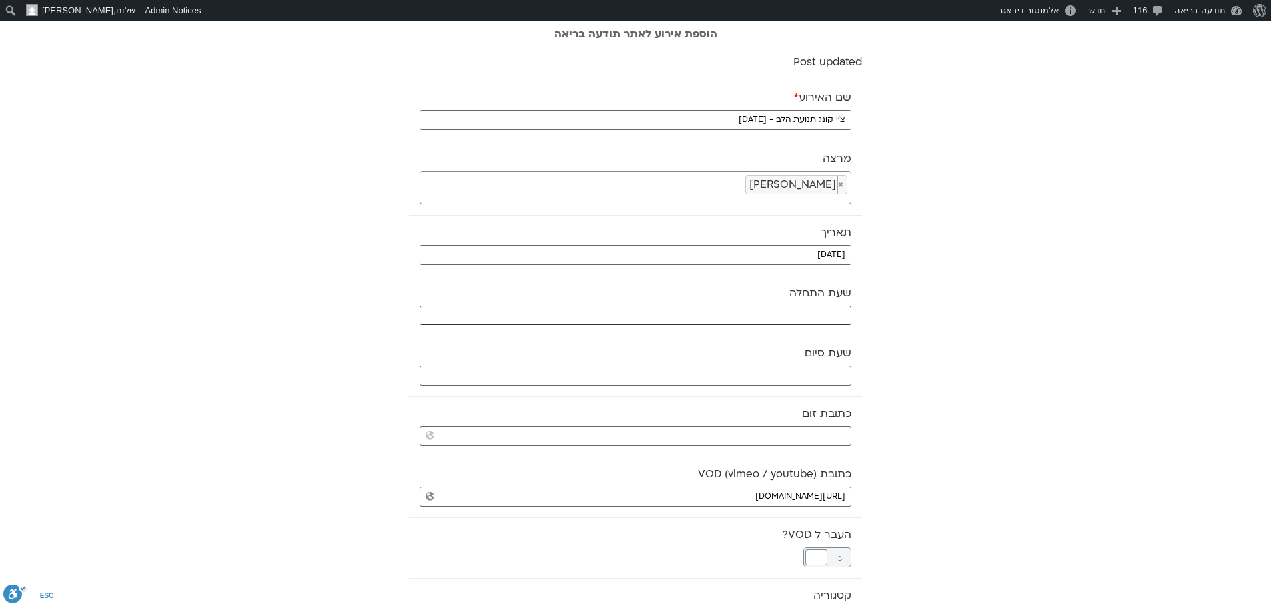
click at [833, 315] on input "text" at bounding box center [636, 316] width 432 height 20
click at [763, 362] on select "** ** ** ** ** ** ** ** ** ** ** ** ** ** ** ** ** ** ** ** ** ** ** **" at bounding box center [751, 363] width 43 height 23
type input "11:00"
select select "**"
click at [717, 394] on button "Select" at bounding box center [717, 396] width 37 height 20
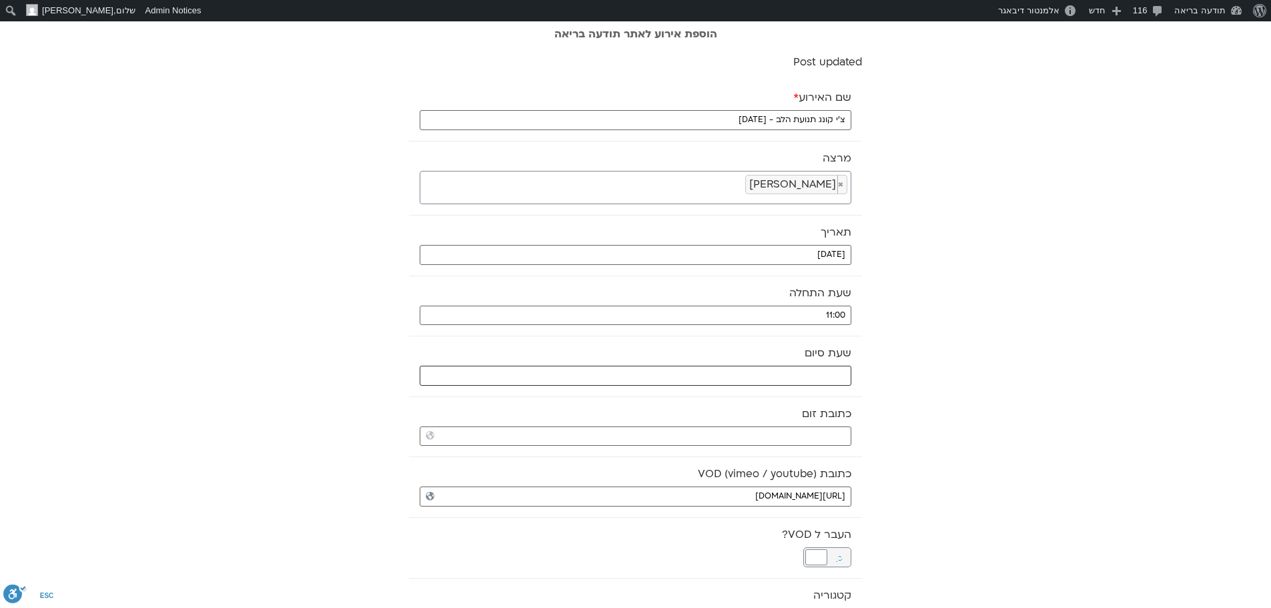
click at [829, 375] on input "text" at bounding box center [636, 376] width 432 height 20
click at [764, 424] on select "** ** ** ** ** ** ** ** ** ** ** ** ** ** ** ** ** ** ** ** ** ** ** **" at bounding box center [751, 423] width 43 height 23
type input "12:00"
select select "**"
click at [721, 455] on button "Select" at bounding box center [717, 456] width 37 height 20
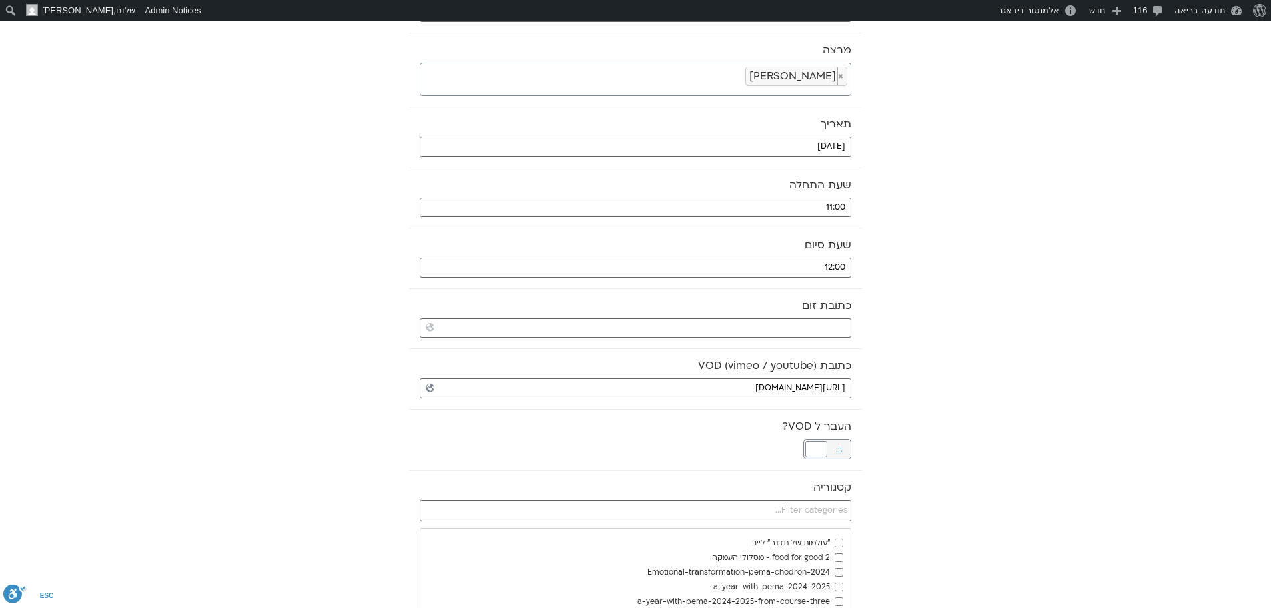
scroll to position [133, 0]
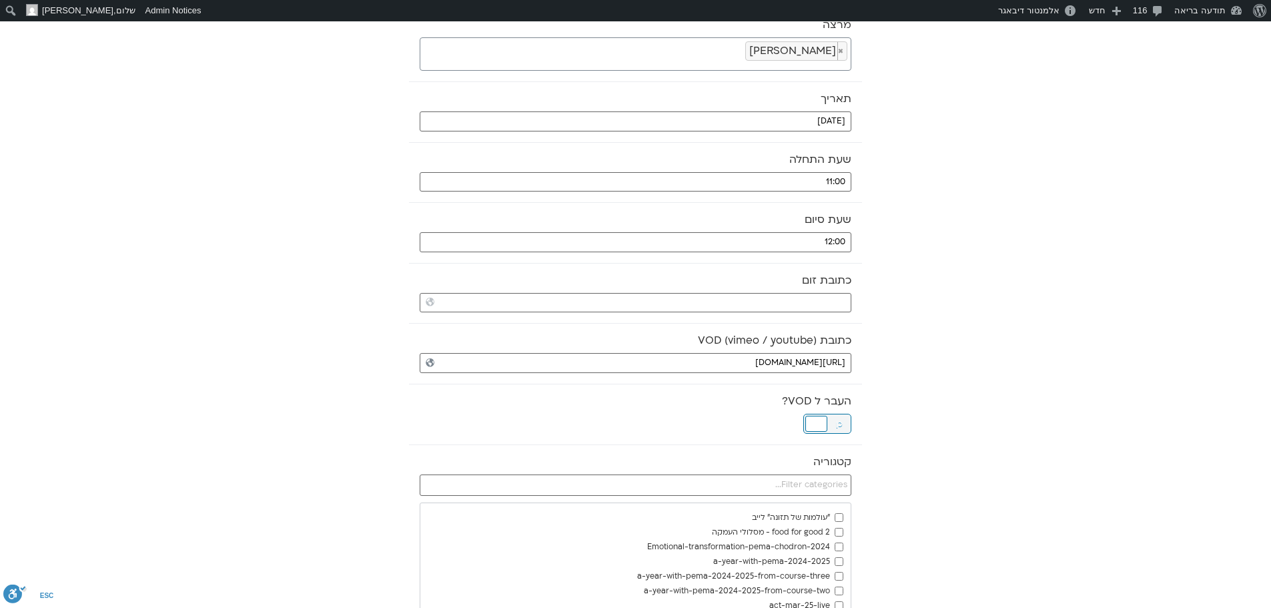
click at [815, 420] on div at bounding box center [816, 424] width 22 height 16
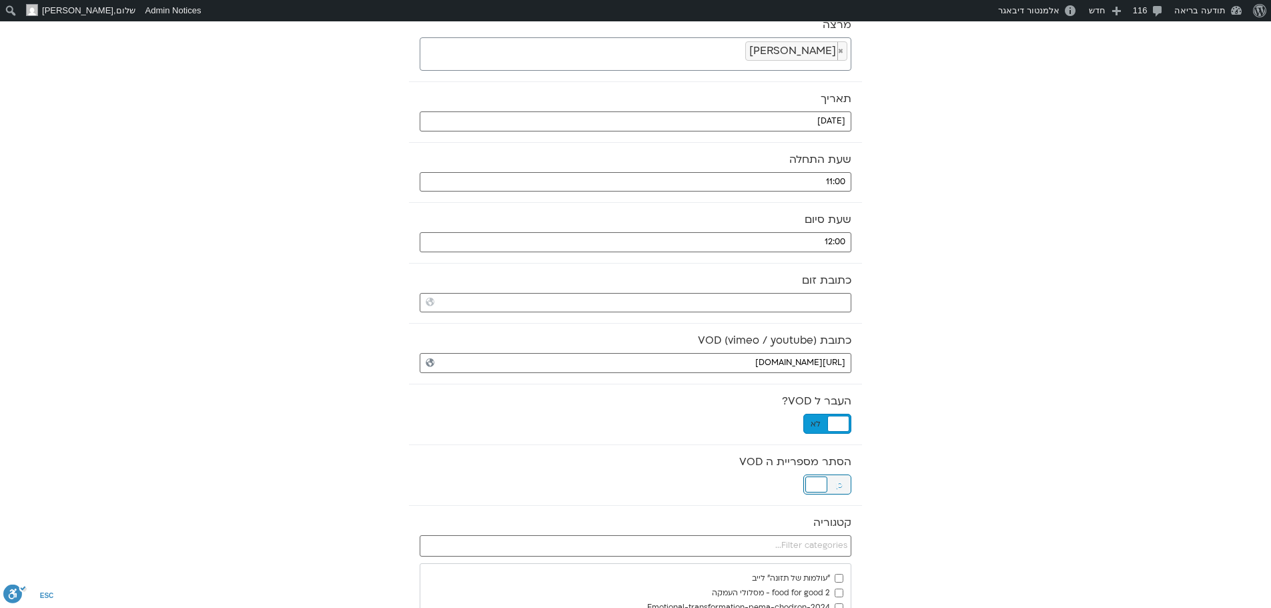
drag, startPoint x: 821, startPoint y: 479, endPoint x: 995, endPoint y: 395, distance: 193.4
click at [821, 479] on div at bounding box center [816, 484] width 22 height 16
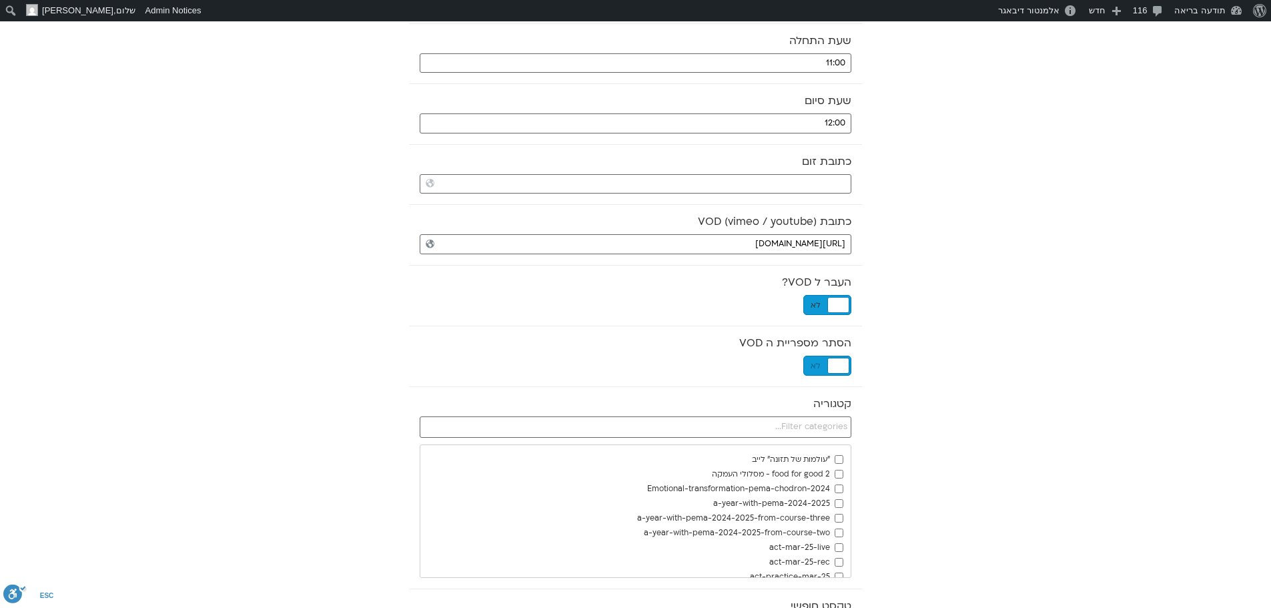
scroll to position [334, 0]
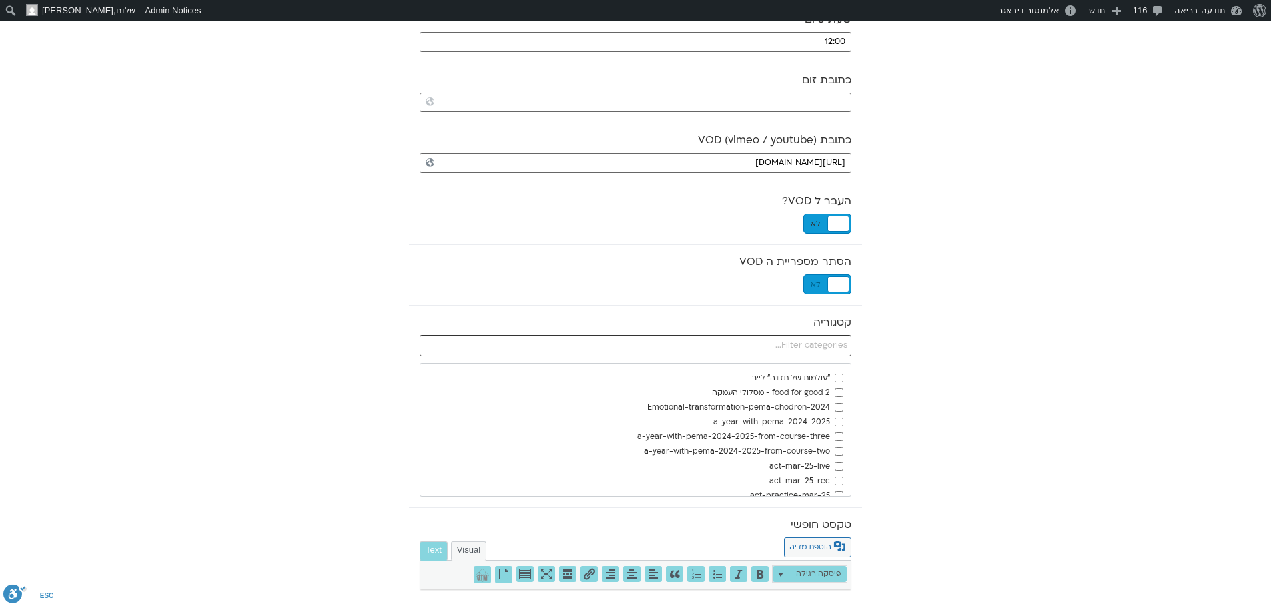
click at [843, 343] on input "text" at bounding box center [636, 345] width 432 height 21
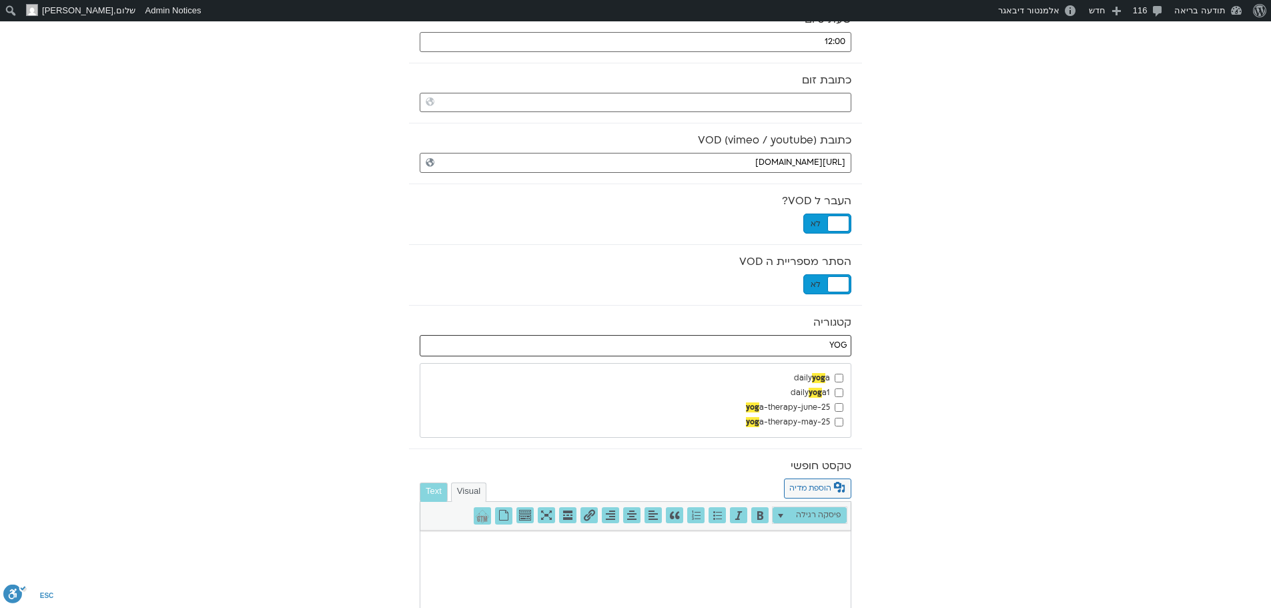
type input "YOG"
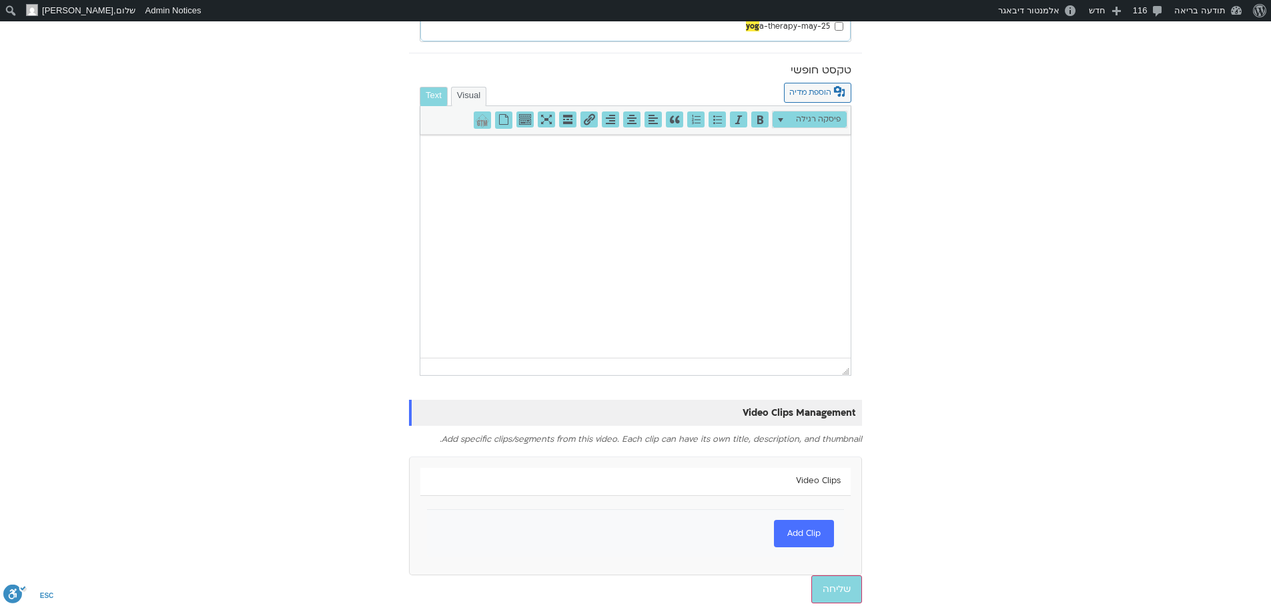
scroll to position [731, 0]
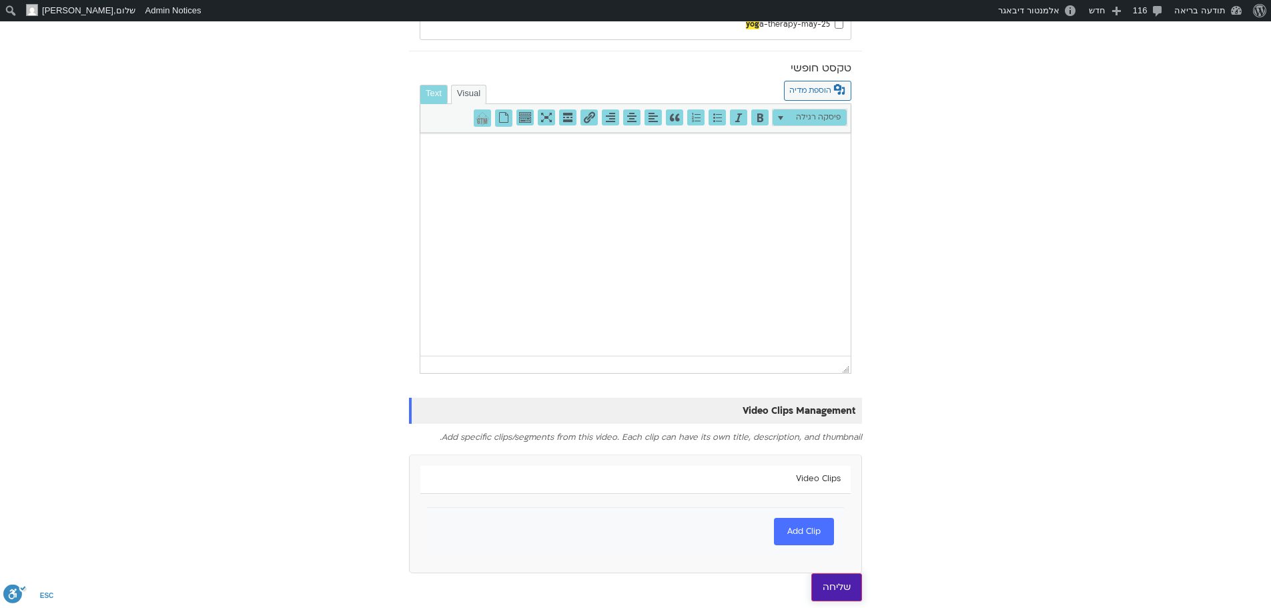
click at [829, 584] on input "שליחה" at bounding box center [836, 587] width 51 height 28
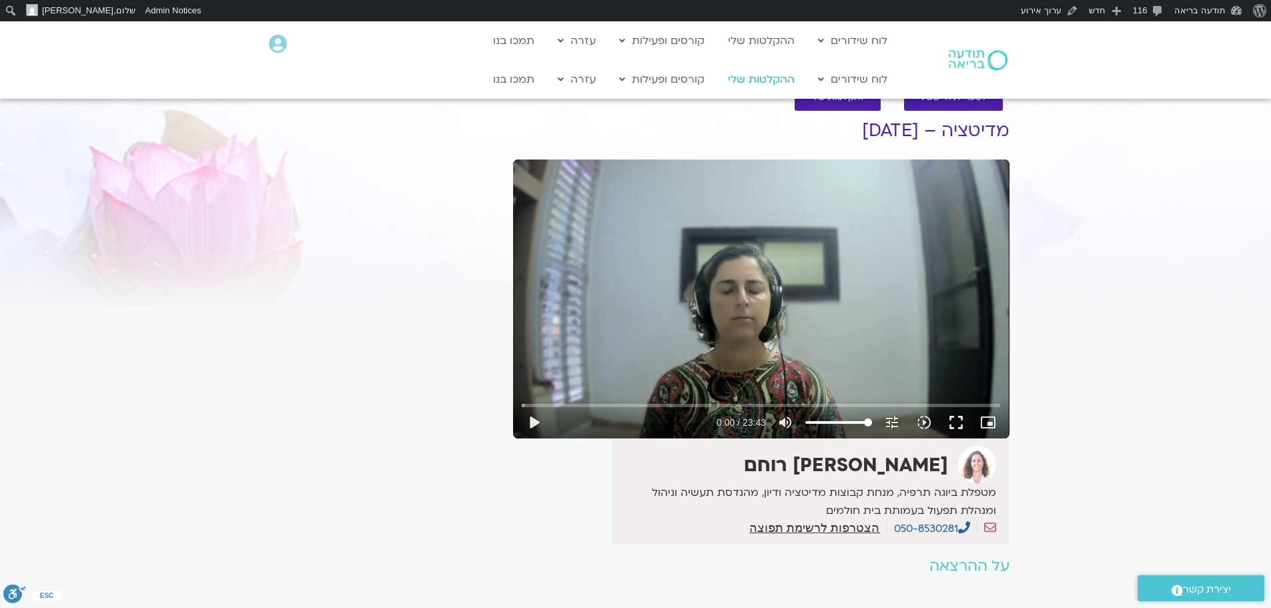
click at [747, 79] on link "ההקלטות שלי" at bounding box center [761, 79] width 80 height 25
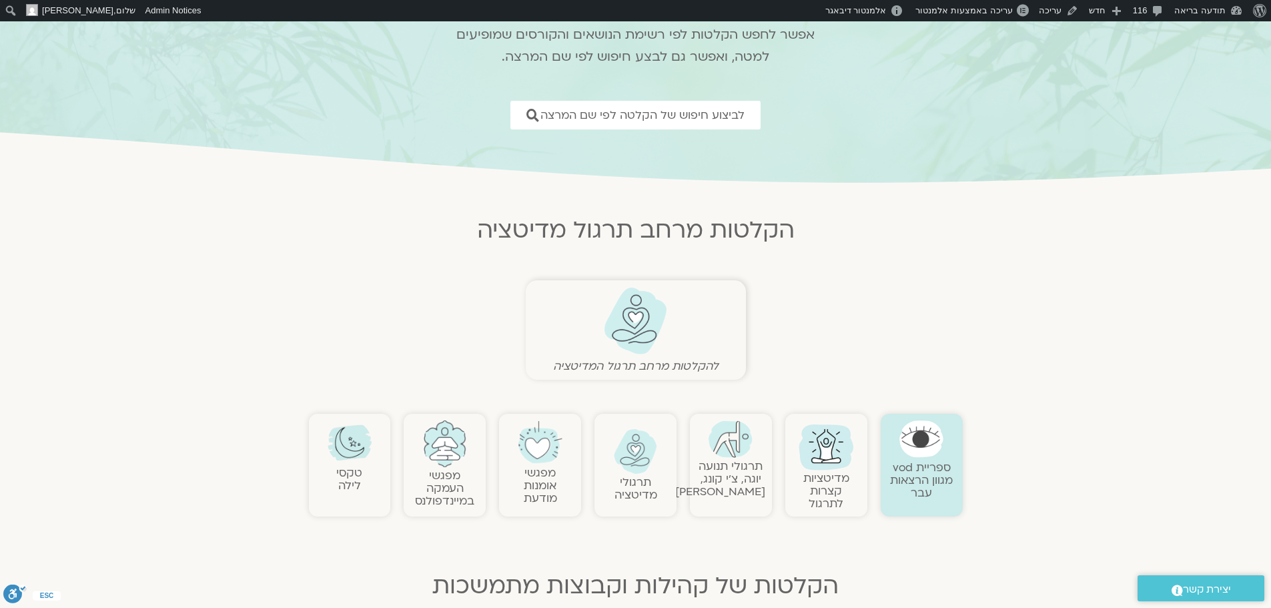
click at [440, 438] on img at bounding box center [445, 443] width 44 height 47
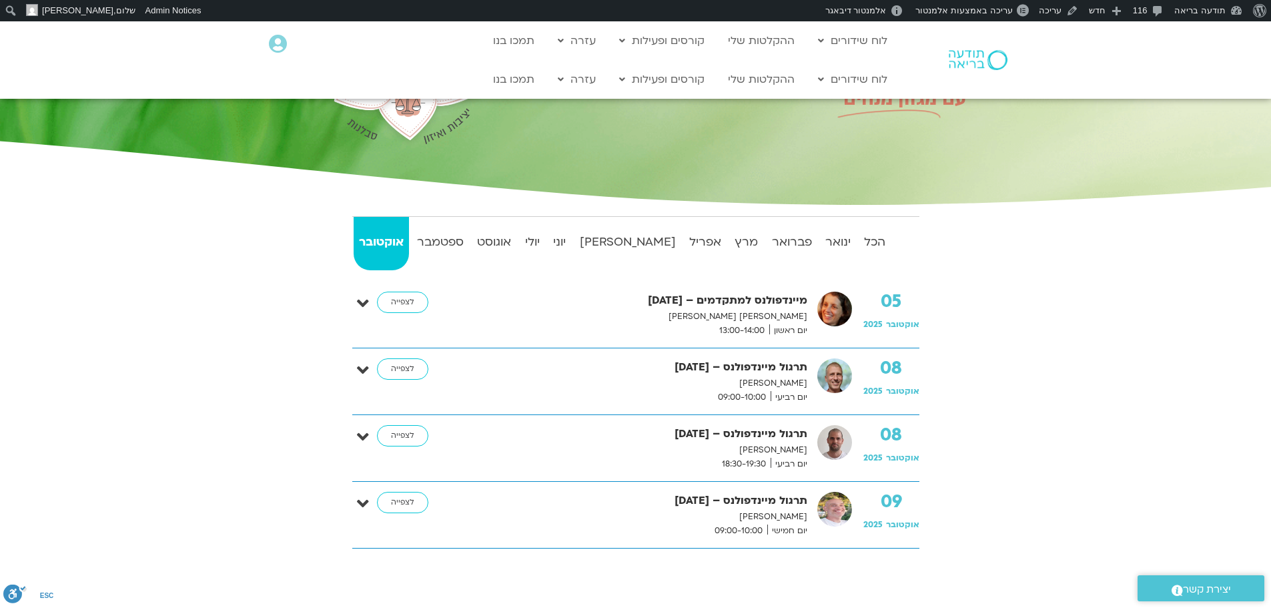
scroll to position [133, 0]
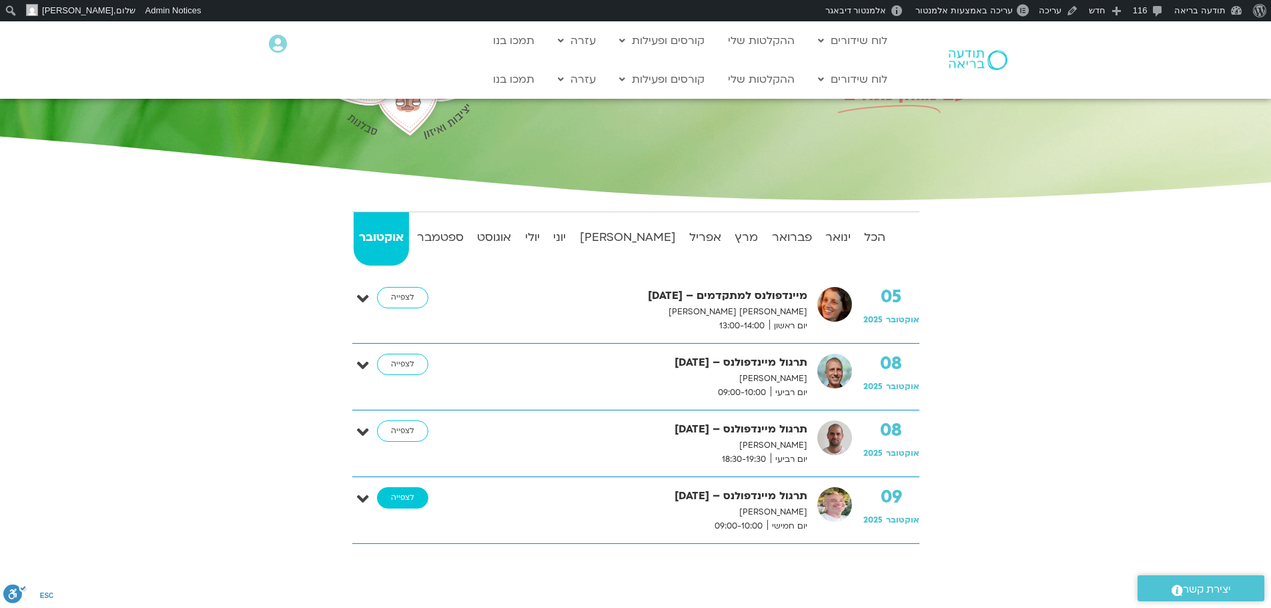
click at [403, 498] on link "לצפייה" at bounding box center [402, 497] width 51 height 21
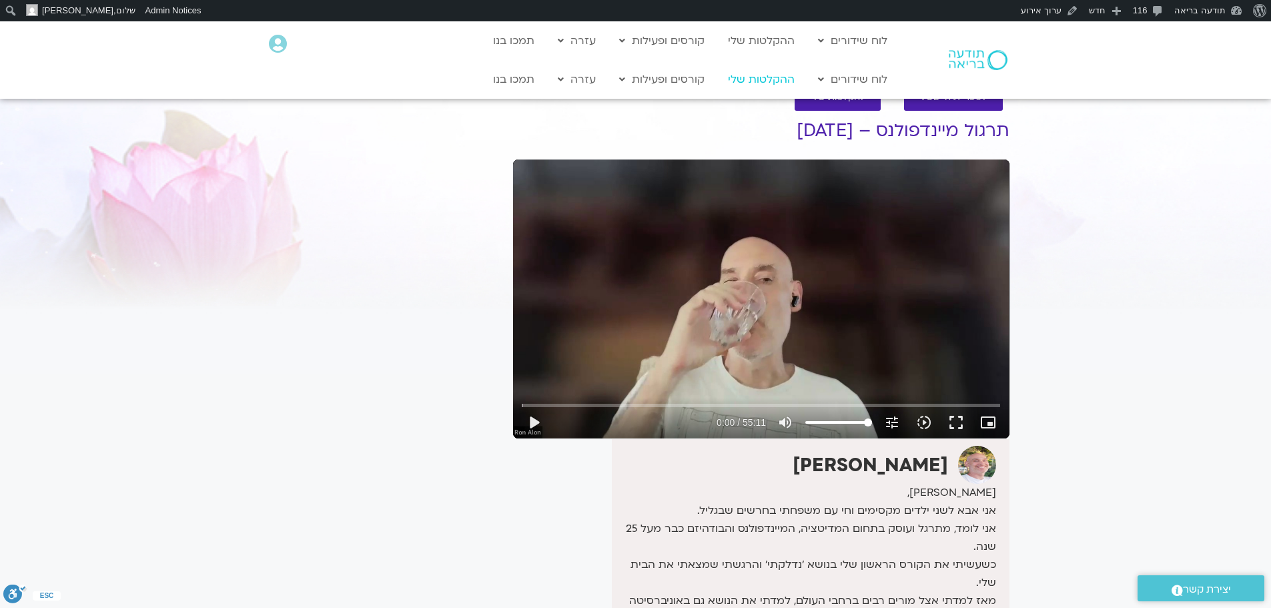
click at [764, 79] on link "ההקלטות שלי" at bounding box center [761, 79] width 80 height 25
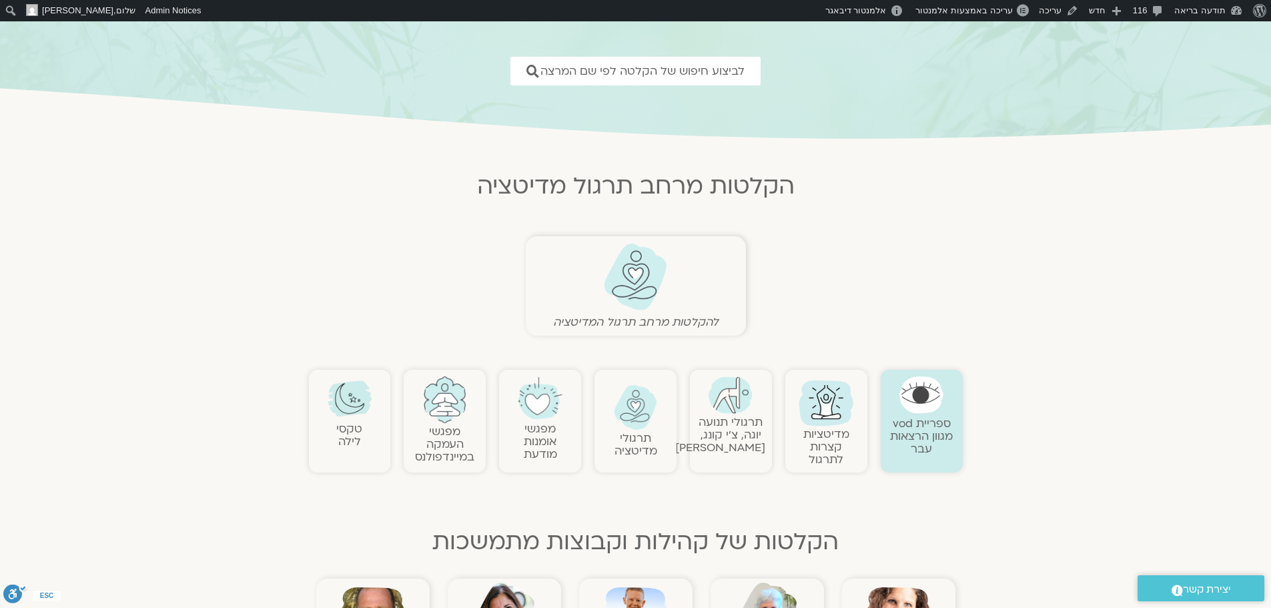
scroll to position [200, 0]
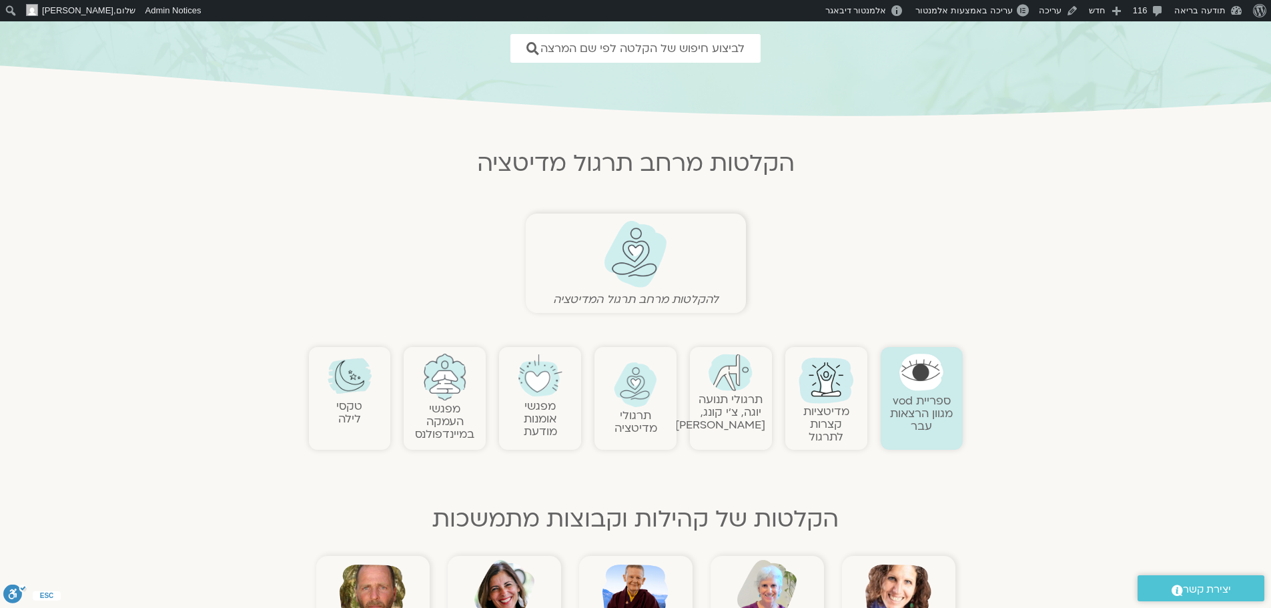
click at [450, 392] on img at bounding box center [445, 377] width 44 height 47
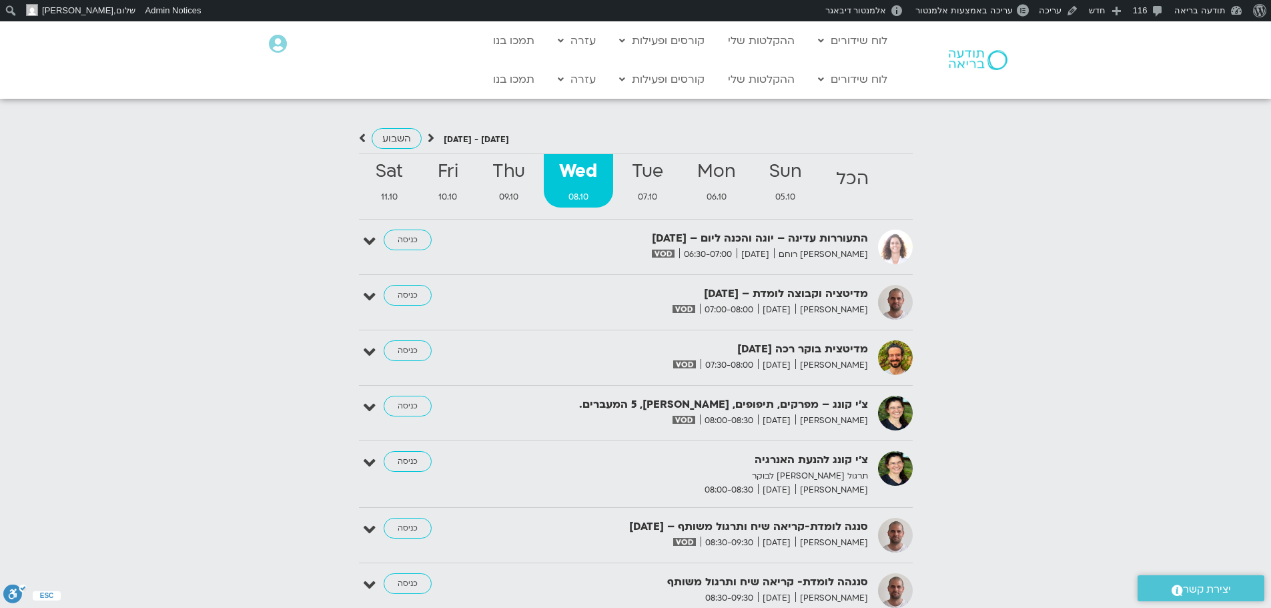
scroll to position [1397, 0]
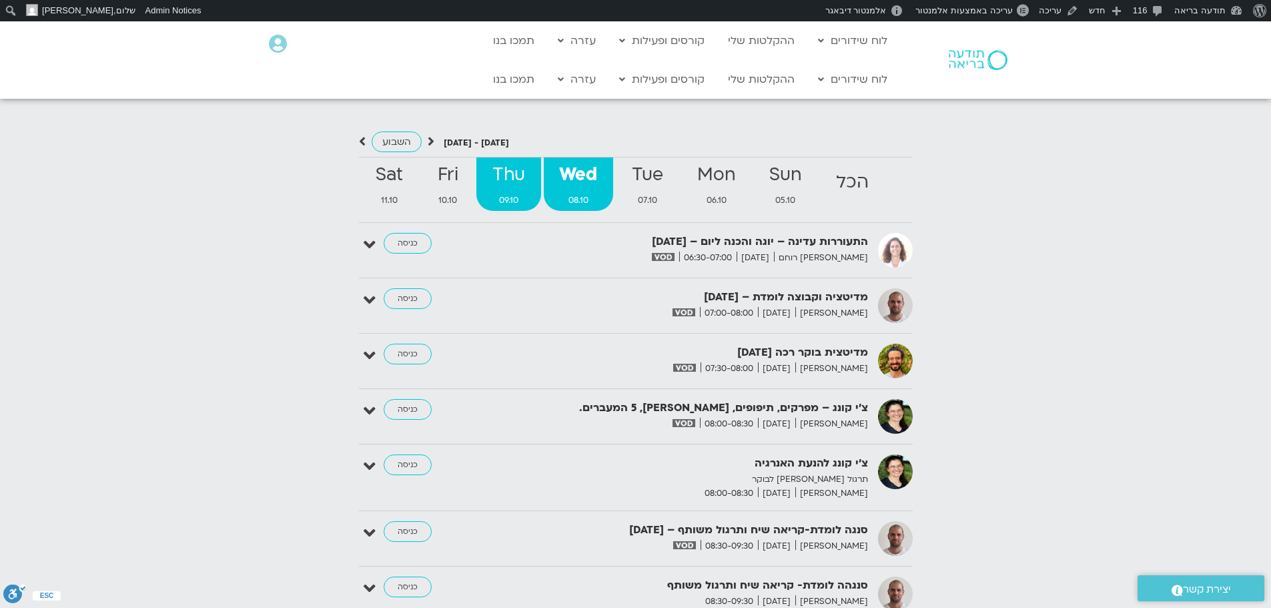
click at [516, 175] on strong "Thu" at bounding box center [508, 175] width 64 height 30
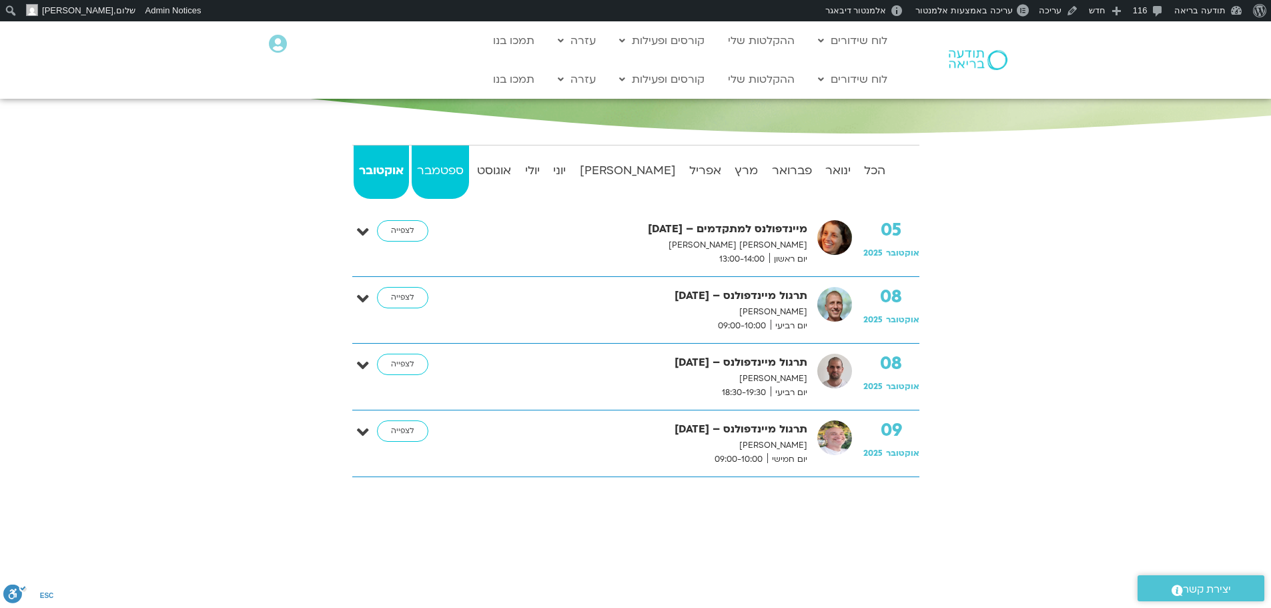
click at [460, 167] on strong "ספטמבר" at bounding box center [440, 171] width 57 height 20
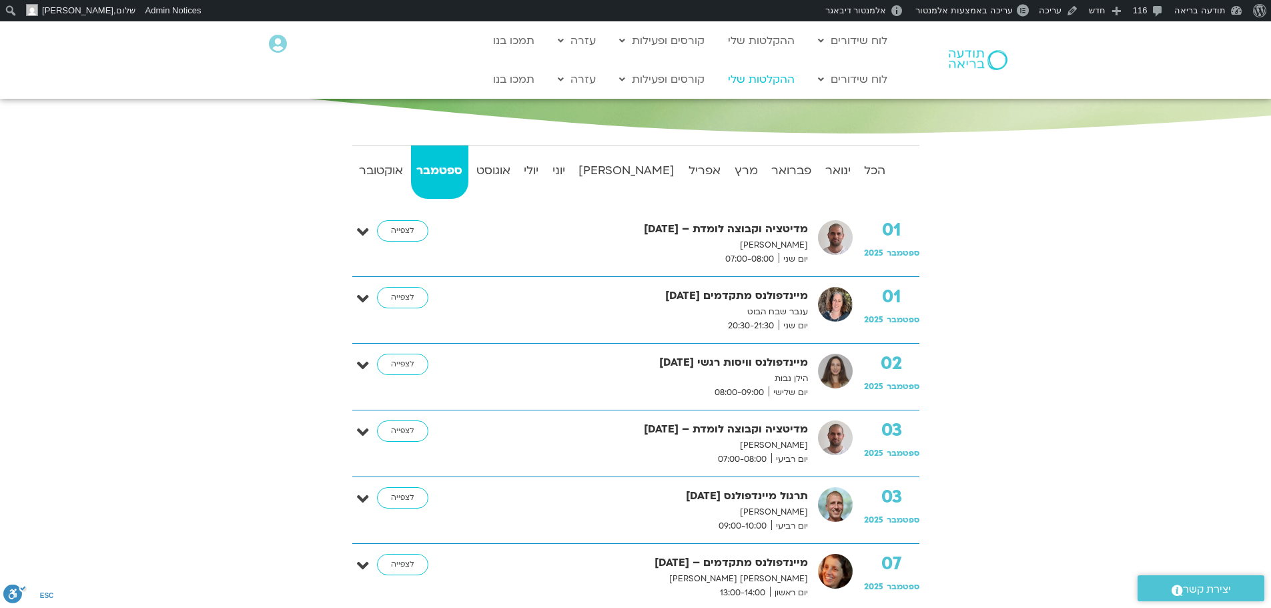
click at [773, 81] on link "ההקלטות שלי" at bounding box center [761, 79] width 80 height 25
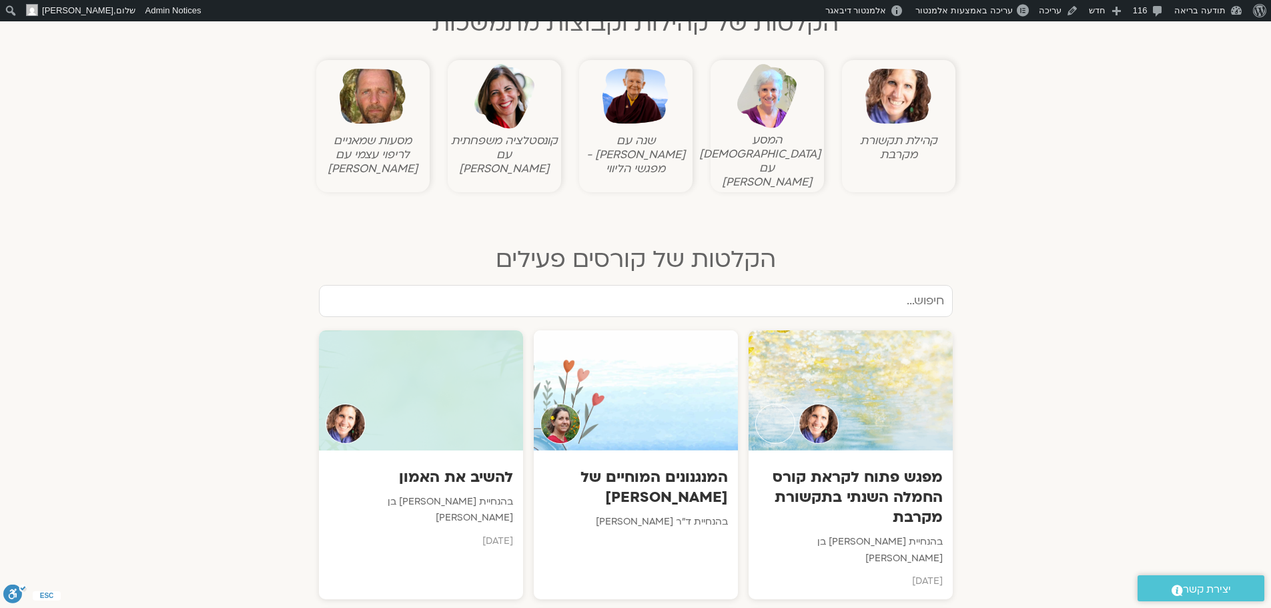
scroll to position [734, 0]
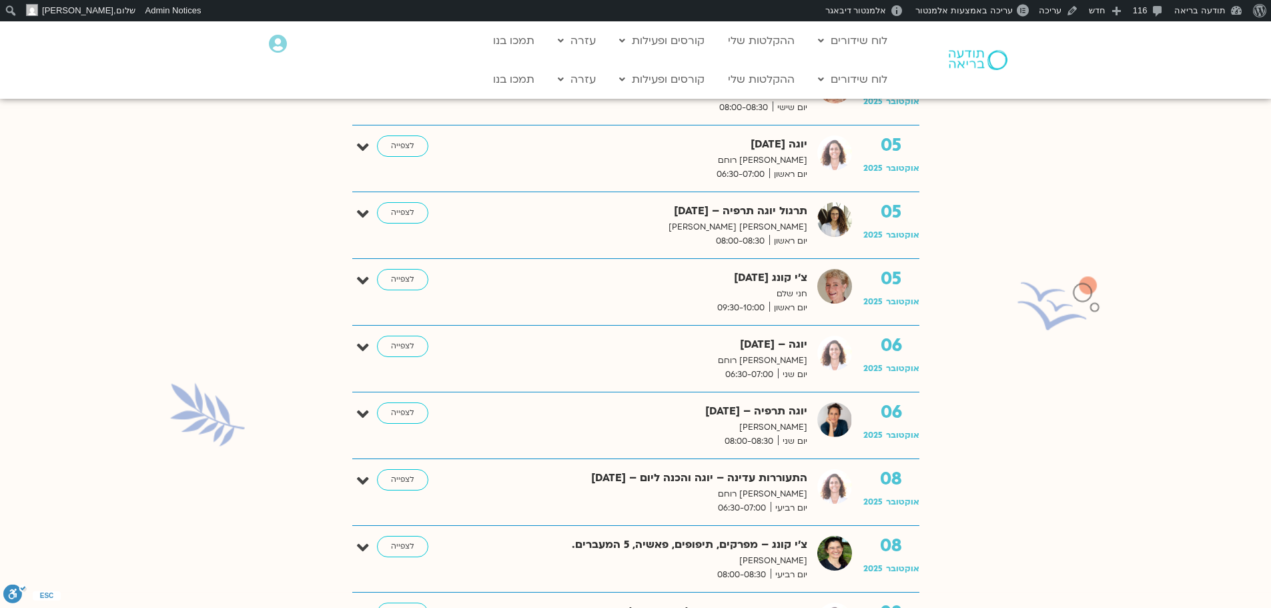
scroll to position [467, 0]
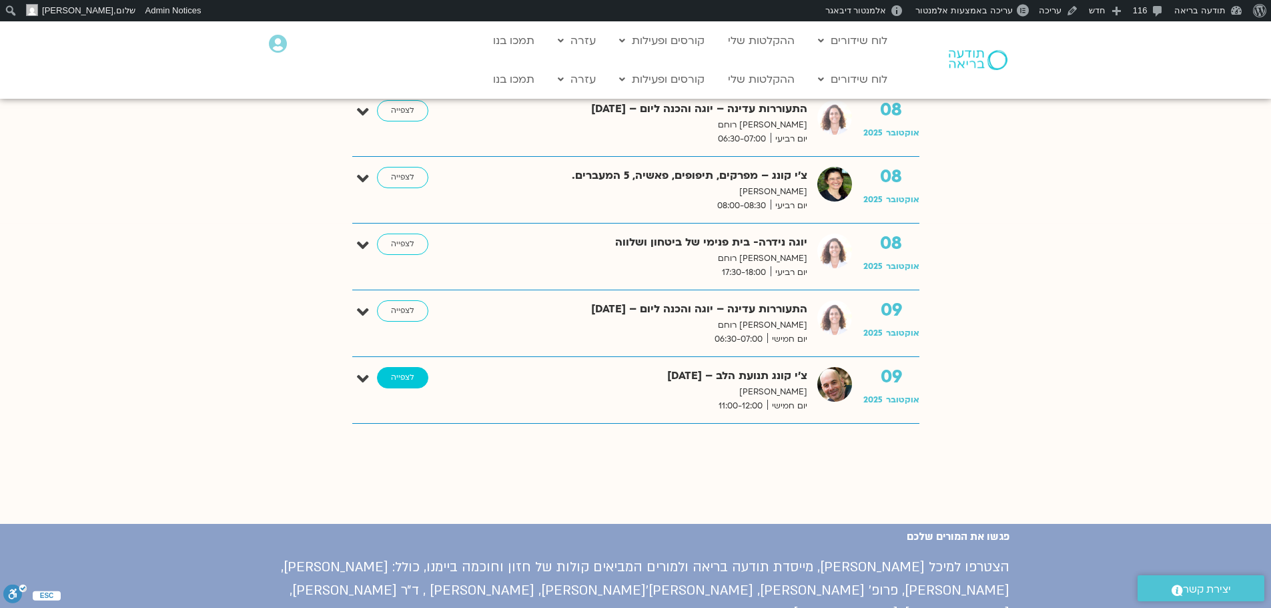
scroll to position [0, 0]
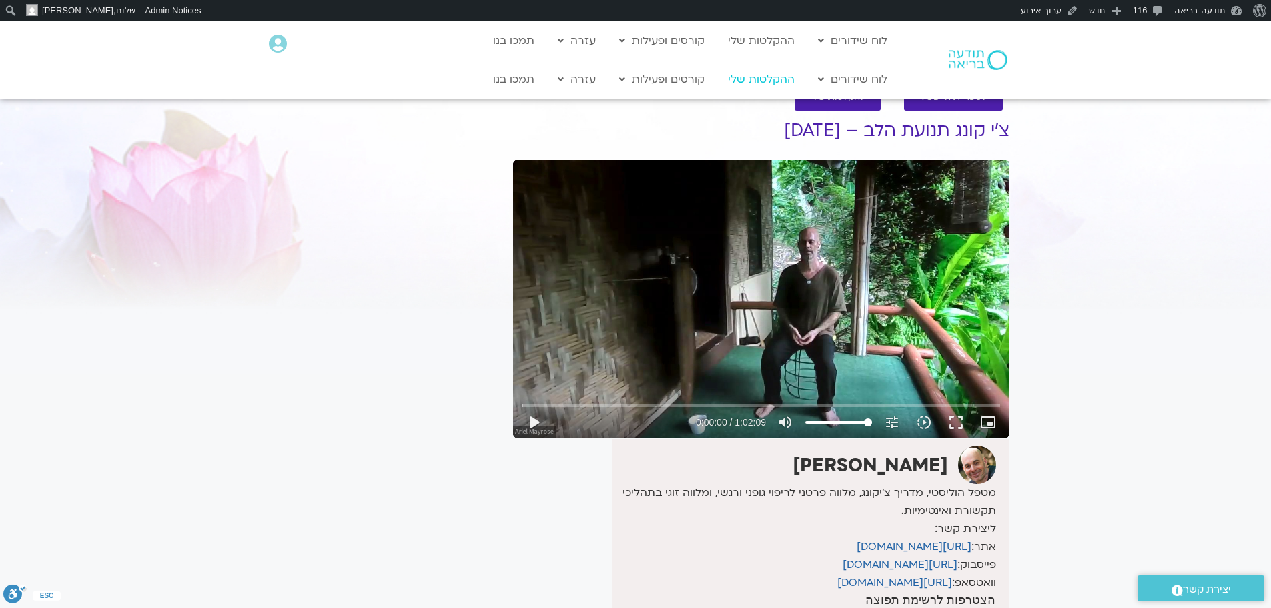
click at [752, 75] on link "ההקלטות שלי" at bounding box center [761, 79] width 80 height 25
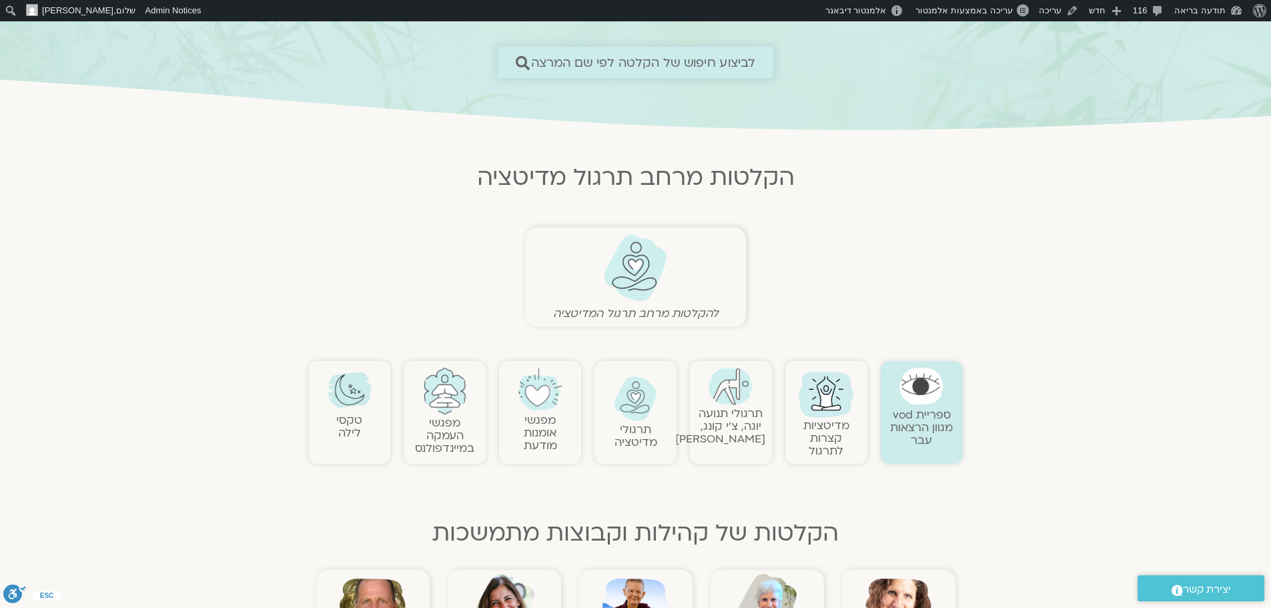
scroll to position [200, 0]
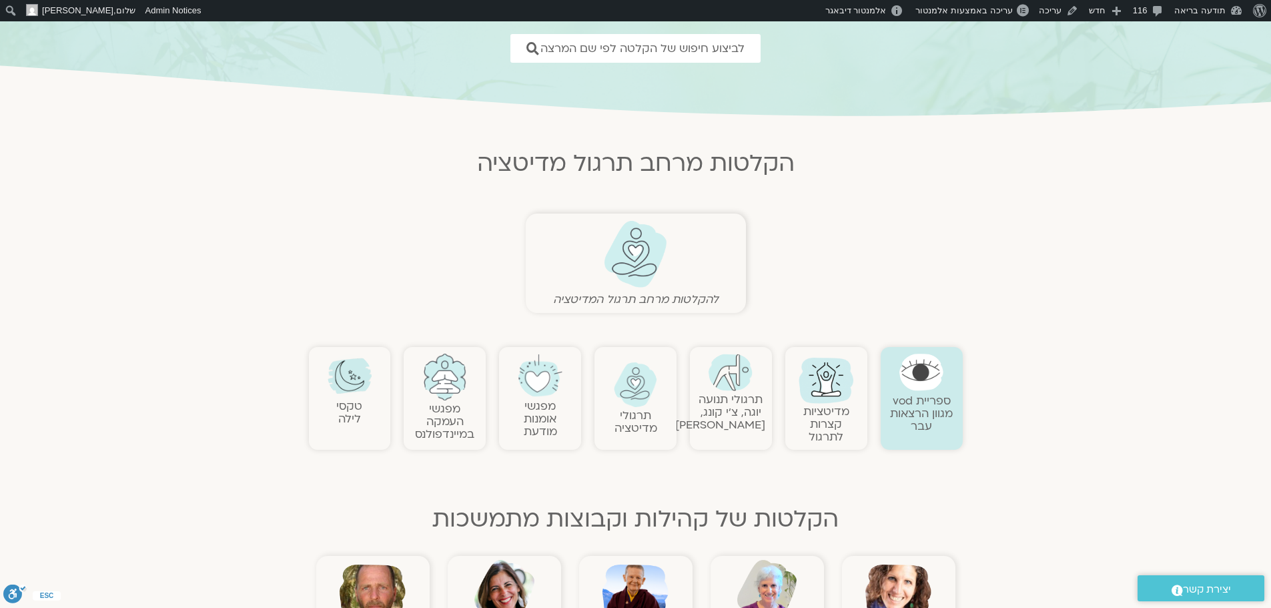
click at [631, 258] on img at bounding box center [636, 254] width 66 height 68
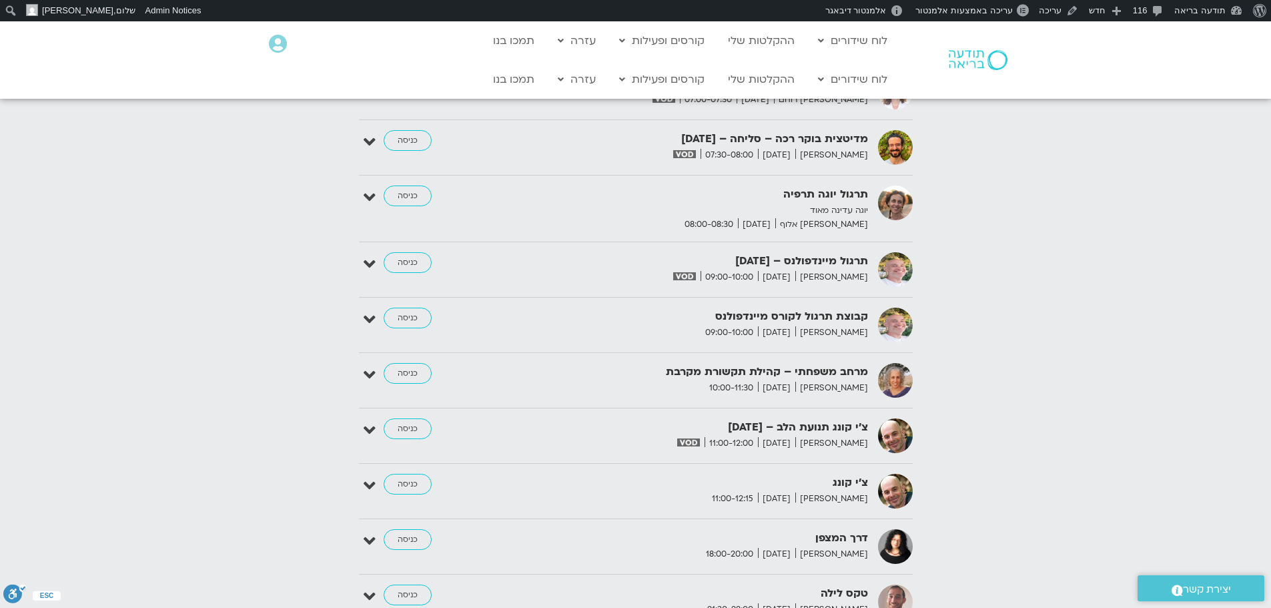
scroll to position [1663, 0]
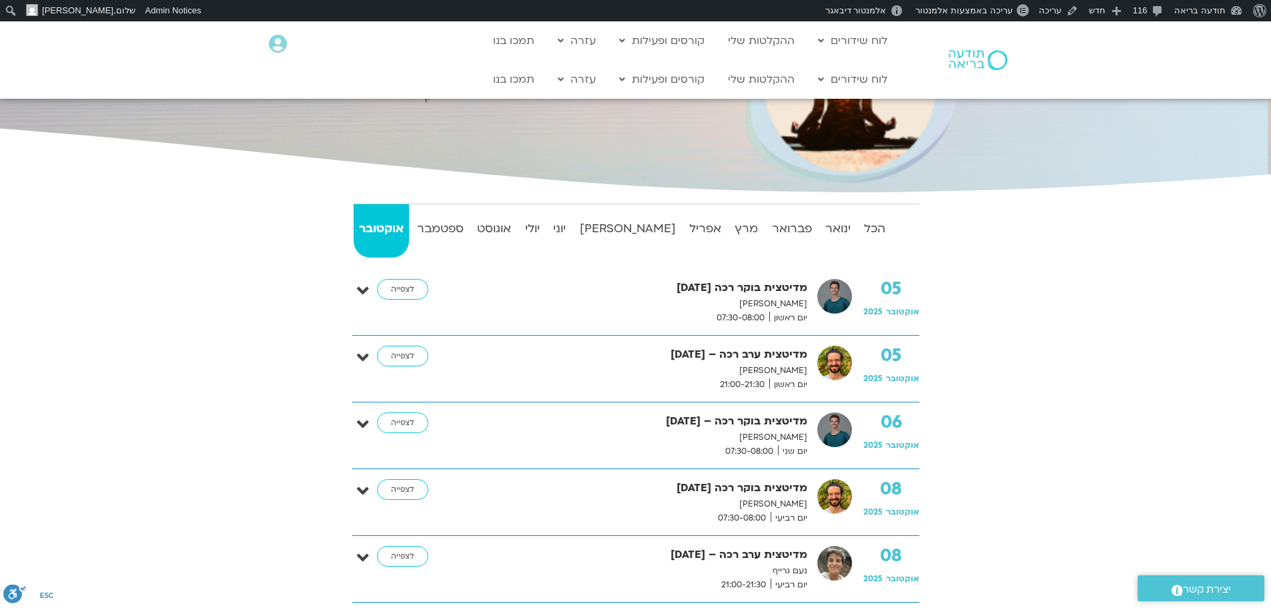
scroll to position [334, 0]
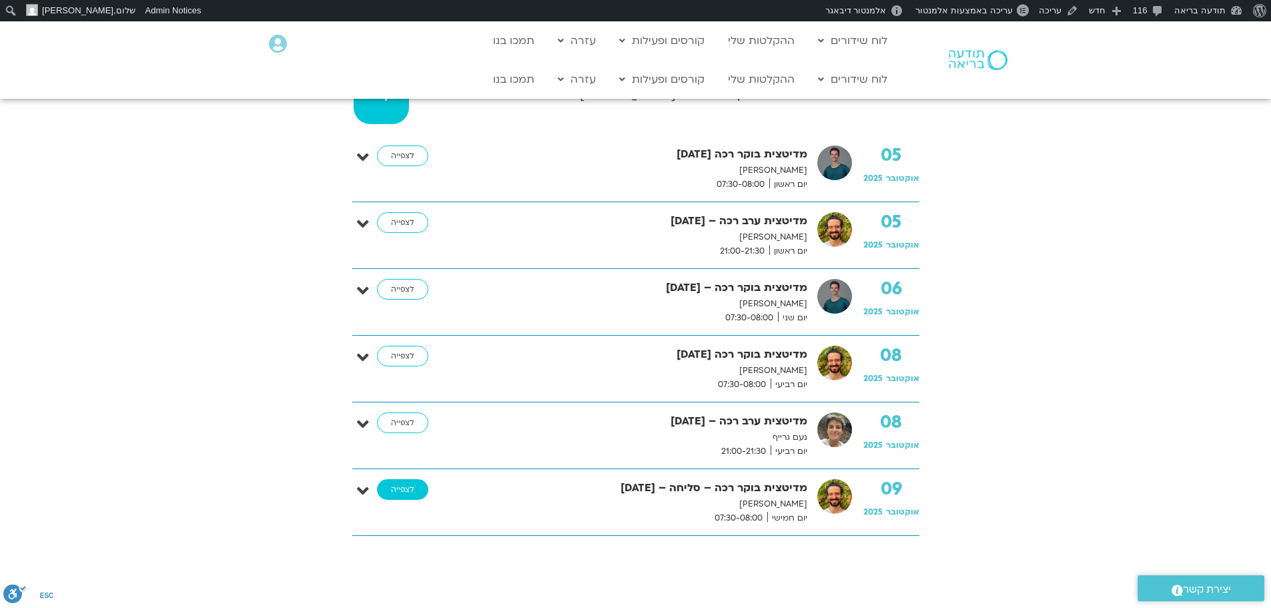
click at [401, 488] on link "לצפייה" at bounding box center [402, 489] width 51 height 21
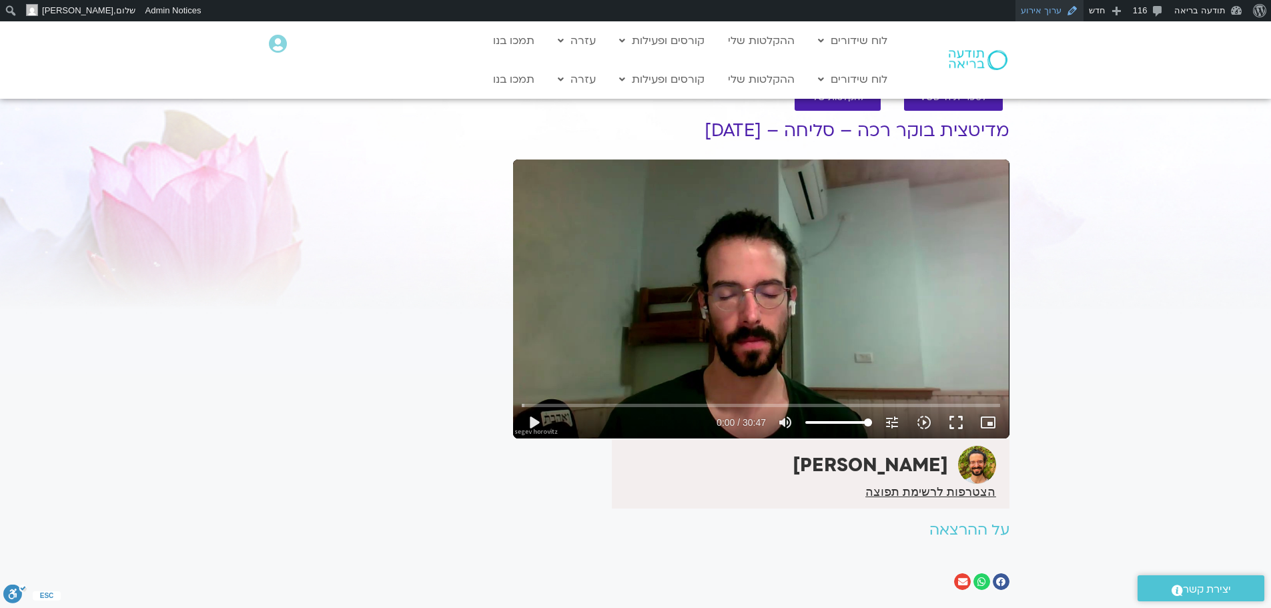
click at [1053, 9] on link "ערוך אירוע" at bounding box center [1050, 10] width 68 height 21
click at [1054, 10] on link "ערוך אירוע" at bounding box center [1050, 10] width 68 height 21
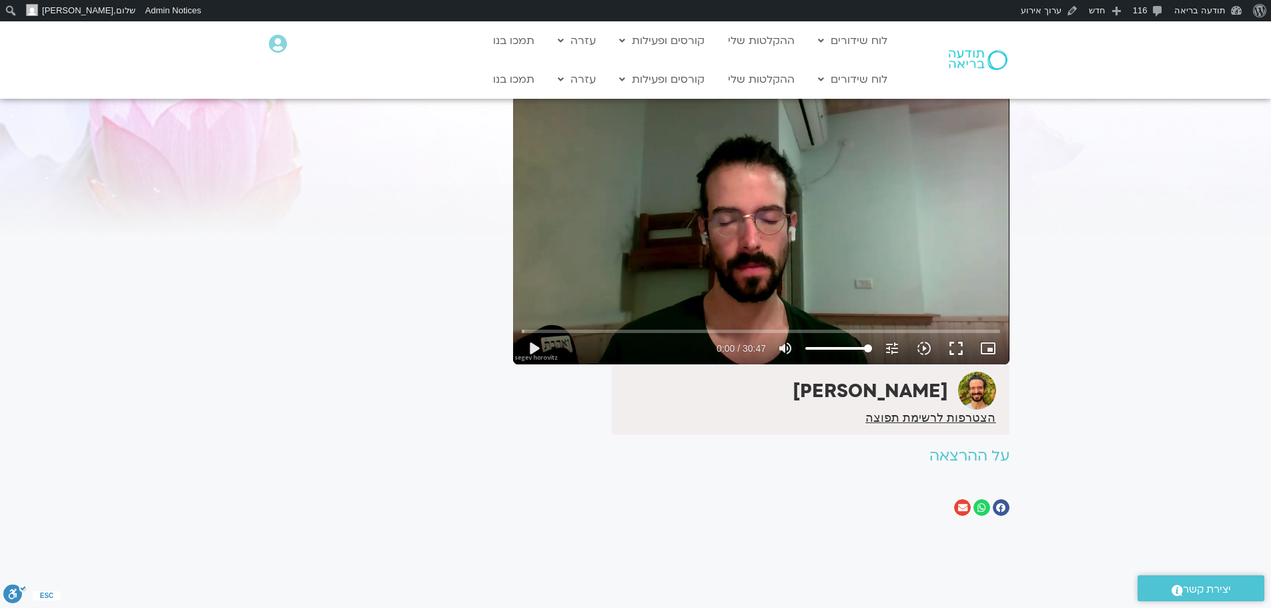
scroll to position [67, 0]
